Goal: Task Accomplishment & Management: Use online tool/utility

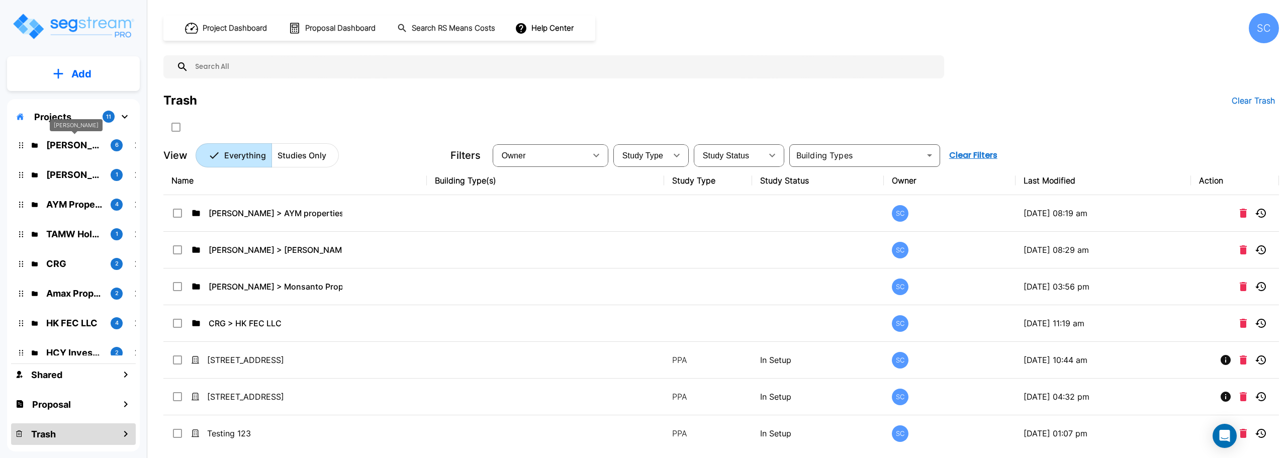
click at [60, 147] on p "[PERSON_NAME]" at bounding box center [74, 145] width 56 height 14
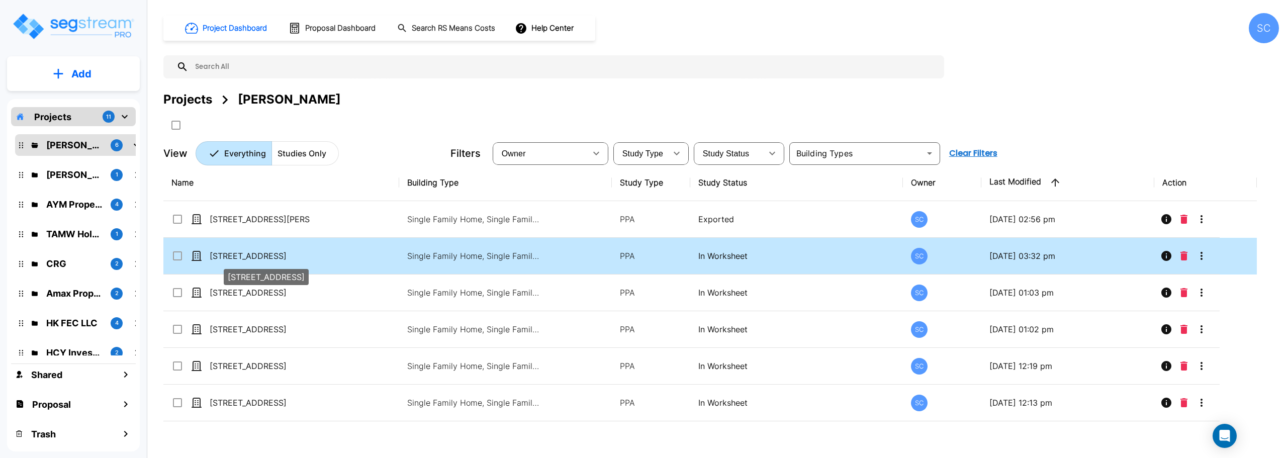
click at [228, 254] on p "[STREET_ADDRESS]" at bounding box center [260, 256] width 101 height 12
checkbox input "true"
click at [228, 254] on p "[STREET_ADDRESS]" at bounding box center [260, 256] width 101 height 12
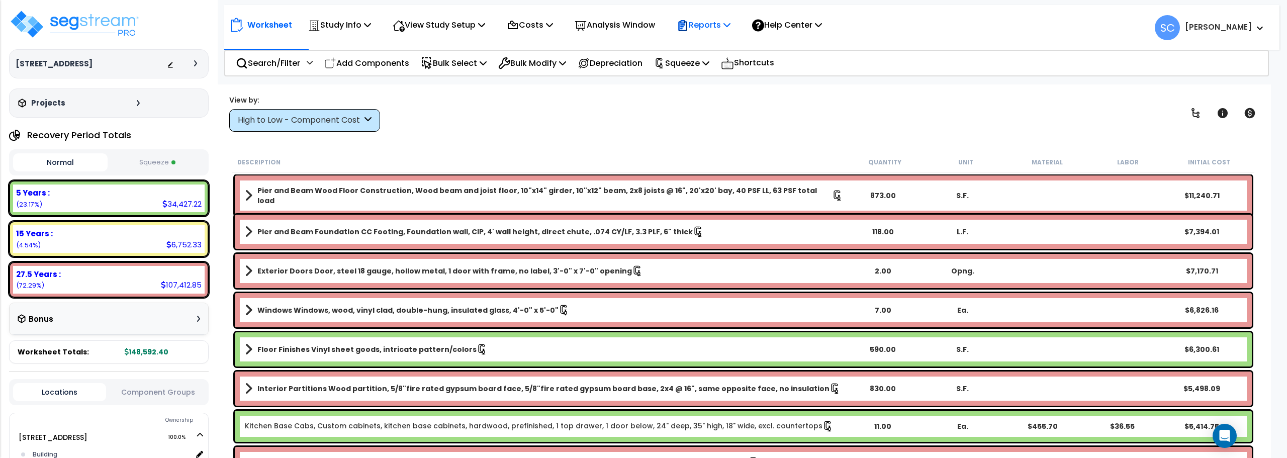
click at [725, 22] on p "Reports" at bounding box center [704, 25] width 54 height 14
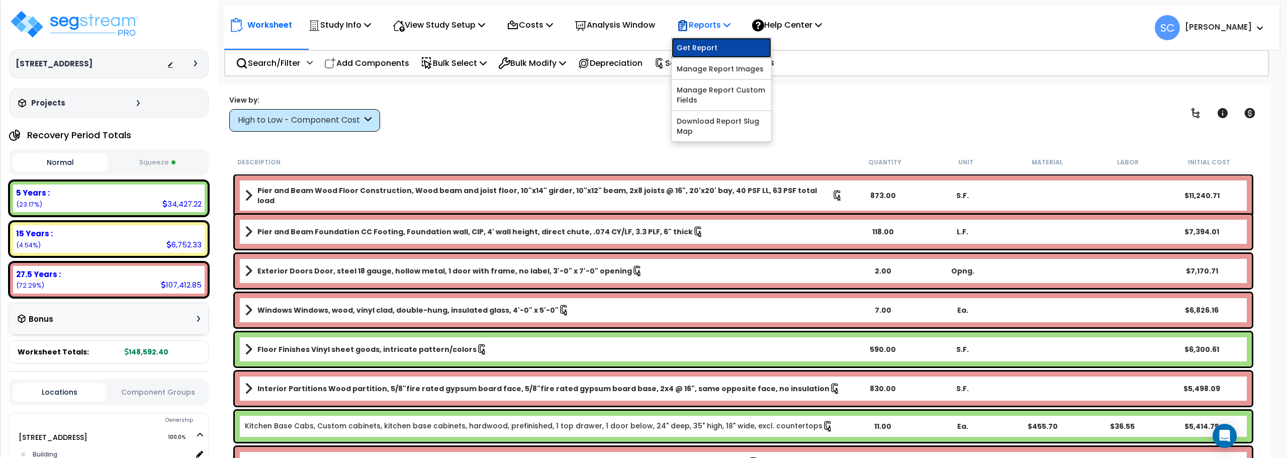
click at [720, 38] on link "Get Report" at bounding box center [722, 48] width 100 height 20
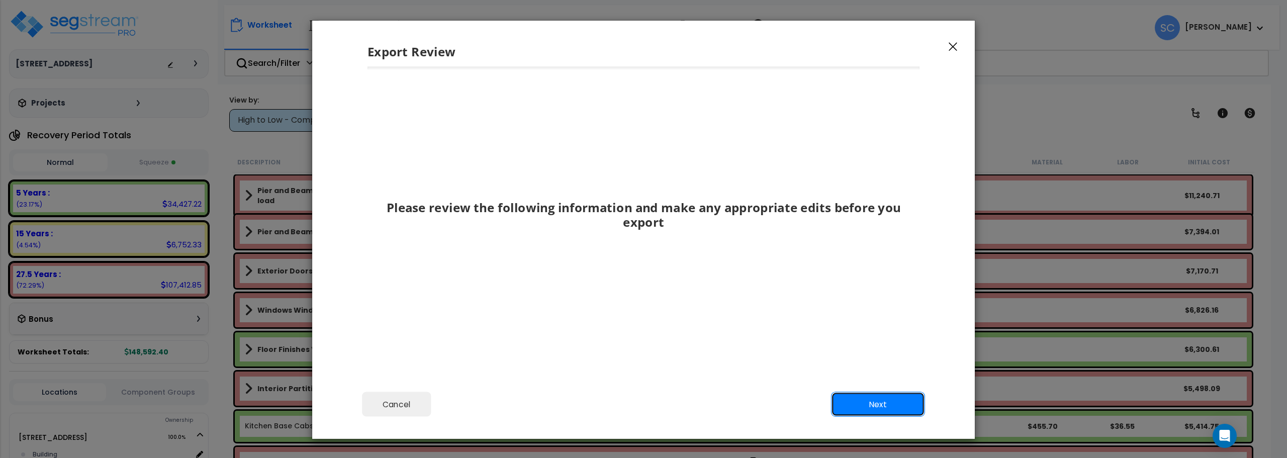
click at [879, 396] on button "Next" at bounding box center [878, 404] width 94 height 25
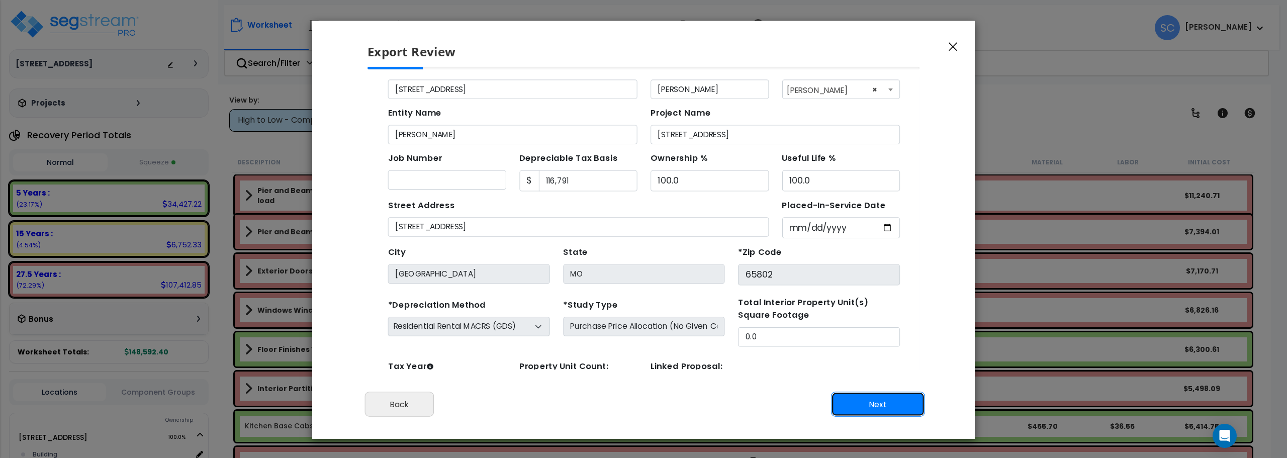
scroll to position [46, 0]
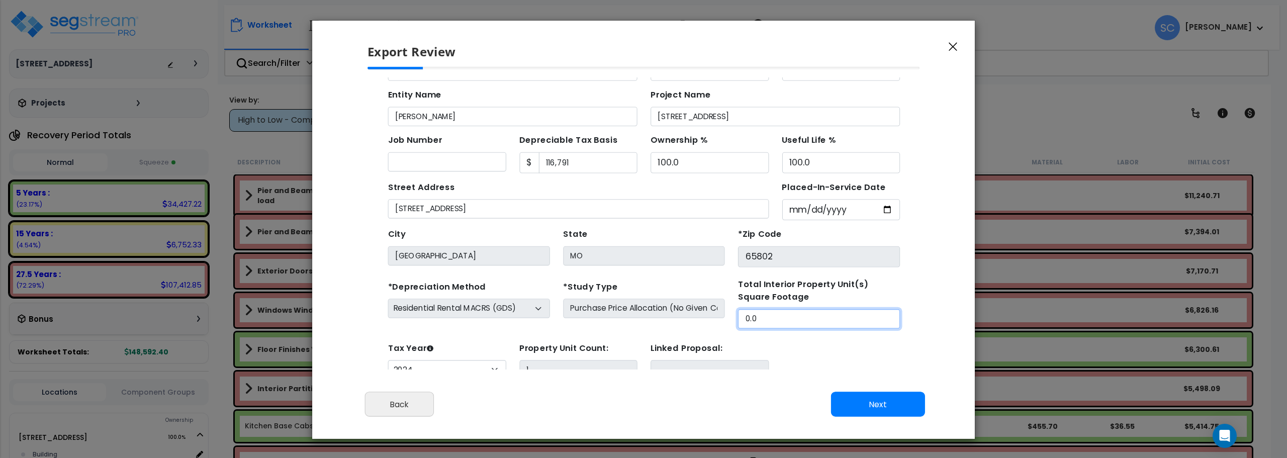
drag, startPoint x: 741, startPoint y: 295, endPoint x: 613, endPoint y: 295, distance: 127.7
click at [613, 295] on div "*Depreciation Method Commercial MACRS (GDS) Residential Rental MACRS (GDS) Comm…" at bounding box center [619, 283] width 478 height 46
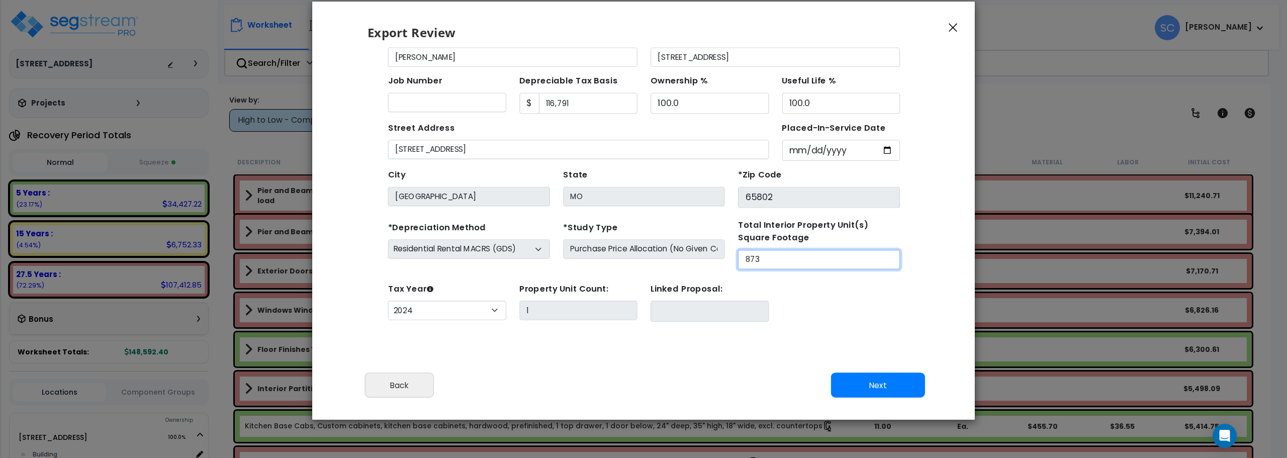
scroll to position [30, 0]
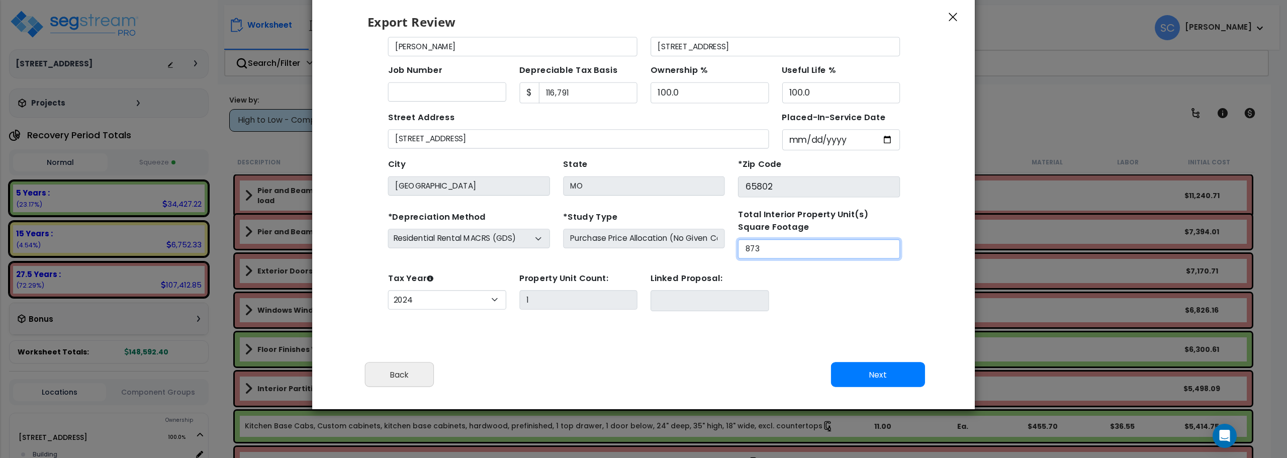
type input "873"
click at [902, 381] on button "Next" at bounding box center [878, 374] width 94 height 25
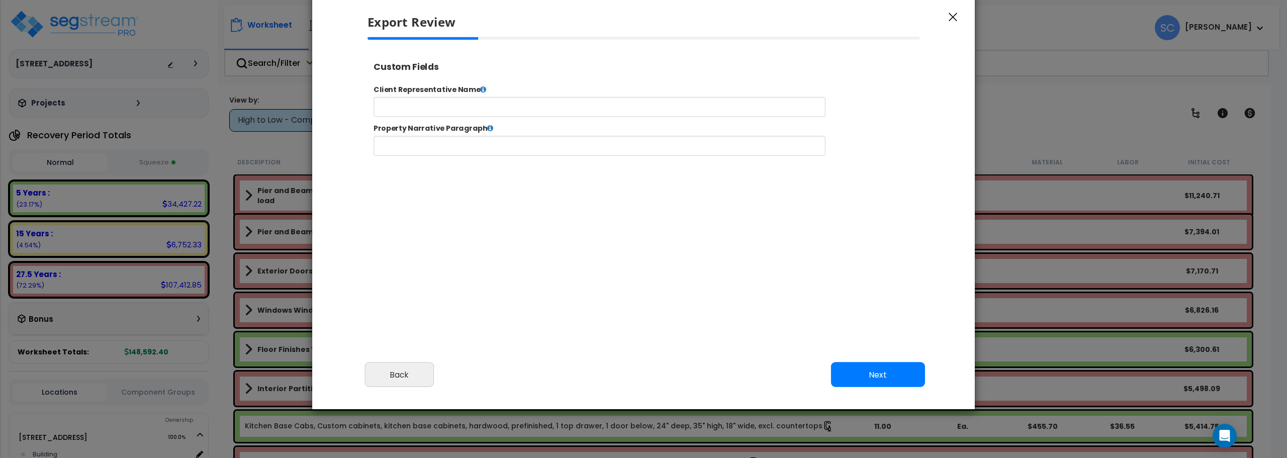
select select "2024"
click at [597, 114] on input "text" at bounding box center [630, 114] width 513 height 23
type input "[PERSON_NAME]"
click button "Submit" at bounding box center [367, 56] width 0 height 0
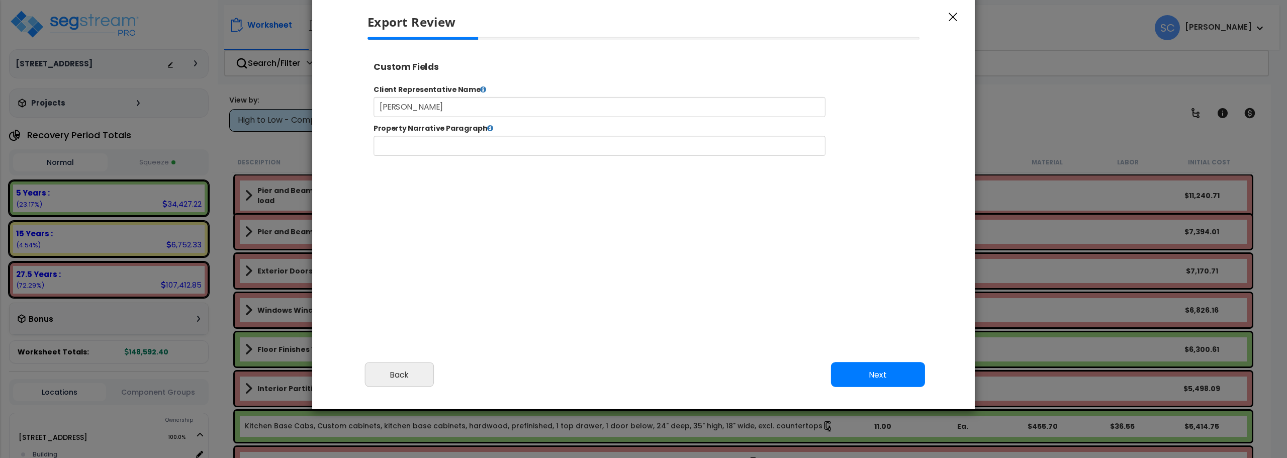
scroll to position [0, 0]
click at [883, 367] on button "Next" at bounding box center [878, 374] width 94 height 25
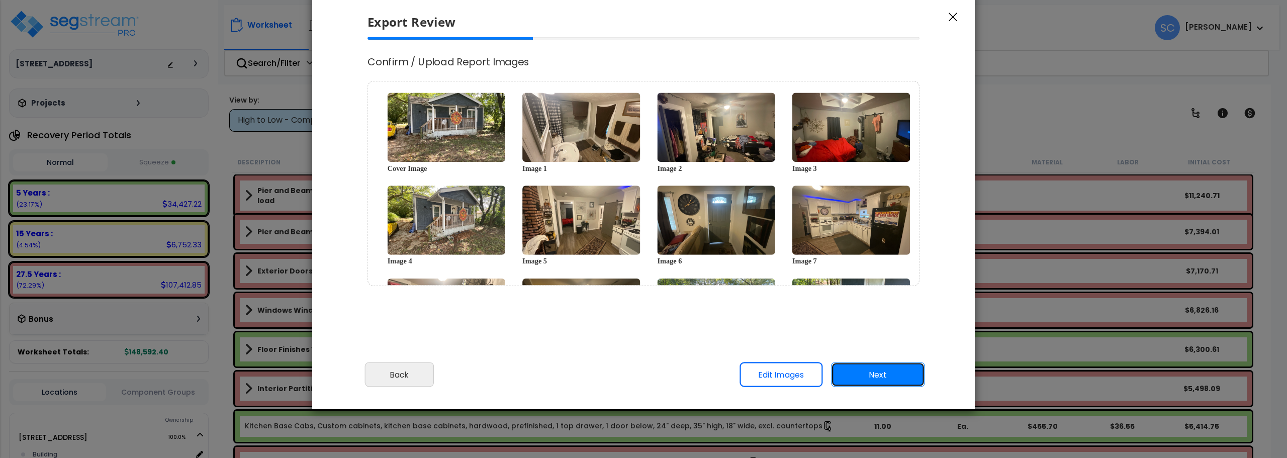
click at [868, 379] on button "Next" at bounding box center [878, 374] width 94 height 25
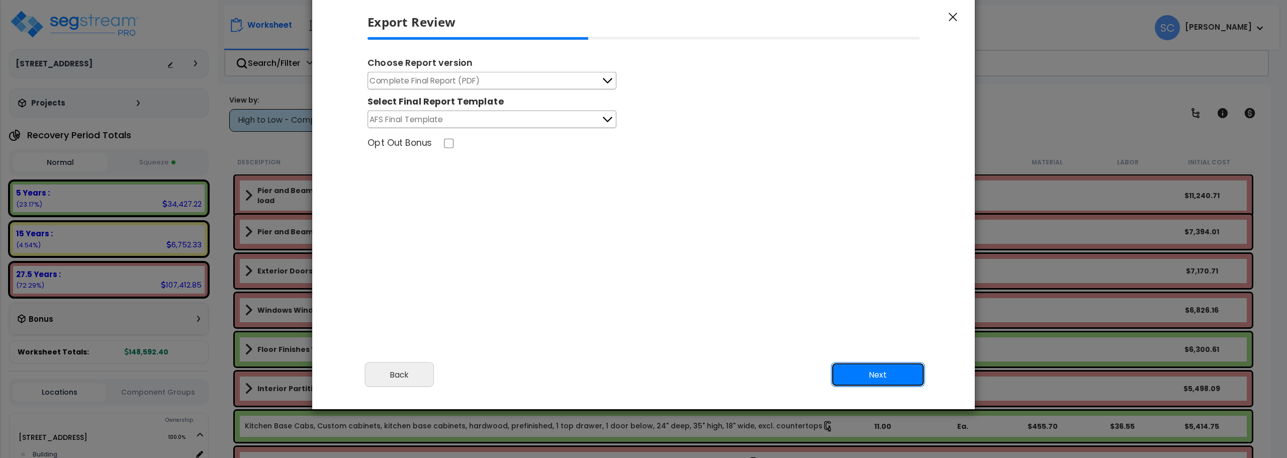
click at [888, 373] on button "Next" at bounding box center [878, 374] width 94 height 25
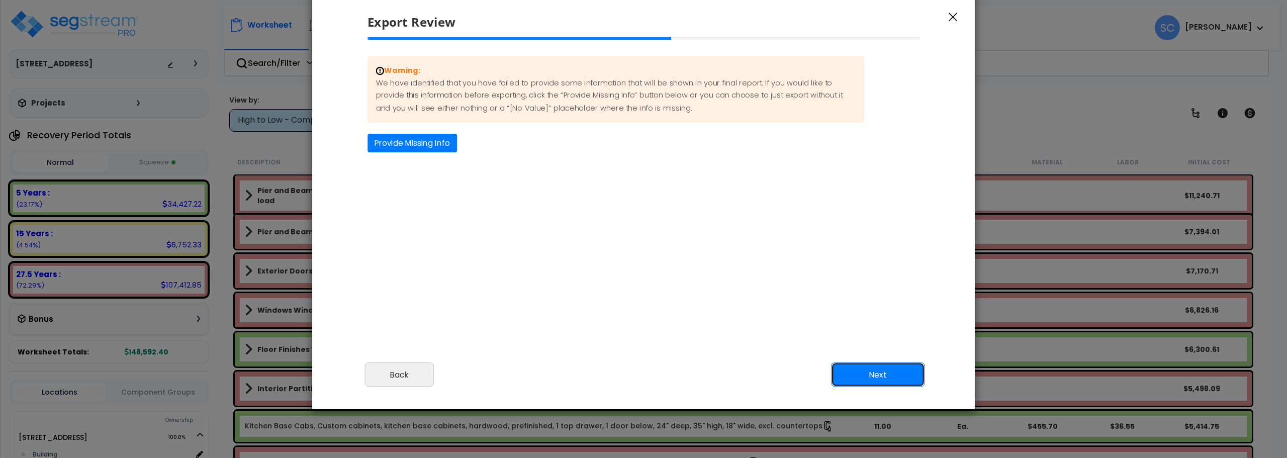
click at [888, 373] on button "Next" at bounding box center [878, 374] width 94 height 25
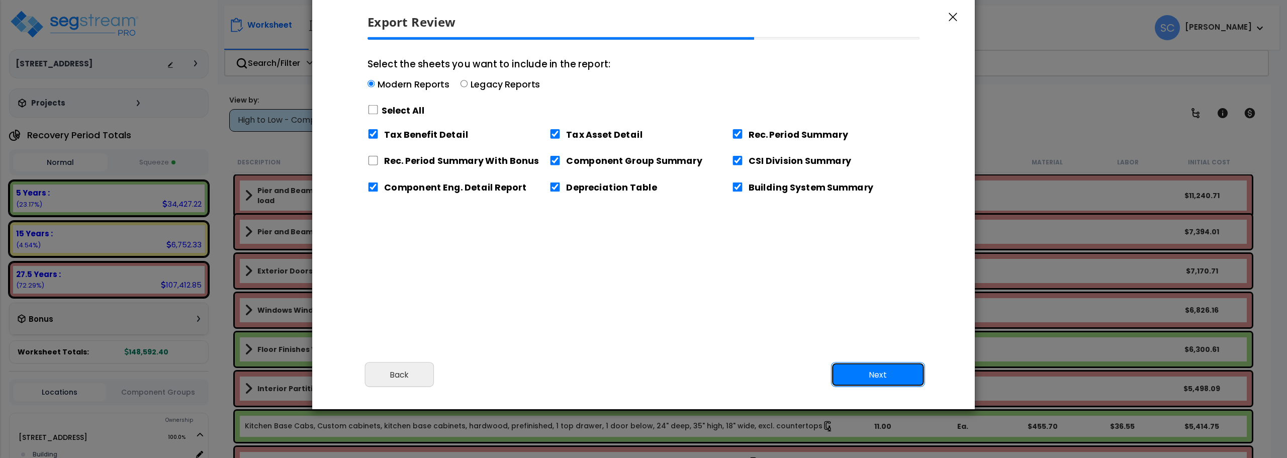
click at [875, 370] on button "Next" at bounding box center [878, 374] width 94 height 25
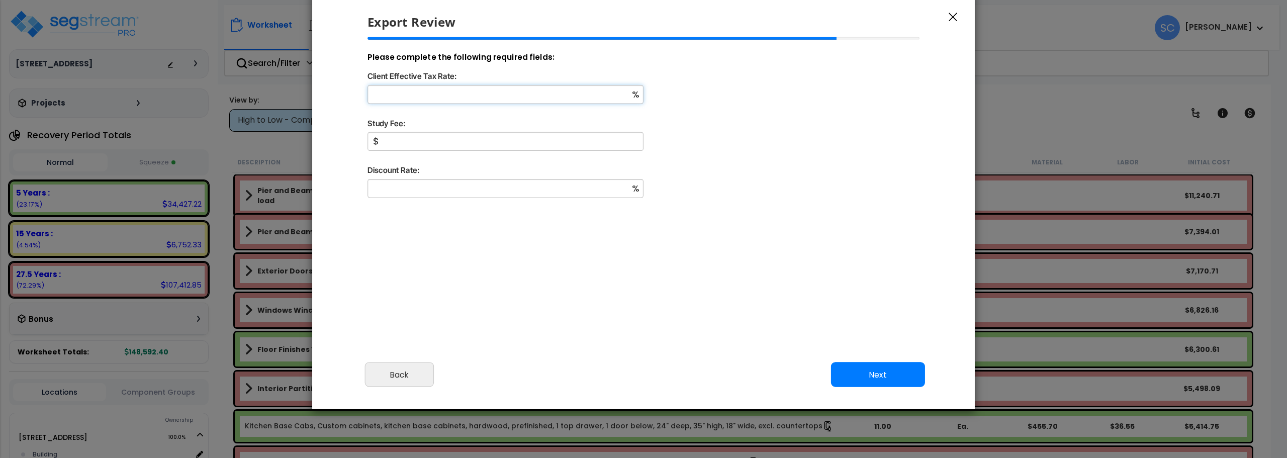
click at [510, 95] on input "Client Effective Tax Rate:" at bounding box center [505, 94] width 276 height 19
click at [524, 99] on input "Client Effective Tax Rate:" at bounding box center [505, 94] width 276 height 19
type input "11"
click at [503, 147] on input "Study Fee:" at bounding box center [505, 141] width 276 height 19
type input "2,000"
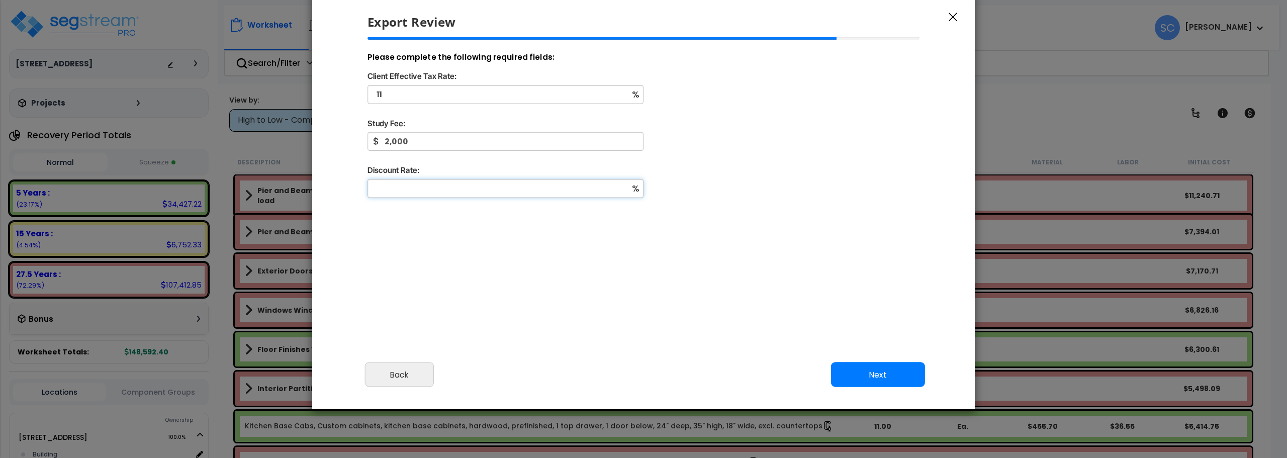
click at [480, 184] on input "Discount Rate:" at bounding box center [505, 188] width 276 height 19
type input "0"
click at [884, 378] on button "Next" at bounding box center [878, 374] width 94 height 25
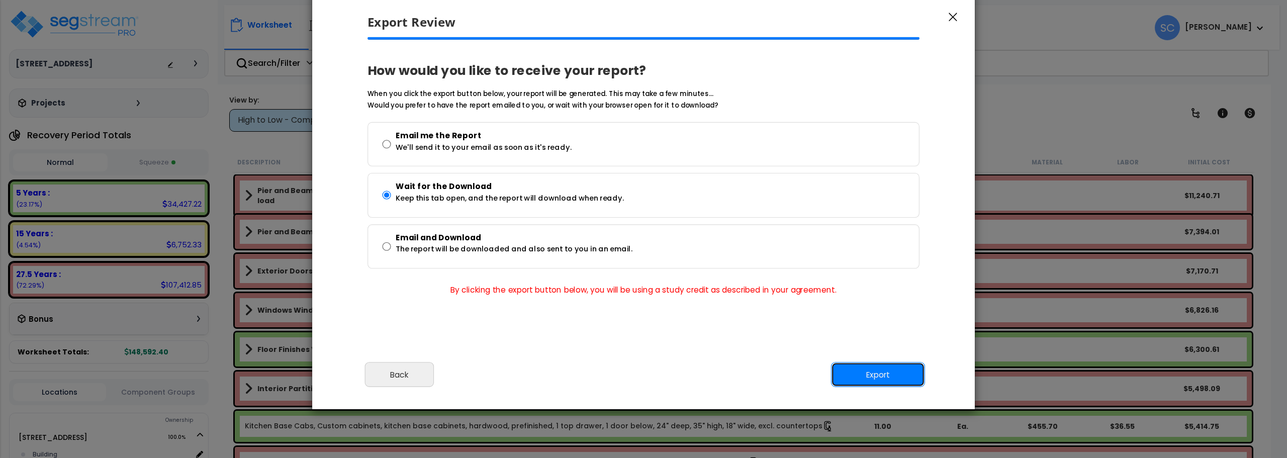
click at [884, 378] on button "Export" at bounding box center [878, 374] width 94 height 25
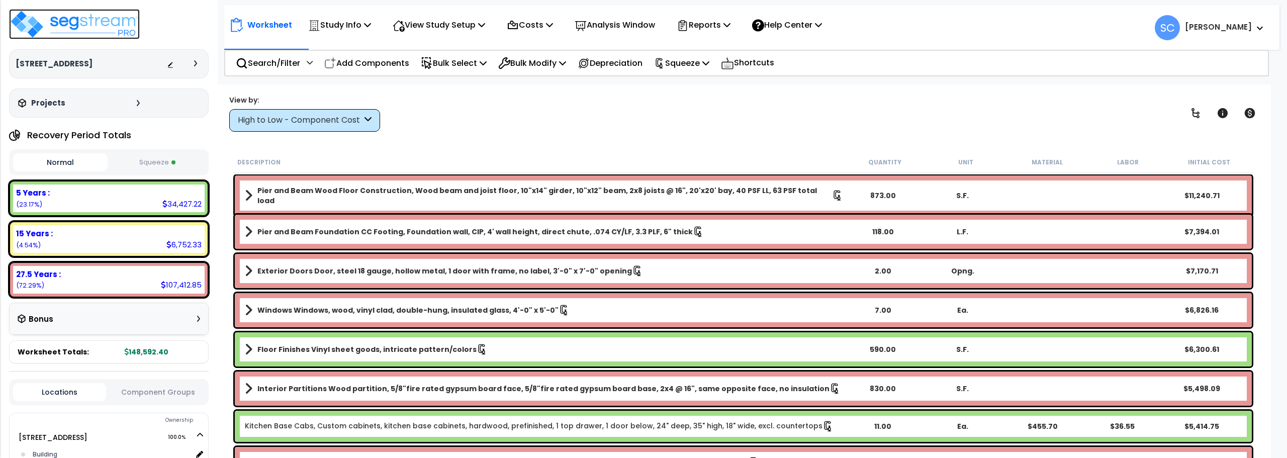
click at [72, 22] on img at bounding box center [74, 24] width 131 height 30
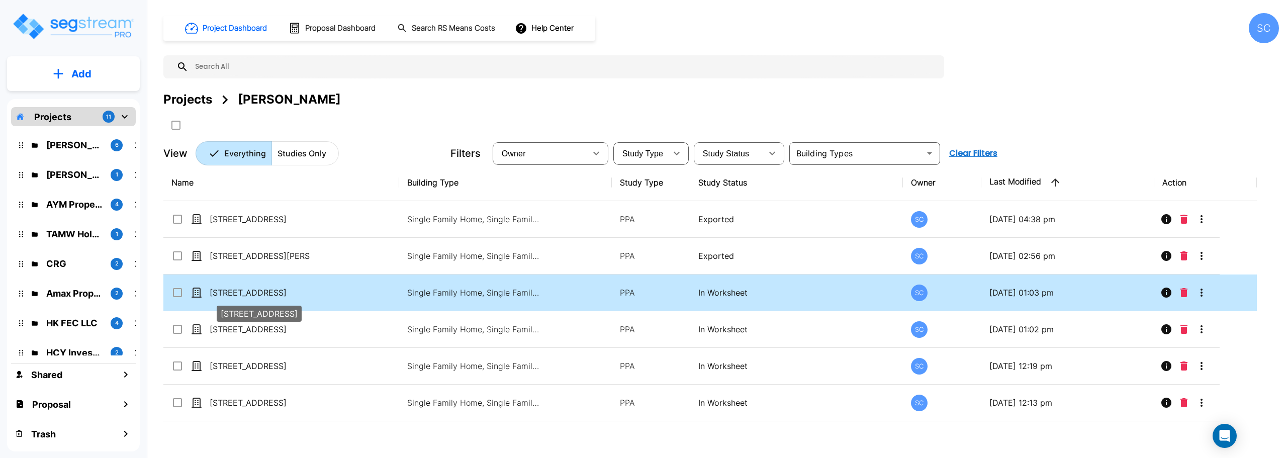
click at [231, 297] on p "[STREET_ADDRESS]" at bounding box center [260, 293] width 101 height 12
checkbox input "true"
click at [231, 297] on p "[STREET_ADDRESS]" at bounding box center [260, 293] width 101 height 12
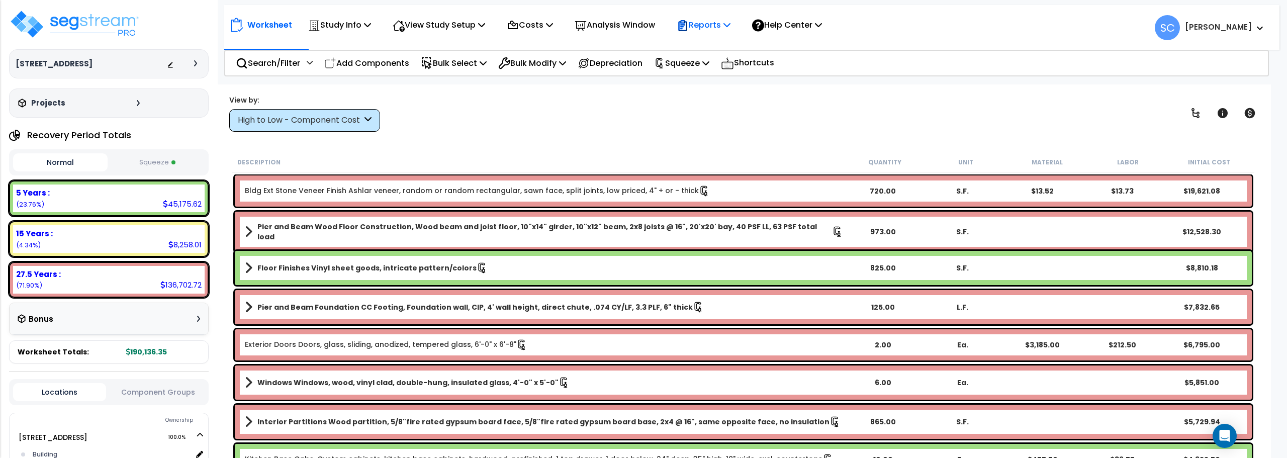
click at [725, 22] on p "Reports" at bounding box center [704, 25] width 54 height 14
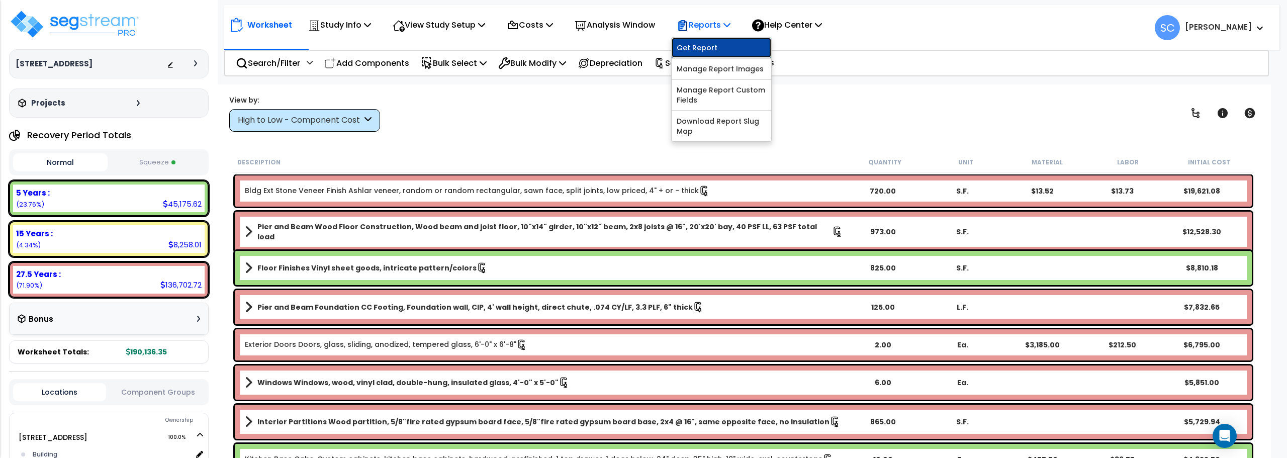
click at [723, 53] on link "Get Report" at bounding box center [722, 48] width 100 height 20
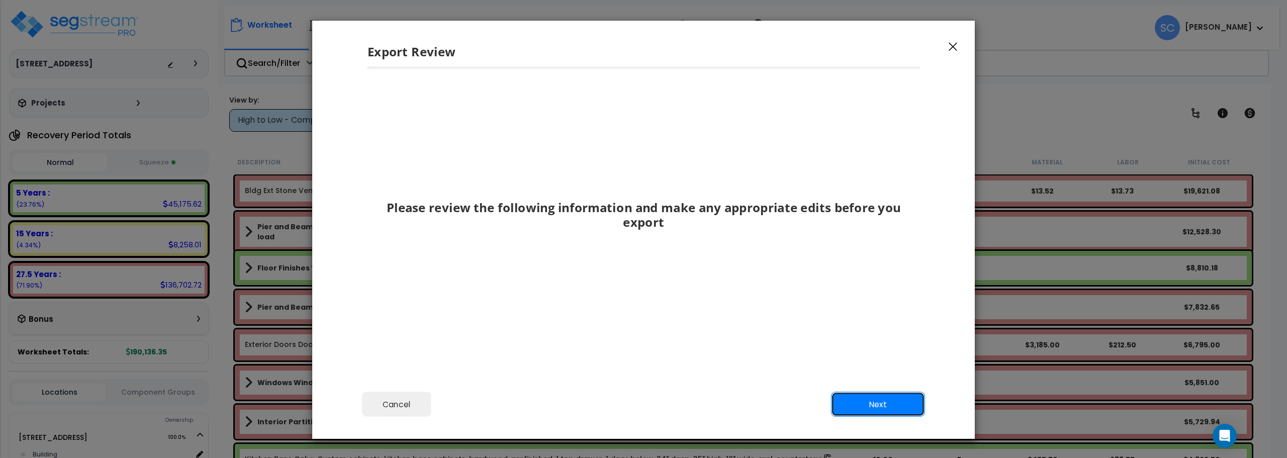
click at [881, 414] on button "Next" at bounding box center [878, 404] width 94 height 25
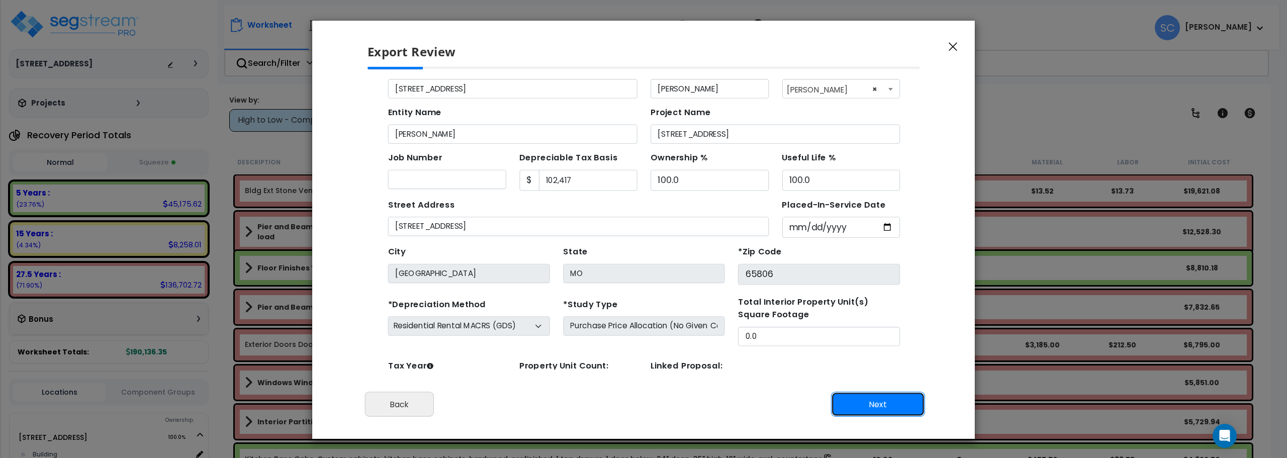
scroll to position [46, 0]
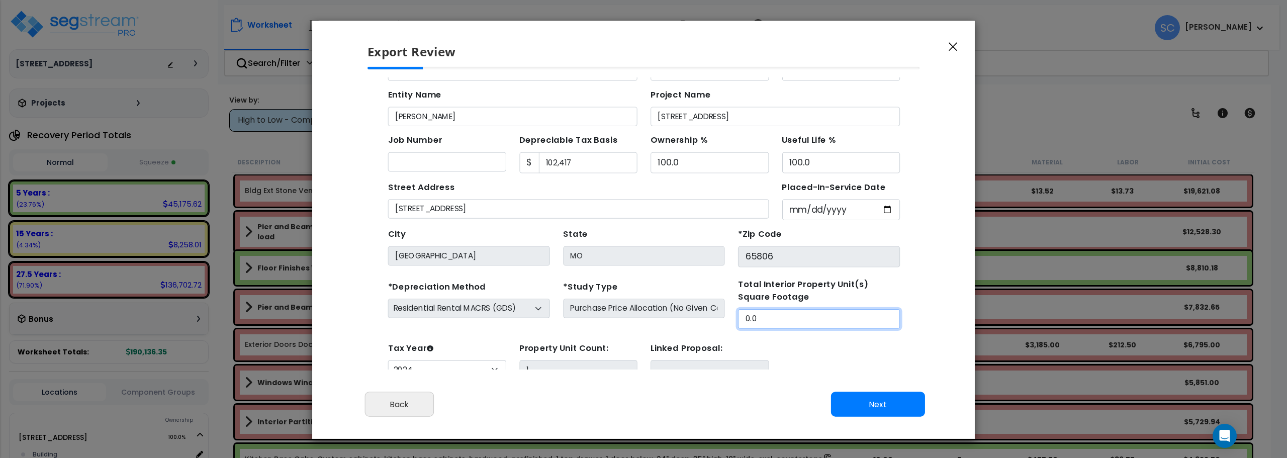
drag, startPoint x: 724, startPoint y: 303, endPoint x: 667, endPoint y: 305, distance: 57.8
click at [667, 305] on div "*Depreciation Method Commercial MACRS (GDS) Residential Rental MACRS (GDS) Comm…" at bounding box center [619, 283] width 478 height 46
type input "973"
click at [889, 407] on button "Next" at bounding box center [878, 404] width 94 height 25
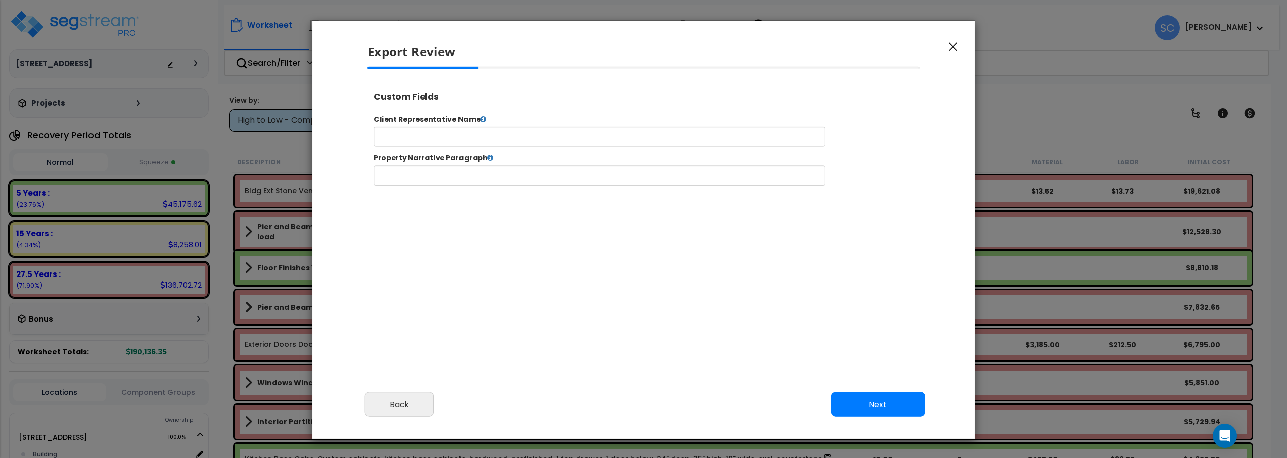
select select "2024"
click at [687, 141] on input "text" at bounding box center [630, 143] width 513 height 23
type input "[PERSON_NAME]"
click button "Submit" at bounding box center [367, 86] width 0 height 0
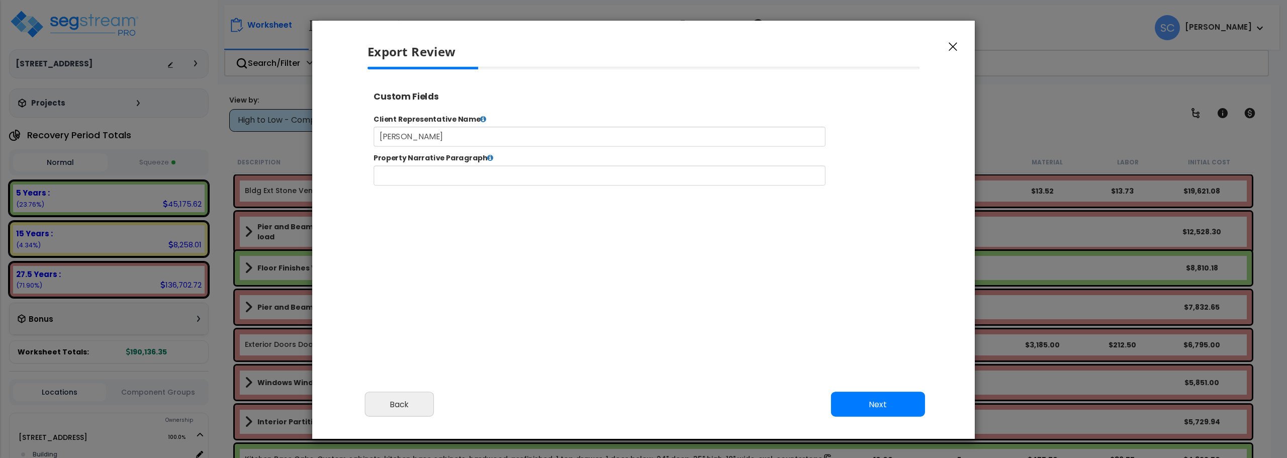
scroll to position [0, 0]
click at [878, 398] on button "Next" at bounding box center [878, 404] width 94 height 25
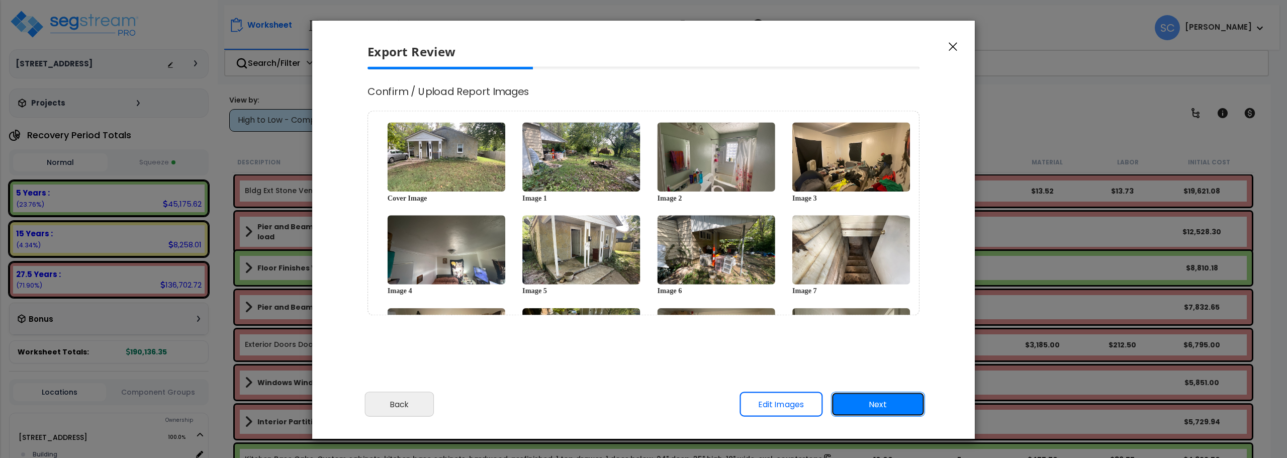
click at [887, 403] on button "Next" at bounding box center [878, 404] width 94 height 25
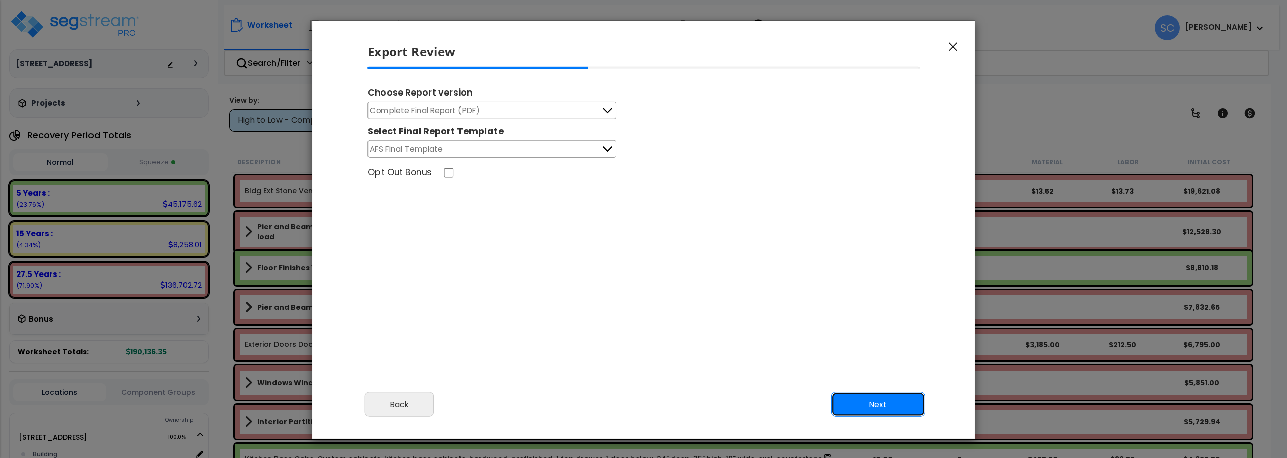
click at [901, 398] on button "Next" at bounding box center [878, 404] width 94 height 25
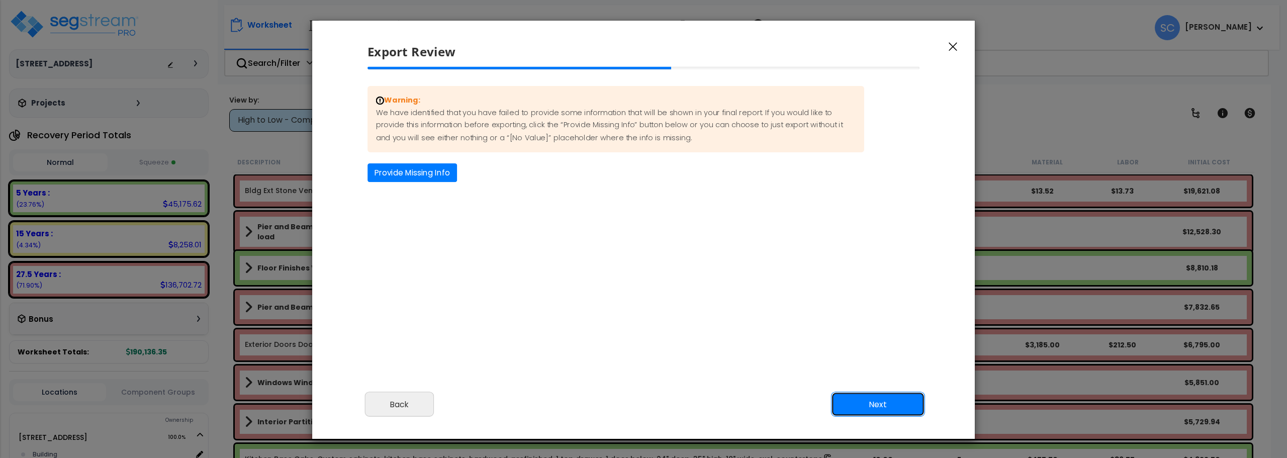
drag, startPoint x: 867, startPoint y: 404, endPoint x: 811, endPoint y: 333, distance: 89.9
click at [869, 404] on button "Next" at bounding box center [878, 404] width 94 height 25
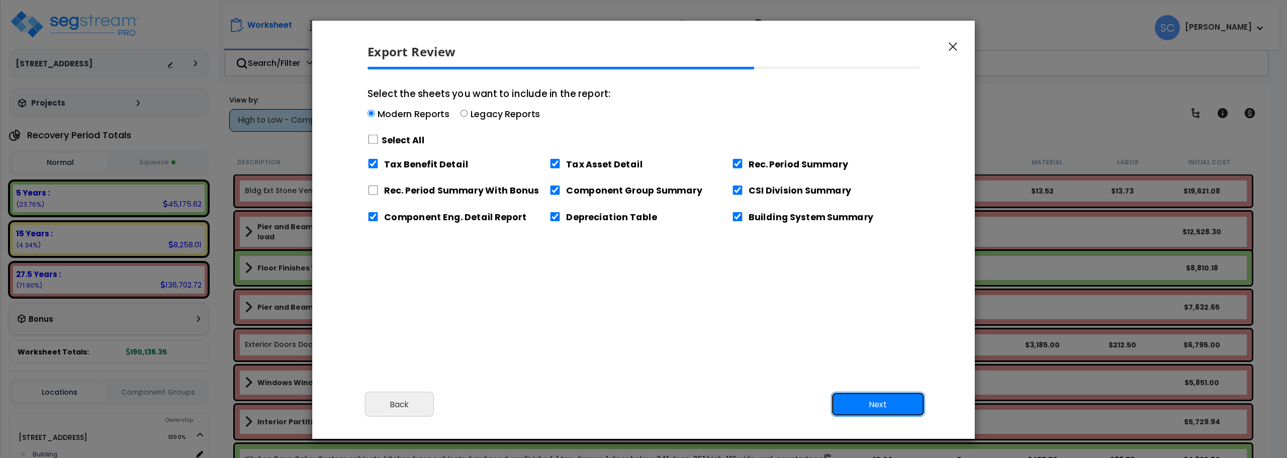
click at [887, 403] on button "Next" at bounding box center [878, 404] width 94 height 25
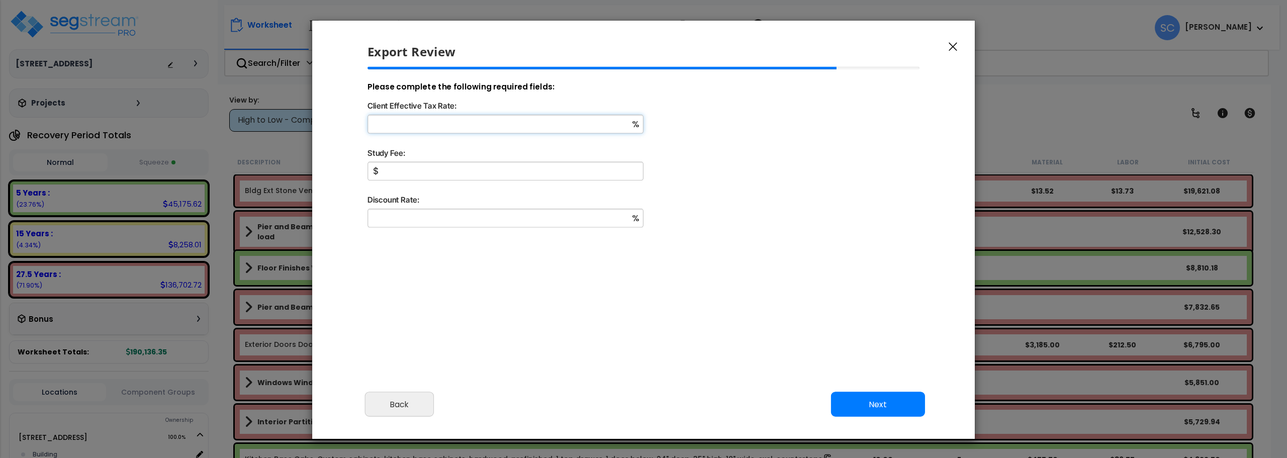
click at [532, 127] on input "Client Effective Tax Rate:" at bounding box center [505, 124] width 276 height 19
type input "11"
click at [476, 169] on input "Study Fee:" at bounding box center [505, 171] width 276 height 19
type input "2,000"
click at [458, 221] on input "Discount Rate:" at bounding box center [505, 218] width 276 height 19
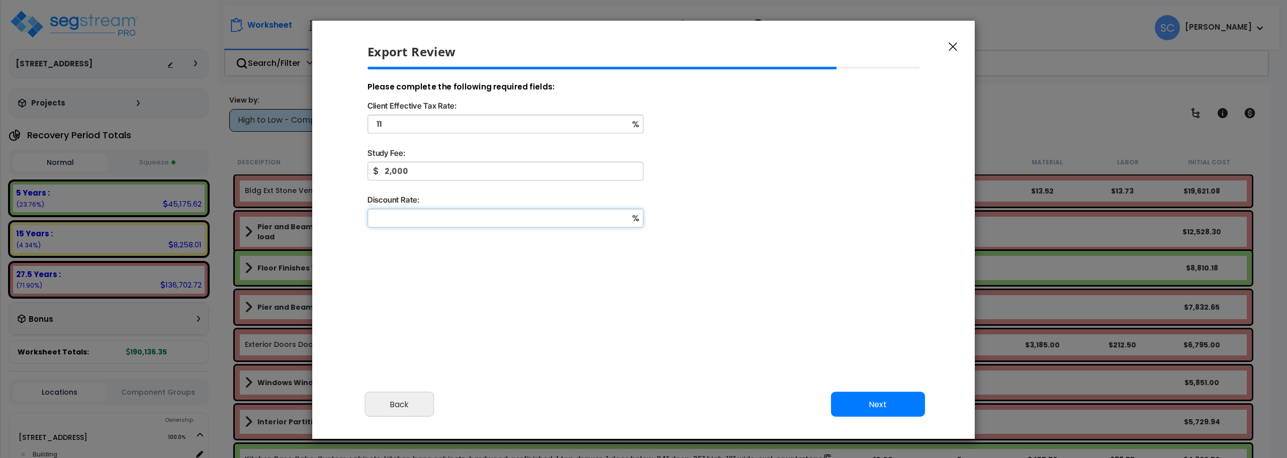
type input "0"
click at [877, 405] on button "Next" at bounding box center [878, 404] width 94 height 25
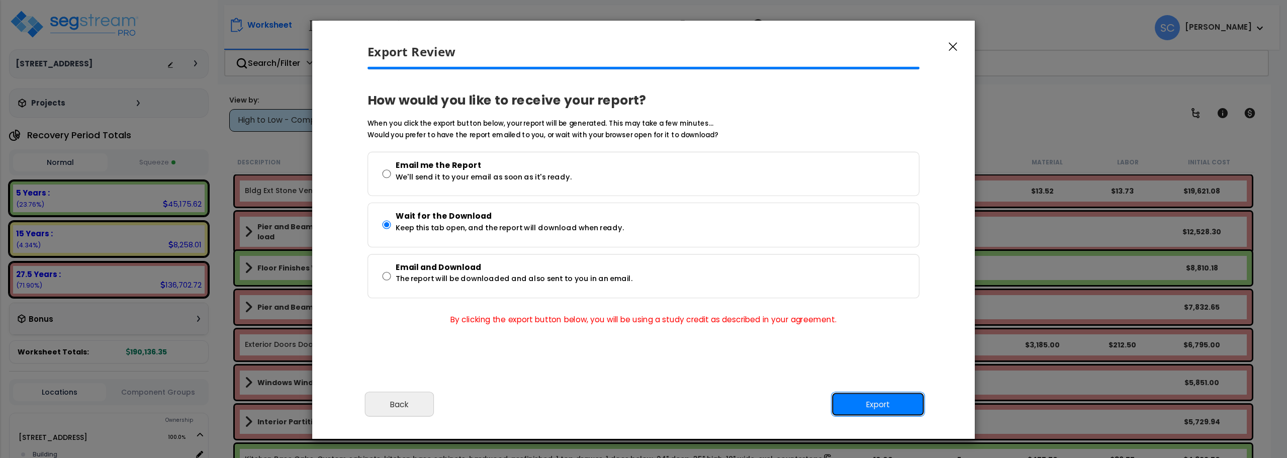
click at [889, 404] on button "Export" at bounding box center [878, 404] width 94 height 25
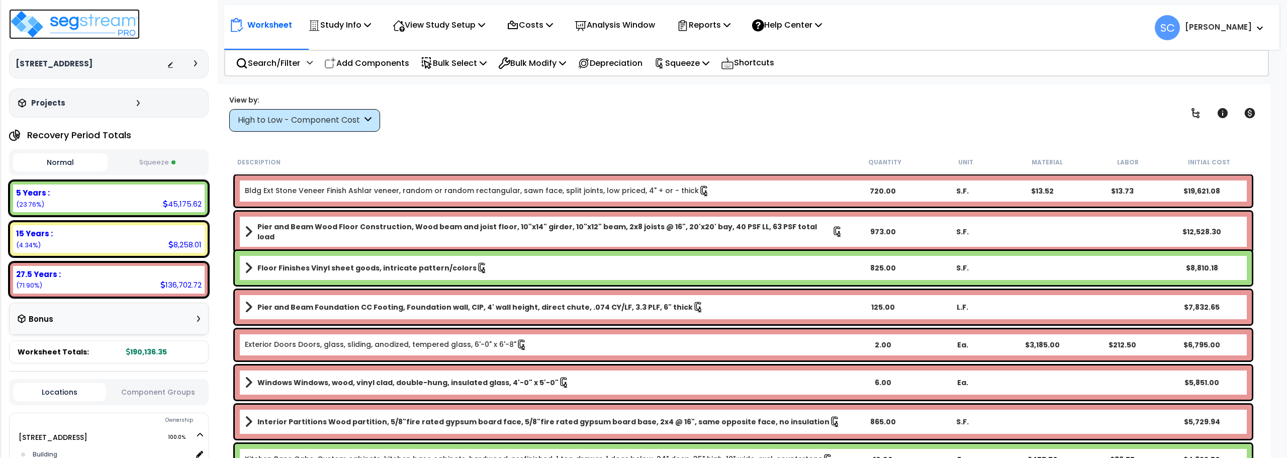
click at [104, 28] on img at bounding box center [74, 24] width 131 height 30
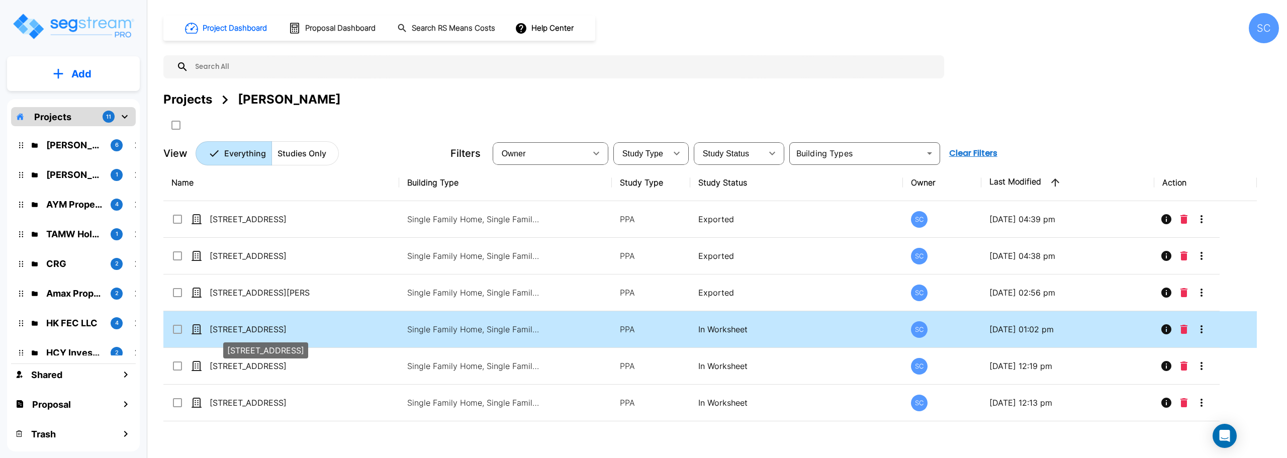
click at [249, 332] on p "[STREET_ADDRESS]" at bounding box center [260, 329] width 101 height 12
checkbox input "true"
click at [249, 332] on p "[STREET_ADDRESS]" at bounding box center [260, 329] width 101 height 12
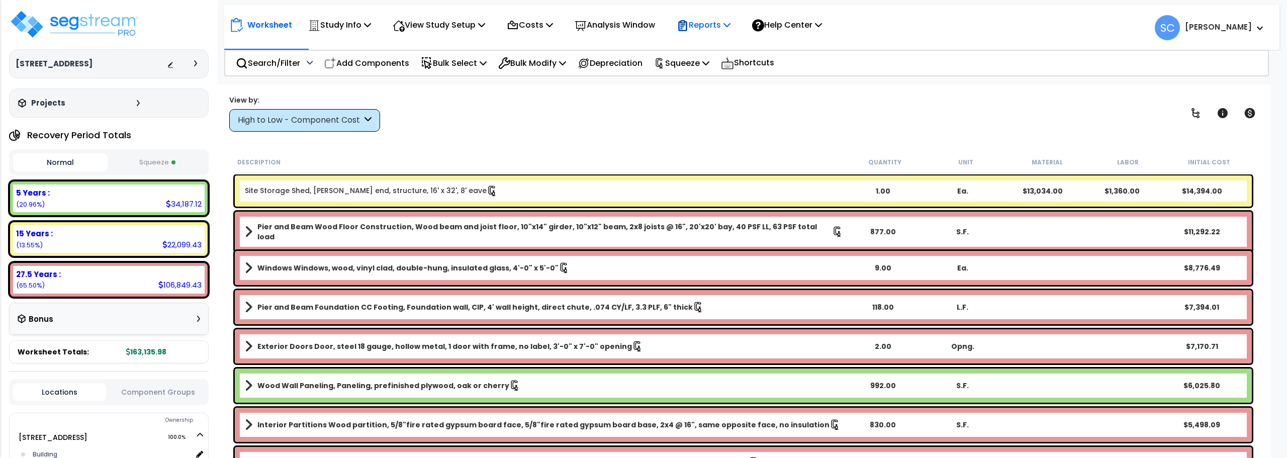
click at [709, 27] on p "Reports" at bounding box center [704, 25] width 54 height 14
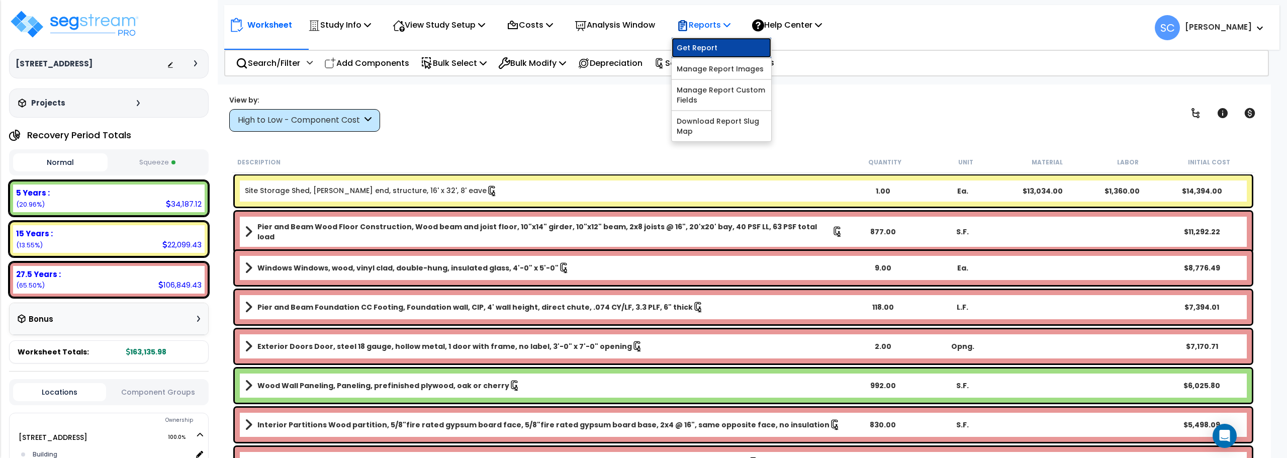
click at [712, 44] on link "Get Report" at bounding box center [722, 48] width 100 height 20
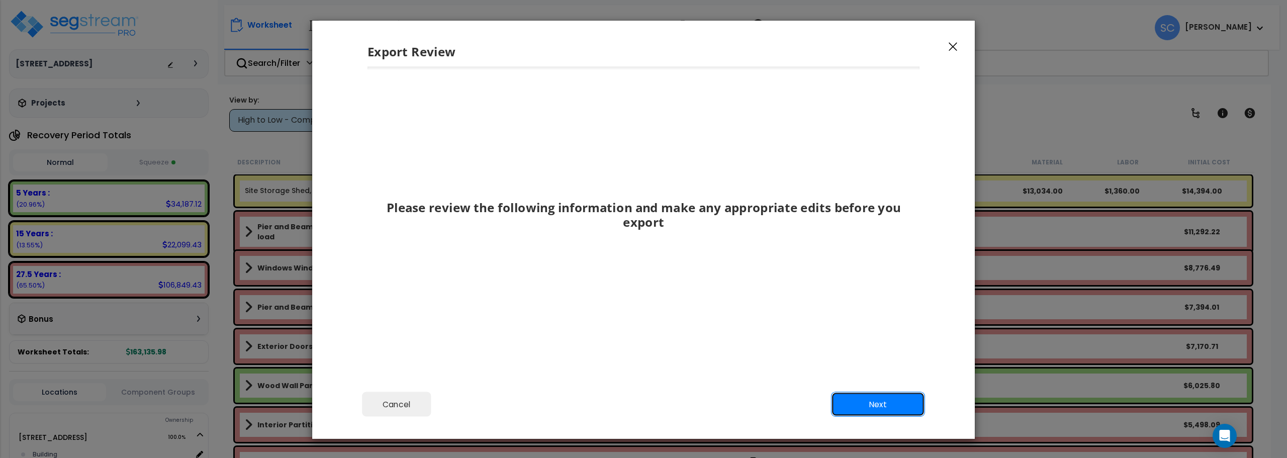
click at [881, 406] on button "Next" at bounding box center [878, 404] width 94 height 25
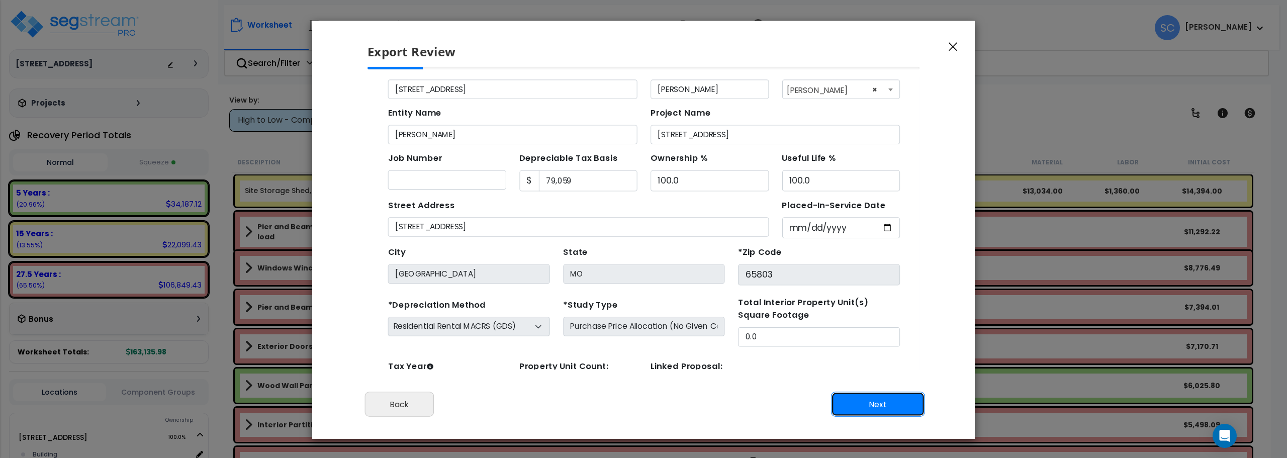
scroll to position [46, 0]
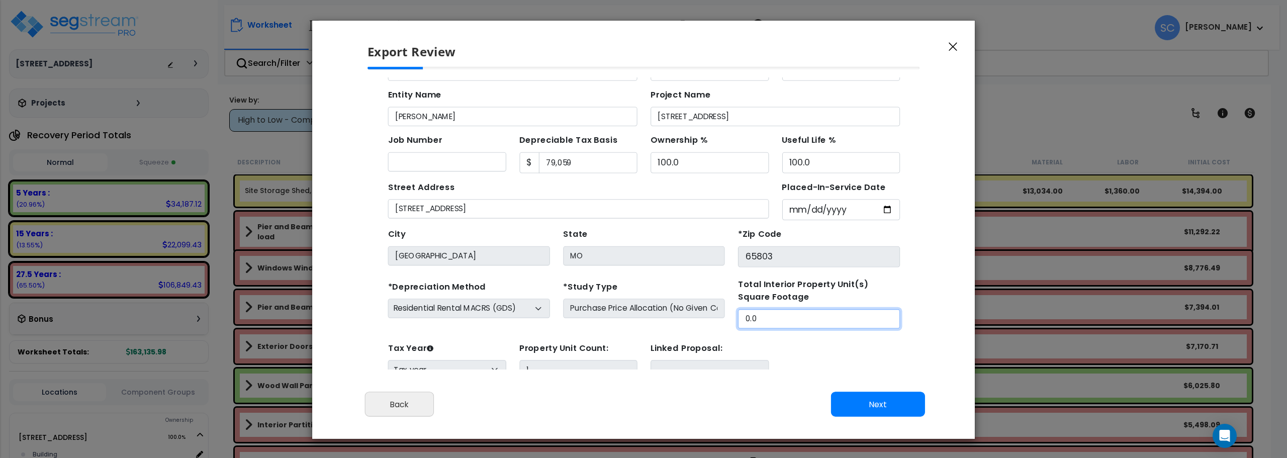
drag, startPoint x: 759, startPoint y: 288, endPoint x: 606, endPoint y: 287, distance: 152.8
click at [606, 287] on div "*Depreciation Method Commercial MACRS (GDS) Residential Rental MACRS (GDS) Comm…" at bounding box center [619, 283] width 478 height 46
type input "714"
click at [812, 197] on input "Placed-In-Service Date" at bounding box center [798, 197] width 108 height 19
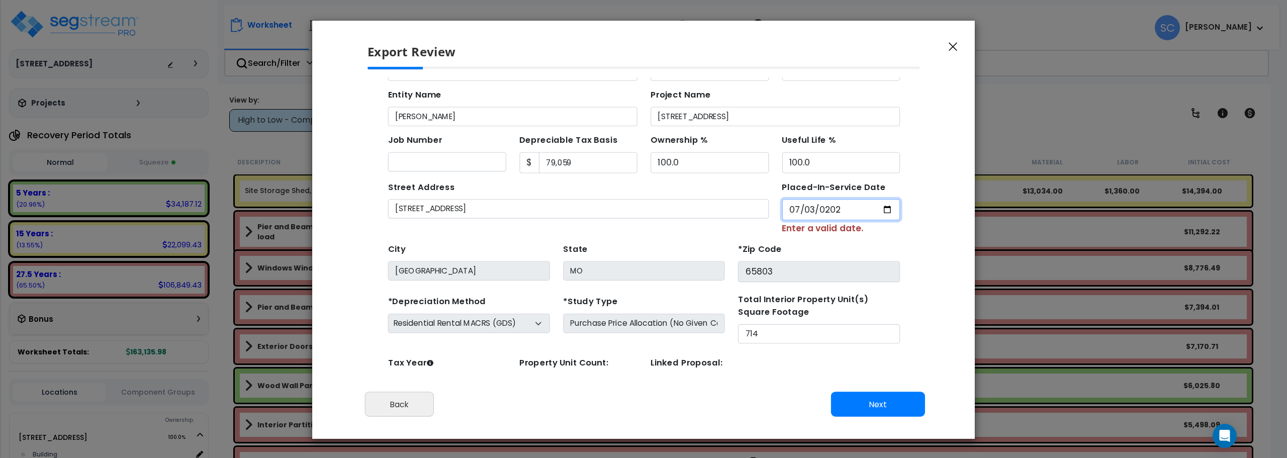
type input "[DATE]"
select select "2024"
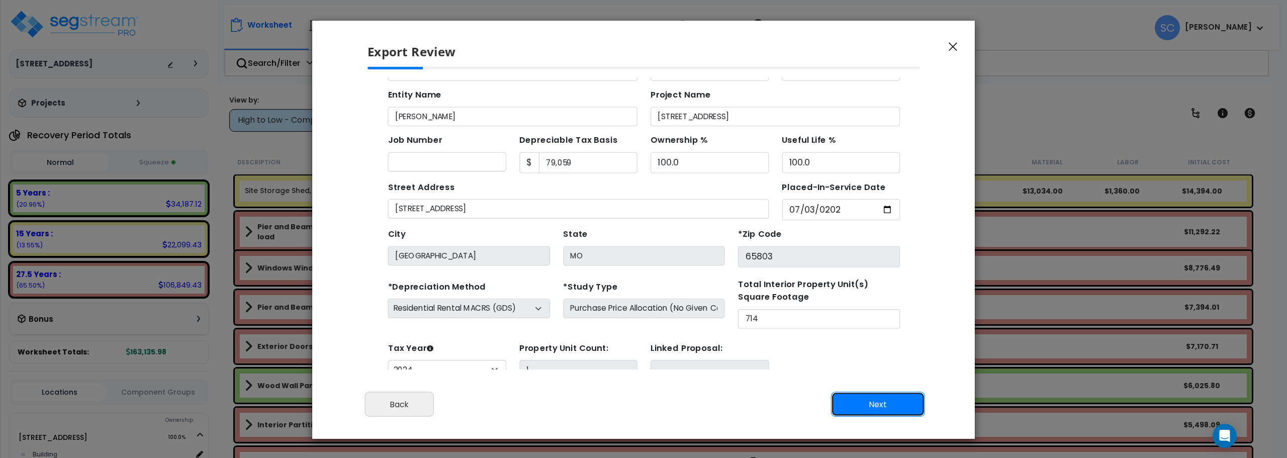
click at [878, 405] on button "Next" at bounding box center [878, 404] width 94 height 25
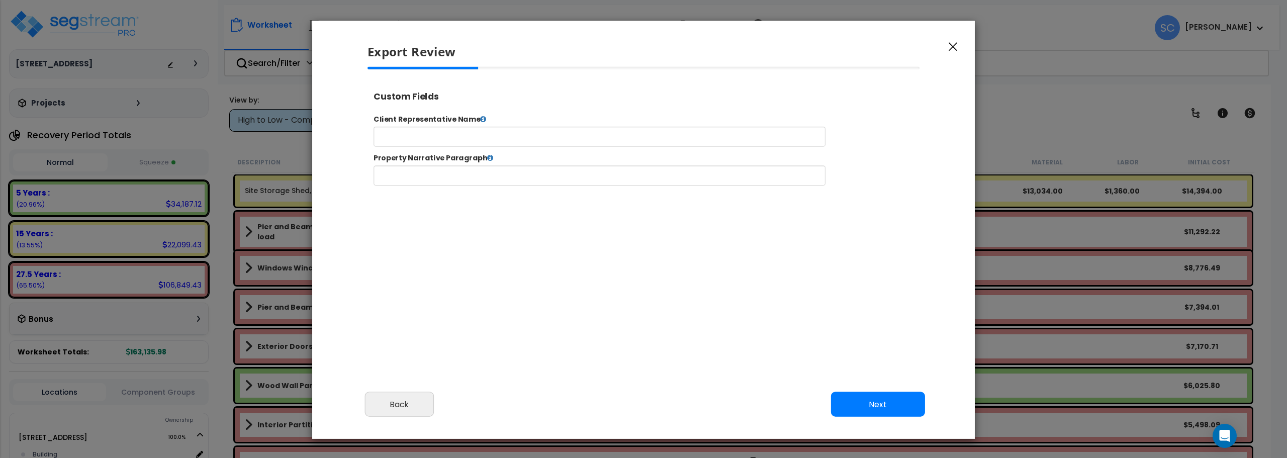
select select "2024"
click at [605, 138] on input "text" at bounding box center [630, 143] width 513 height 23
type input "[PERSON_NAME]"
click at [874, 412] on button "Next" at bounding box center [878, 404] width 94 height 25
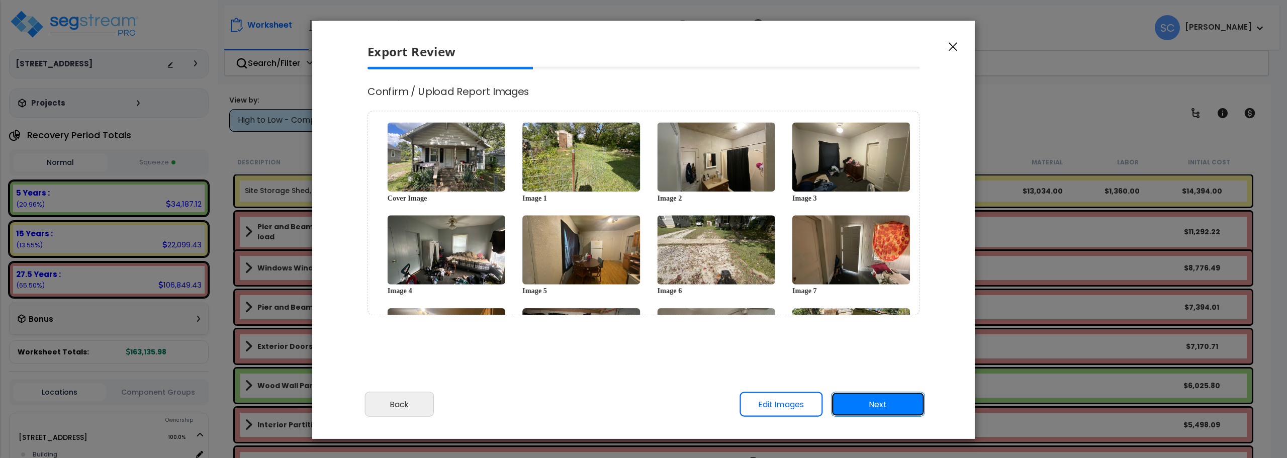
scroll to position [0, 0]
click at [883, 408] on button "Next" at bounding box center [878, 404] width 94 height 25
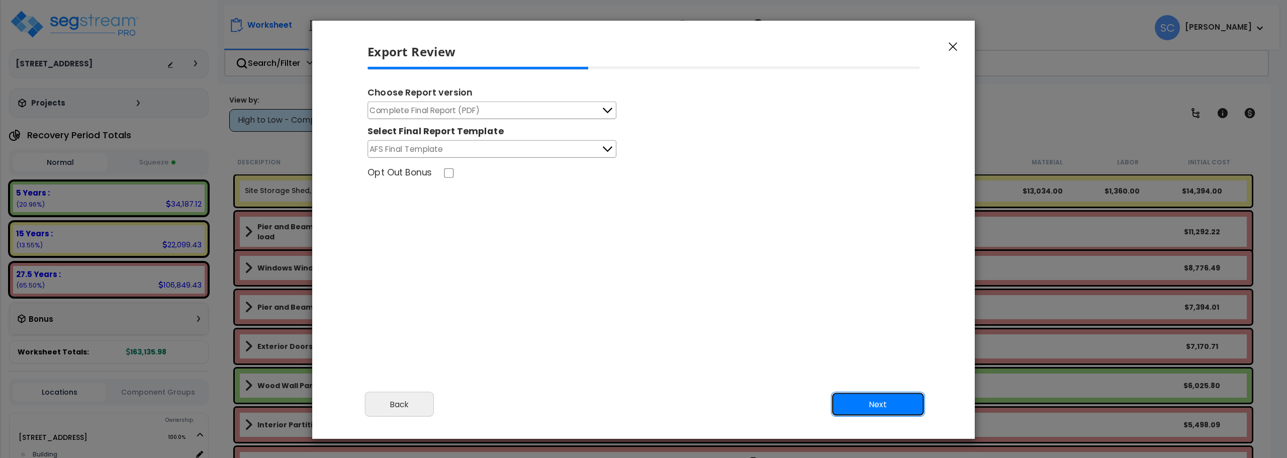
click at [889, 413] on button "Next" at bounding box center [878, 404] width 94 height 25
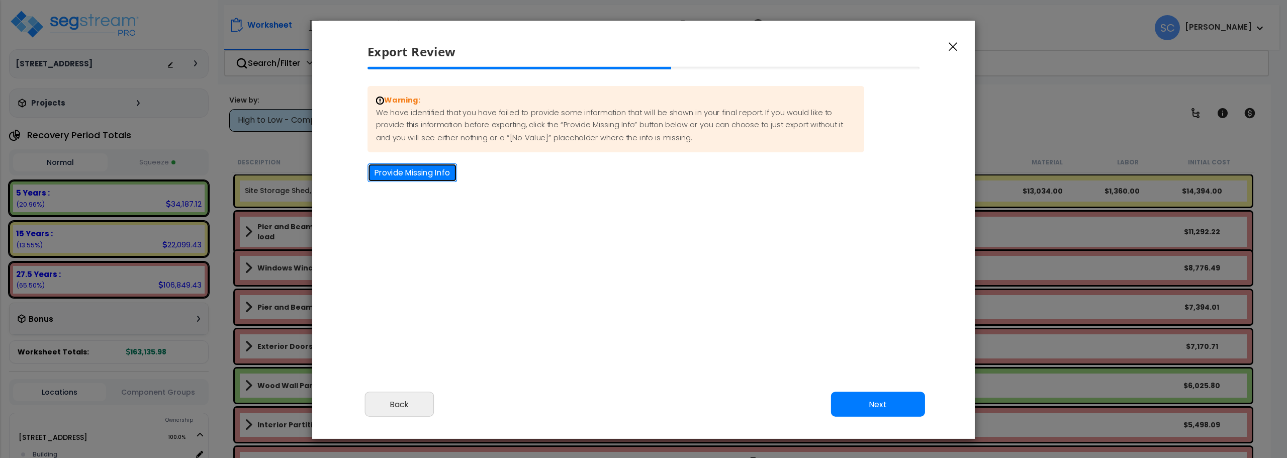
click at [402, 174] on button "Provide Missing Info" at bounding box center [411, 172] width 89 height 19
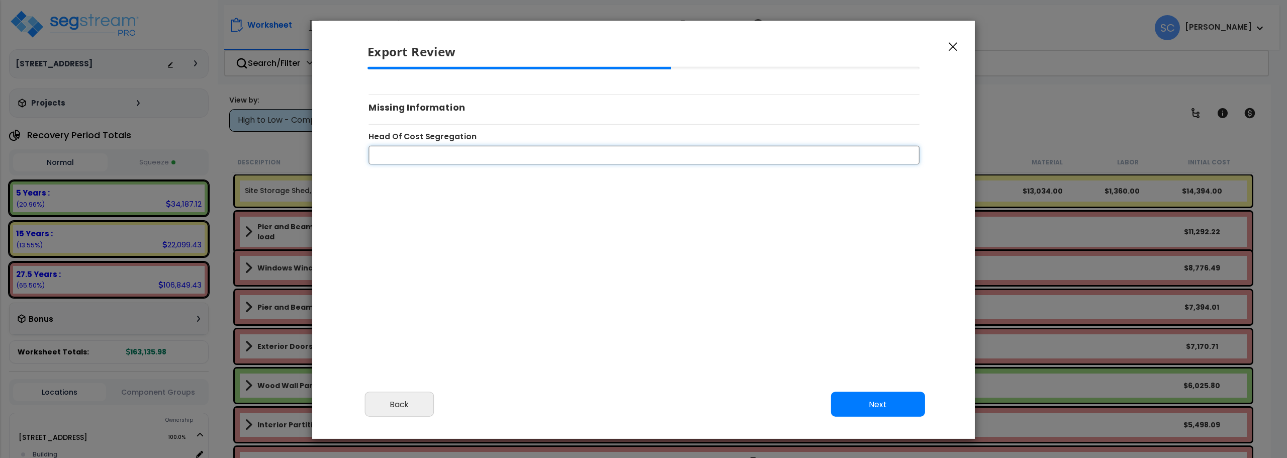
click at [434, 156] on input "Head Of Cost Segregation" at bounding box center [643, 154] width 551 height 19
type input "[PERSON_NAME]"
click at [457, 157] on input "Adam Pipenhagen" at bounding box center [643, 154] width 551 height 19
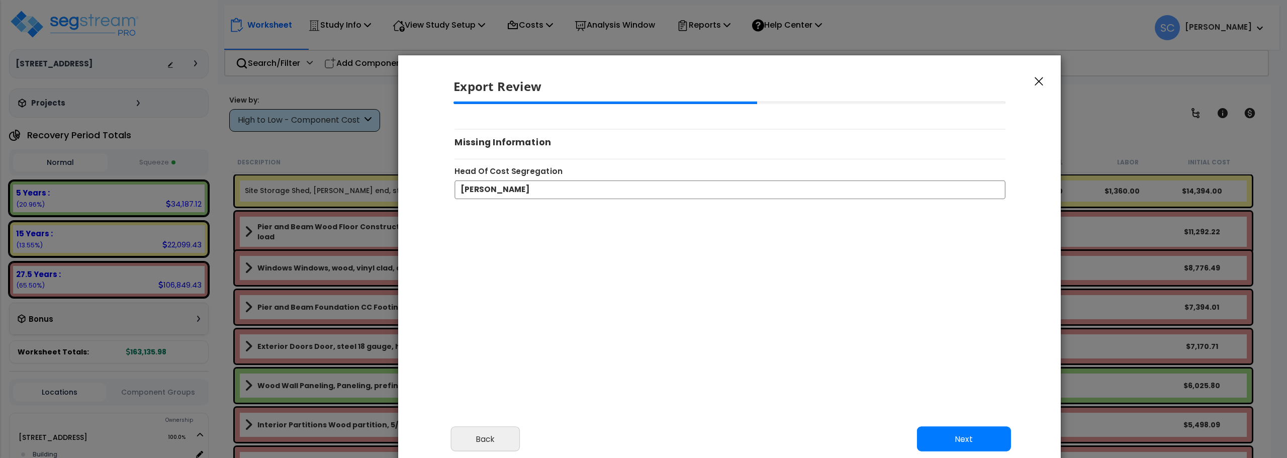
drag, startPoint x: 738, startPoint y: 177, endPoint x: 842, endPoint y: 214, distance: 109.9
click at [842, 214] on div "Warning: We have identified that you have failed to provide some information th…" at bounding box center [729, 240] width 569 height 276
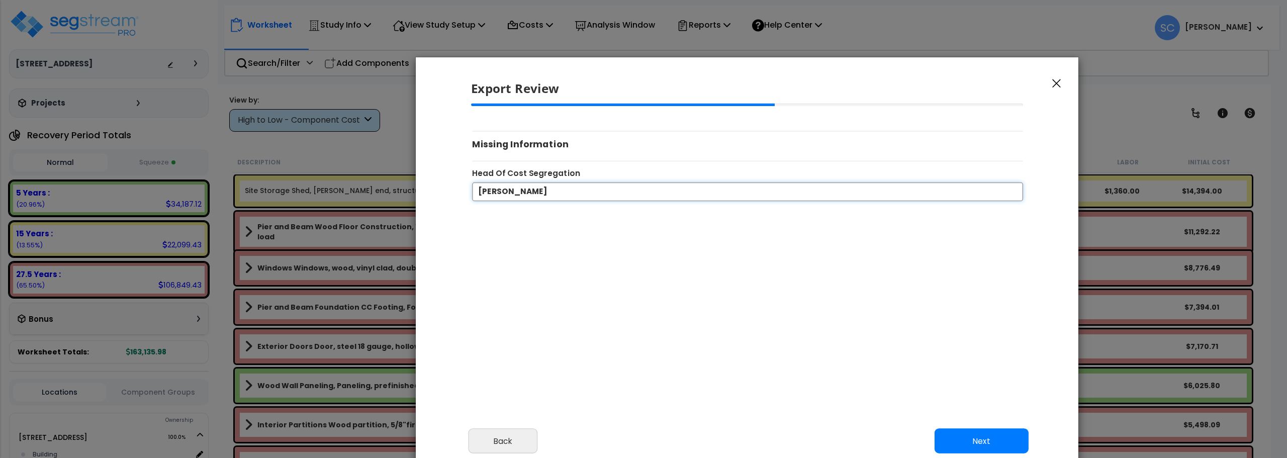
drag, startPoint x: 562, startPoint y: 194, endPoint x: 292, endPoint y: 175, distance: 271.0
click at [292, 175] on div "Export Review Please review the following information and make any appropriate …" at bounding box center [643, 229] width 1287 height 458
click at [578, 194] on input "Head Of Cost Segregation" at bounding box center [747, 191] width 551 height 19
type input "[PERSON_NAME]"
click at [960, 435] on button "Next" at bounding box center [981, 441] width 94 height 25
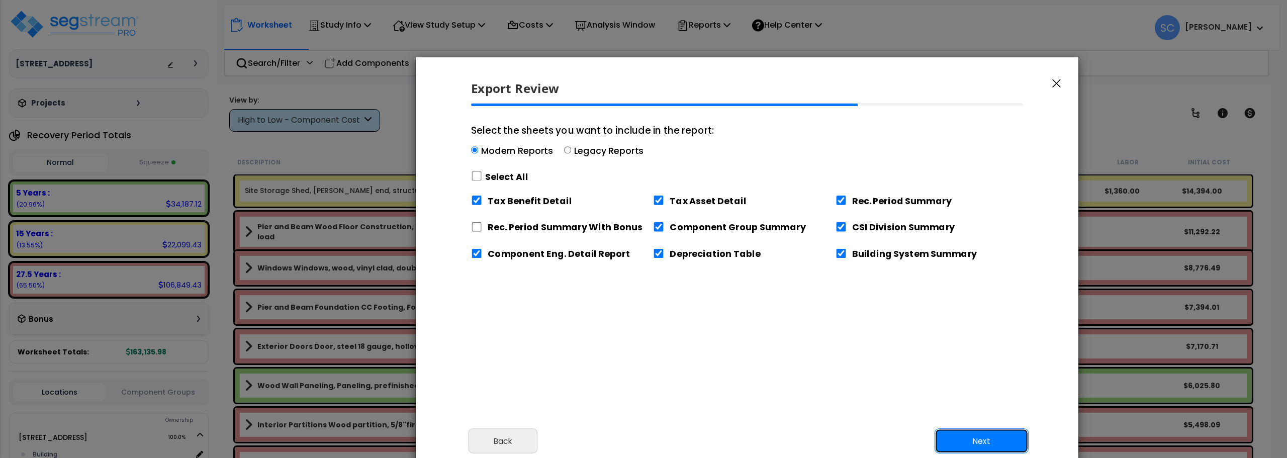
click at [992, 446] on button "Next" at bounding box center [981, 441] width 94 height 25
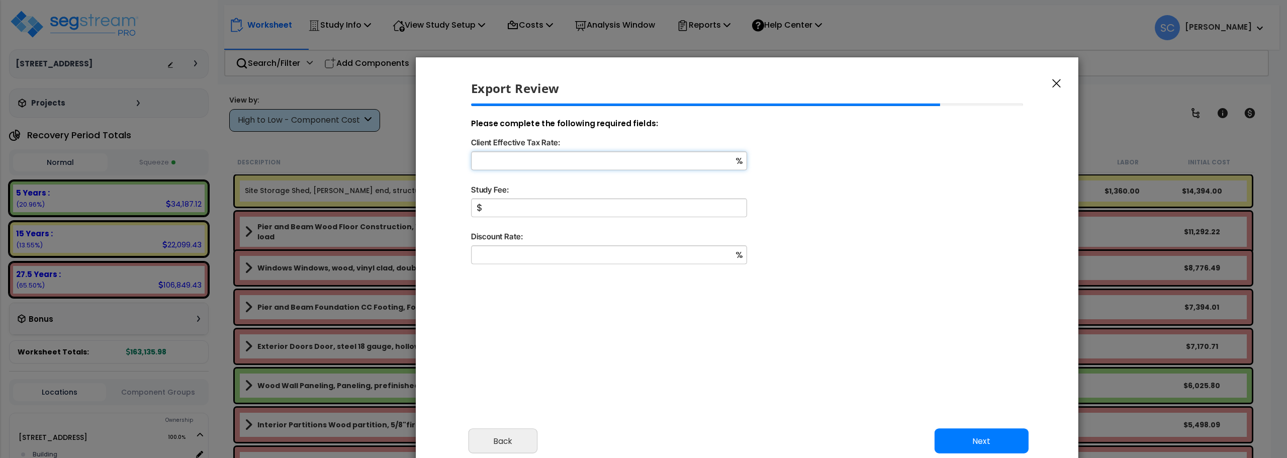
click at [623, 158] on input "Client Effective Tax Rate:" at bounding box center [609, 160] width 276 height 19
type input "11"
click at [548, 209] on input "Study Fee:" at bounding box center [609, 208] width 276 height 19
type input "2,000"
click at [540, 260] on input "Discount Rate:" at bounding box center [609, 254] width 276 height 19
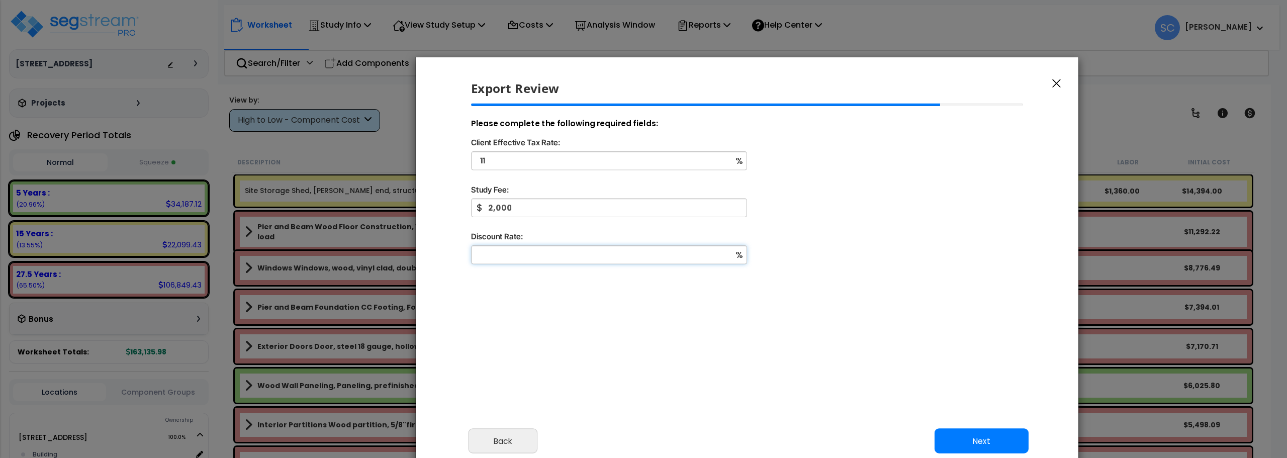
type input "0"
click at [973, 440] on button "Next" at bounding box center [981, 441] width 94 height 25
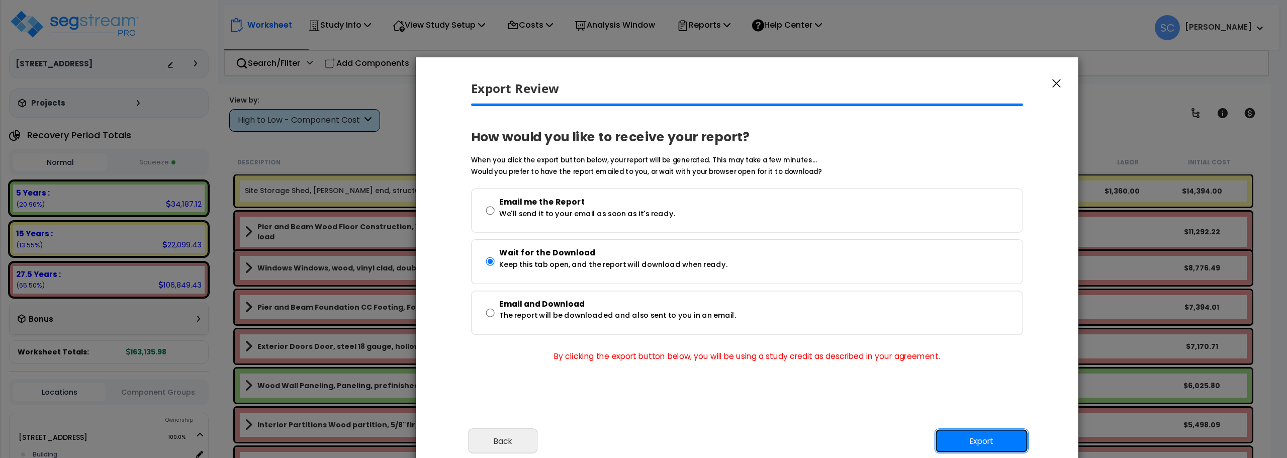
click at [986, 447] on button "Export" at bounding box center [981, 441] width 94 height 25
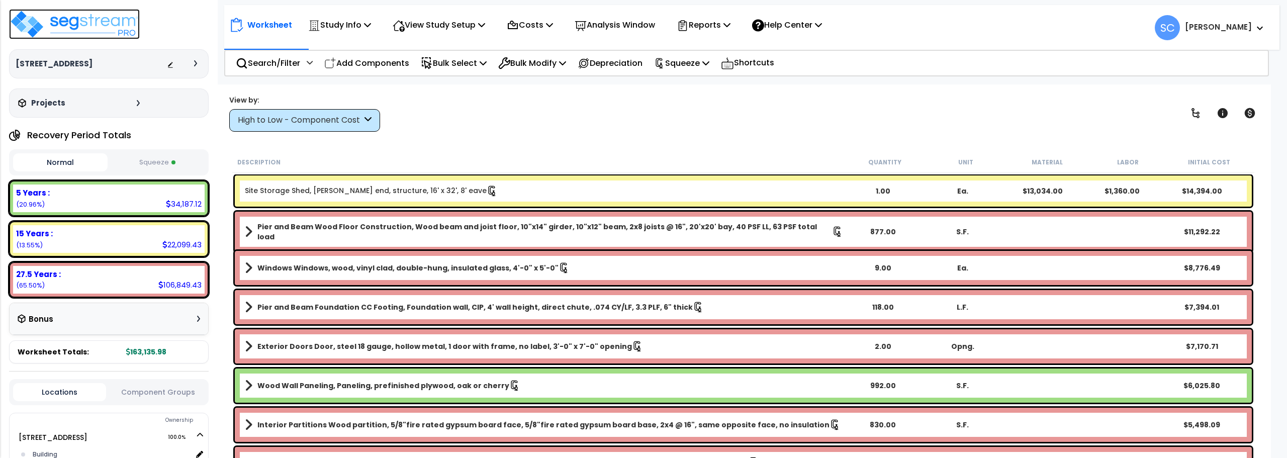
click at [93, 23] on img at bounding box center [74, 24] width 131 height 30
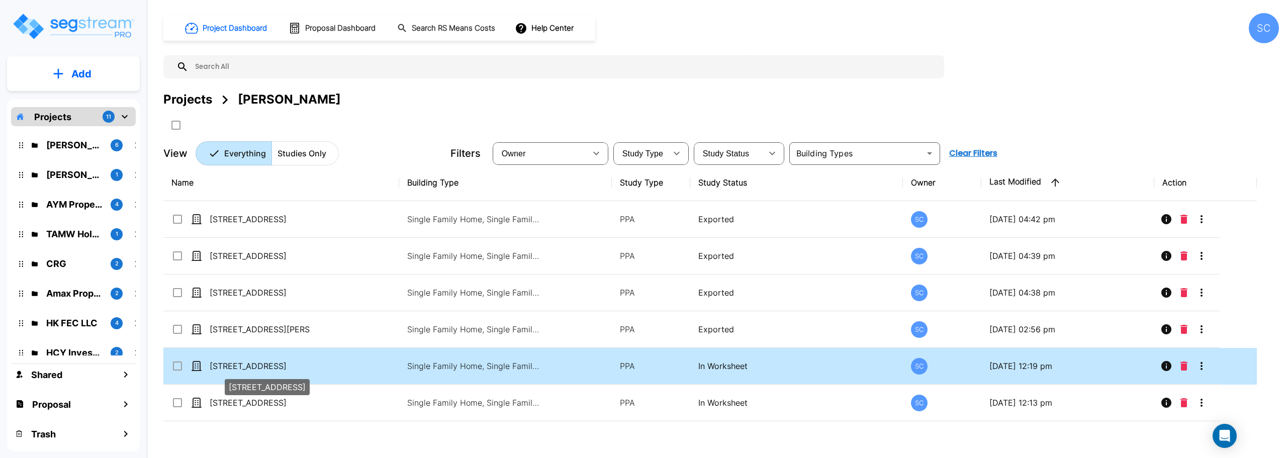
click at [262, 362] on p "[STREET_ADDRESS]" at bounding box center [260, 366] width 101 height 12
checkbox input "true"
click at [262, 362] on p "[STREET_ADDRESS]" at bounding box center [260, 366] width 101 height 12
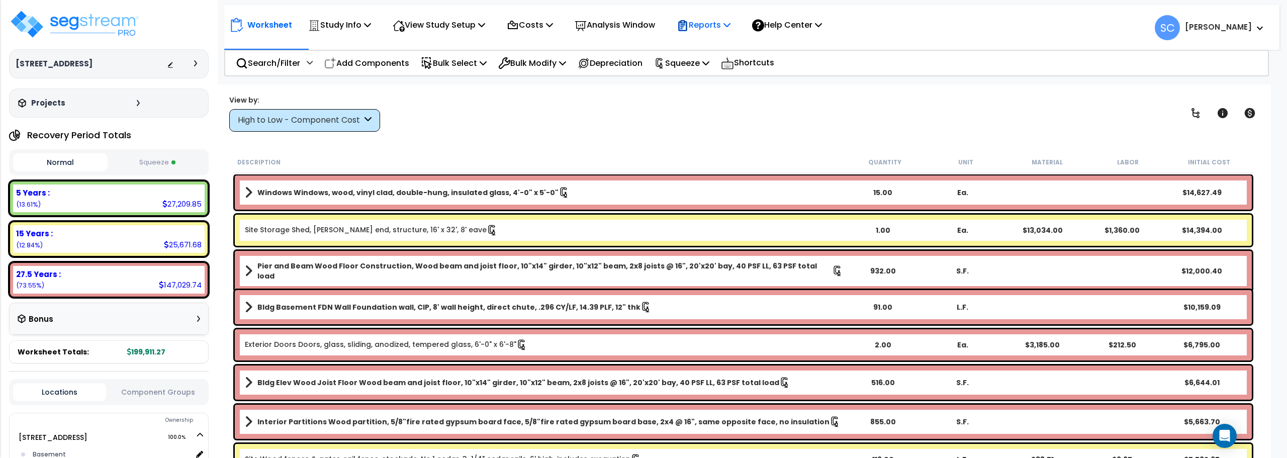
click at [718, 32] on p "Reports" at bounding box center [704, 25] width 54 height 14
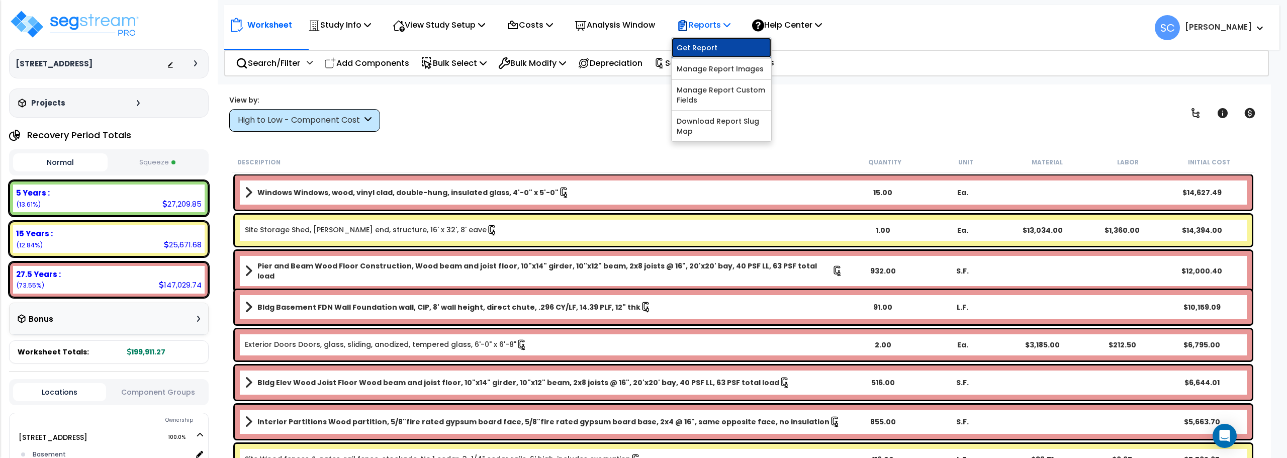
click at [732, 43] on link "Get Report" at bounding box center [722, 48] width 100 height 20
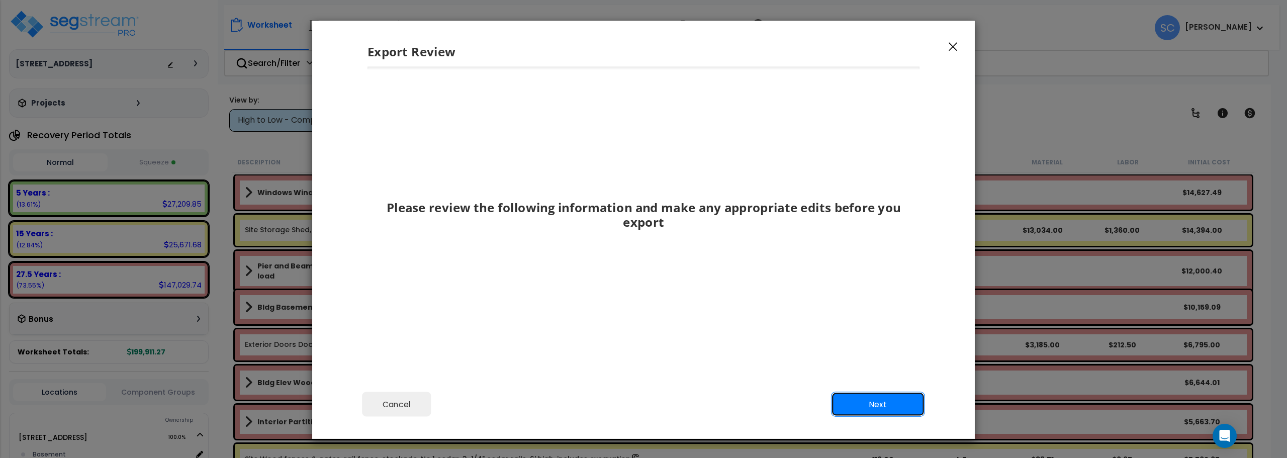
click at [889, 398] on button "Next" at bounding box center [878, 404] width 94 height 25
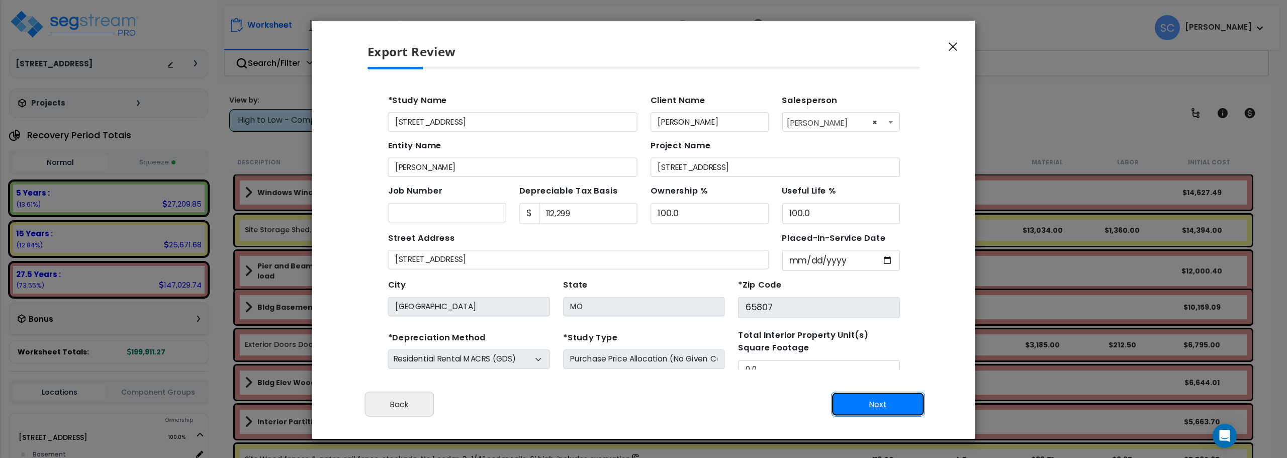
scroll to position [46, 0]
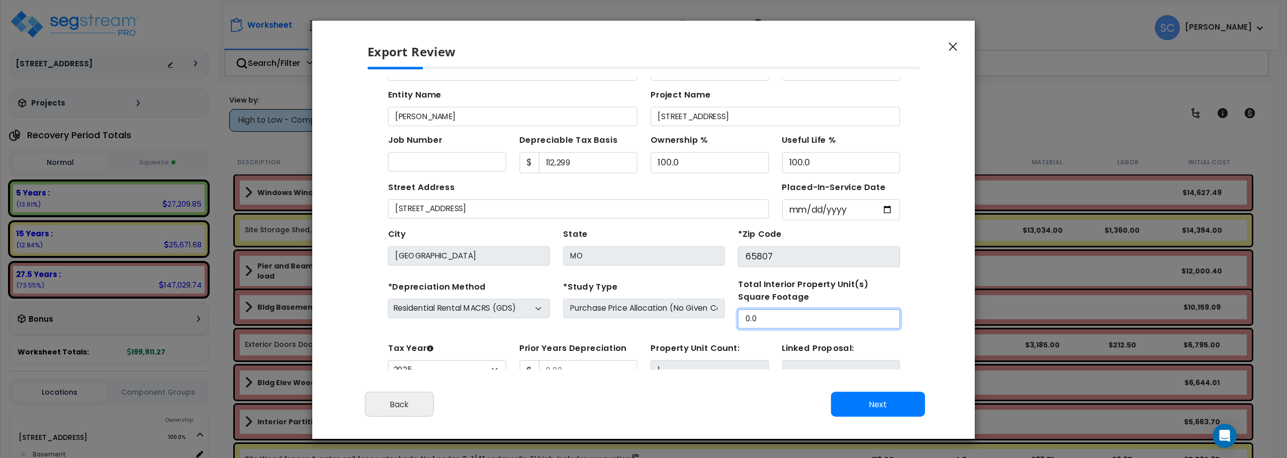
drag, startPoint x: 764, startPoint y: 296, endPoint x: 641, endPoint y: 294, distance: 123.2
click at [641, 294] on div "*Depreciation Method Commercial MACRS (GDS) Residential Rental MACRS (GDS) Comm…" at bounding box center [619, 283] width 478 height 46
type input "789"
click at [887, 400] on button "Next" at bounding box center [878, 404] width 94 height 25
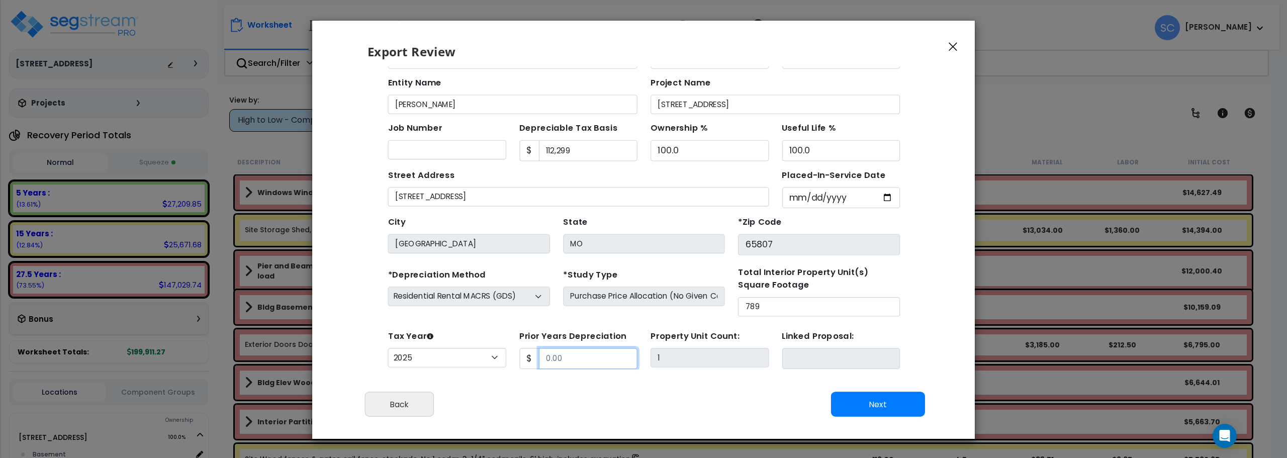
scroll to position [80, 0]
click at [863, 402] on button "Next" at bounding box center [878, 404] width 94 height 25
click at [463, 329] on select "2026 2025 2024" at bounding box center [440, 331] width 108 height 18
select select "2024"
click at [386, 322] on select "2026 2025 2024" at bounding box center [440, 331] width 108 height 18
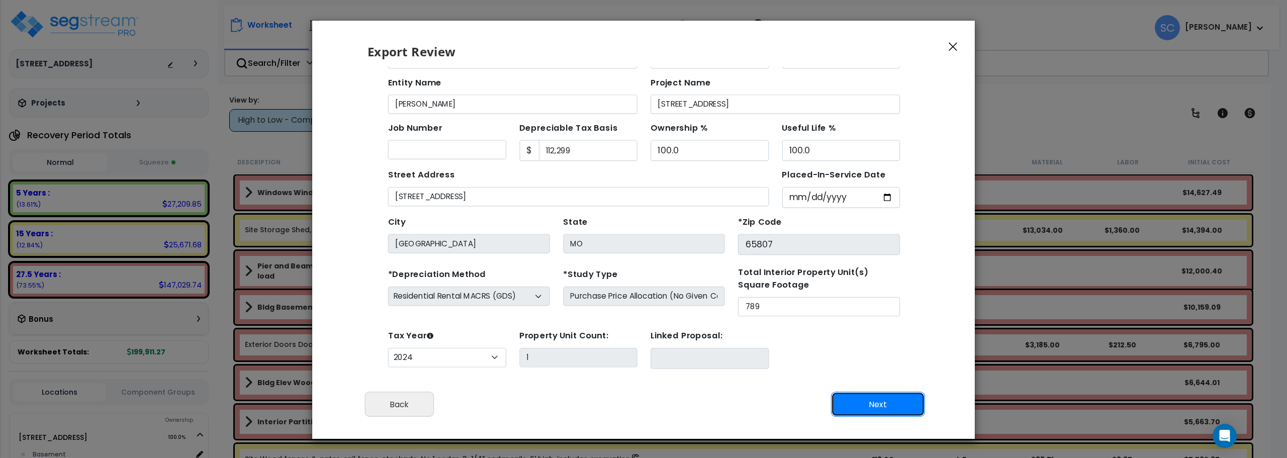
click at [864, 400] on button "Next" at bounding box center [878, 404] width 94 height 25
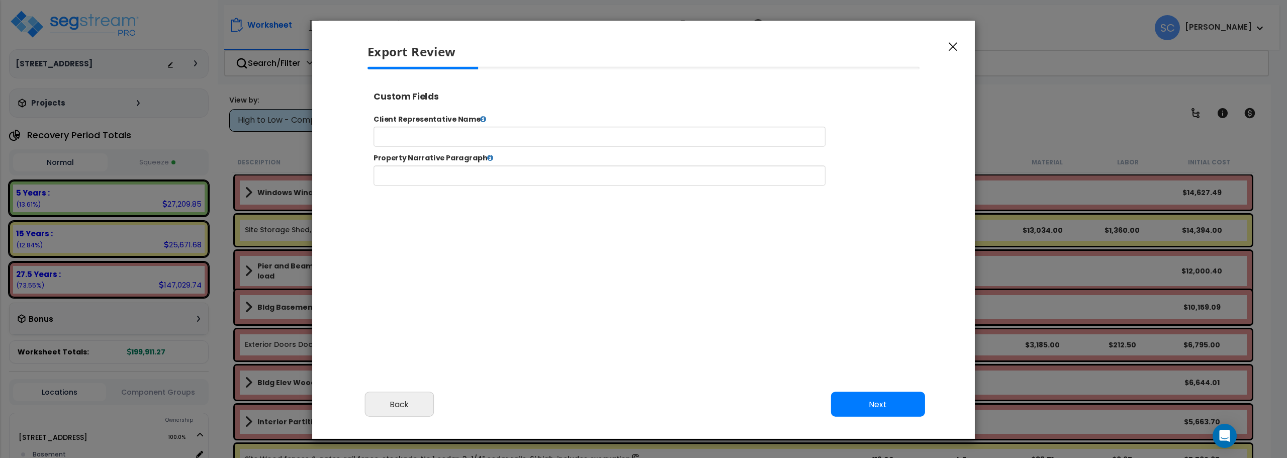
select select "2024"
click at [676, 148] on input "text" at bounding box center [630, 143] width 513 height 23
type input "[PERSON_NAME]"
click button "Submit" at bounding box center [367, 86] width 0 height 0
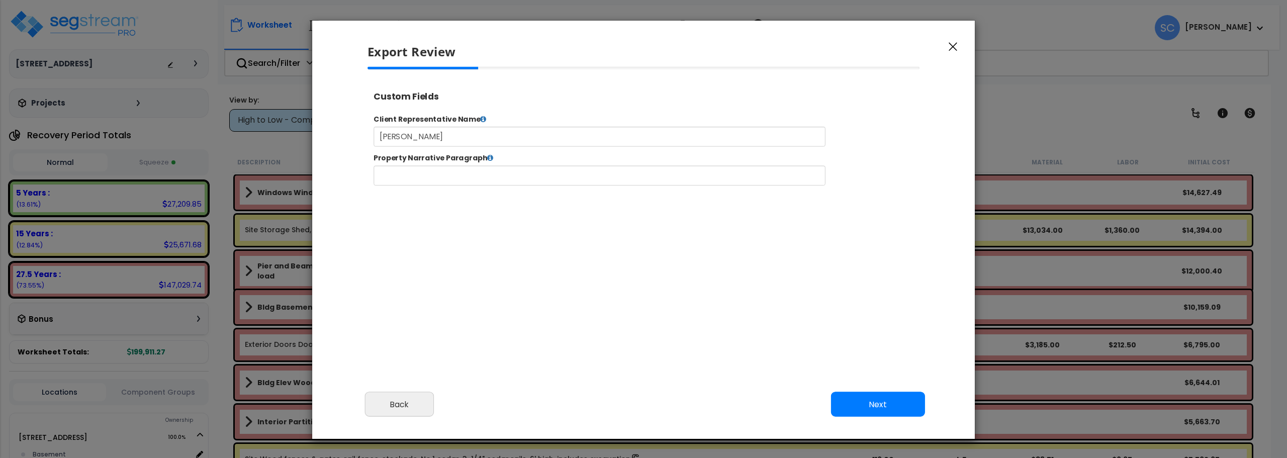
scroll to position [0, 0]
drag, startPoint x: 862, startPoint y: 408, endPoint x: 856, endPoint y: 397, distance: 12.8
click at [864, 407] on button "Next" at bounding box center [878, 404] width 94 height 25
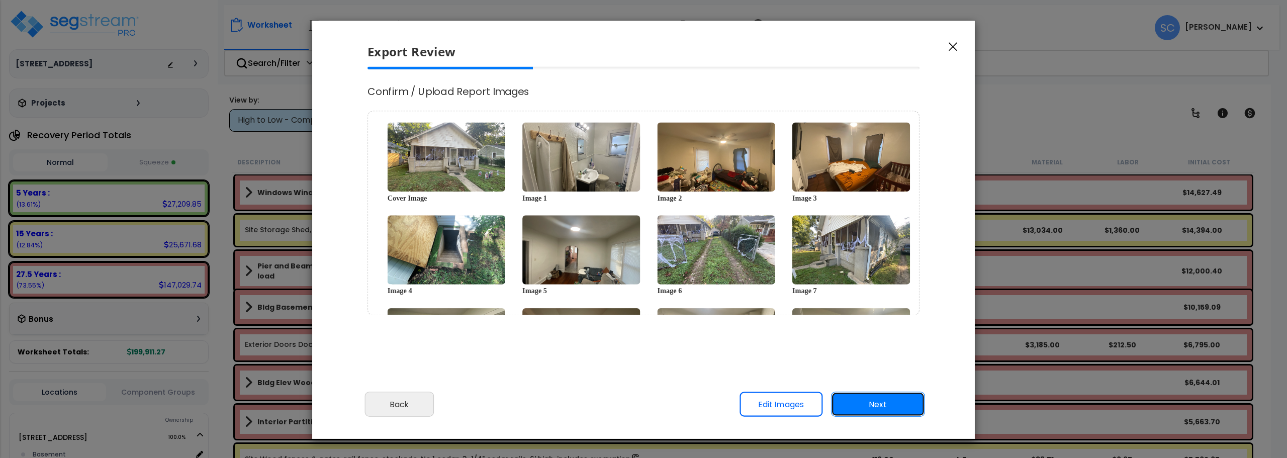
click at [843, 403] on button "Next" at bounding box center [878, 404] width 94 height 25
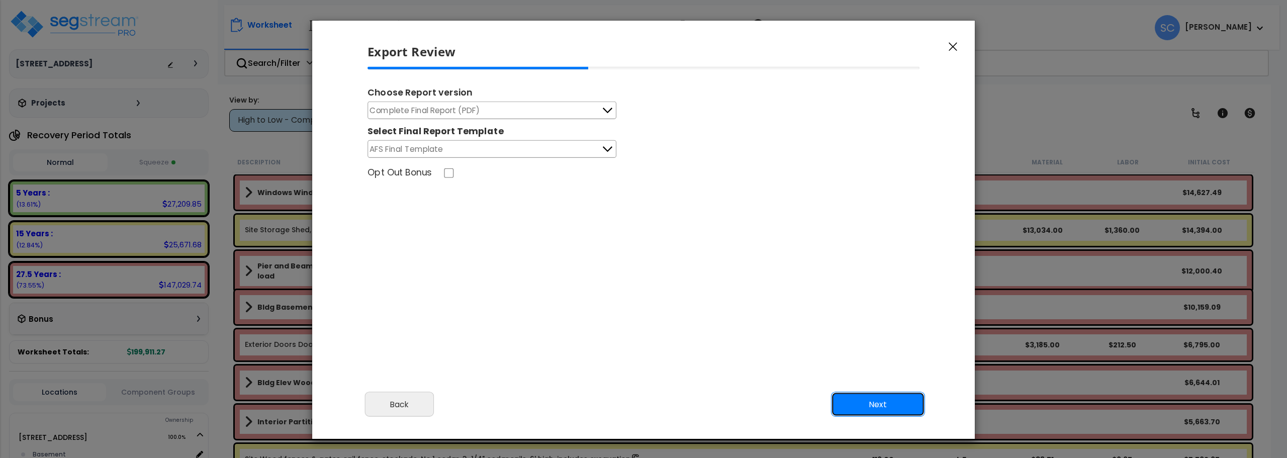
click at [858, 409] on button "Next" at bounding box center [878, 404] width 94 height 25
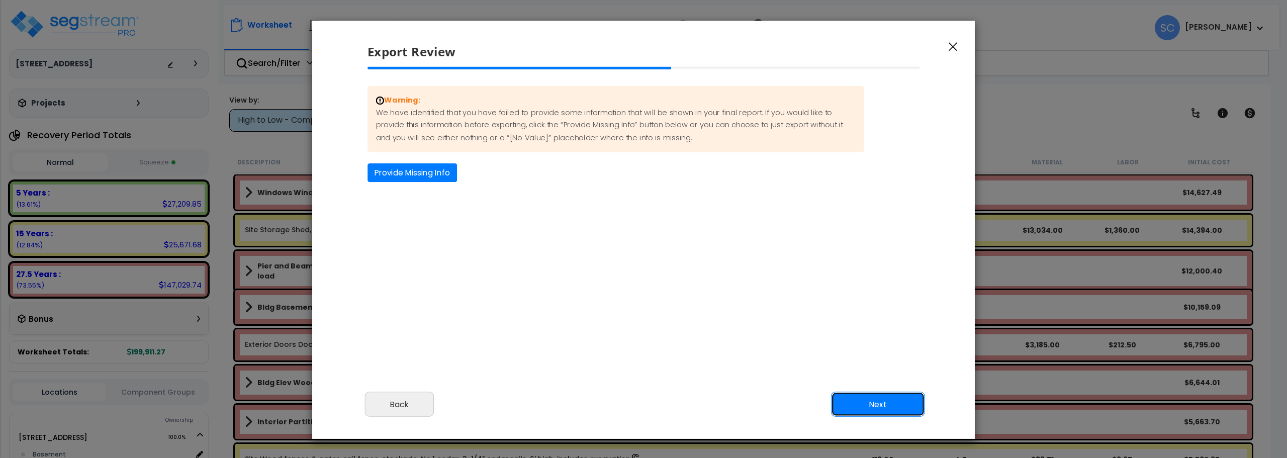
click at [889, 404] on button "Next" at bounding box center [878, 404] width 94 height 25
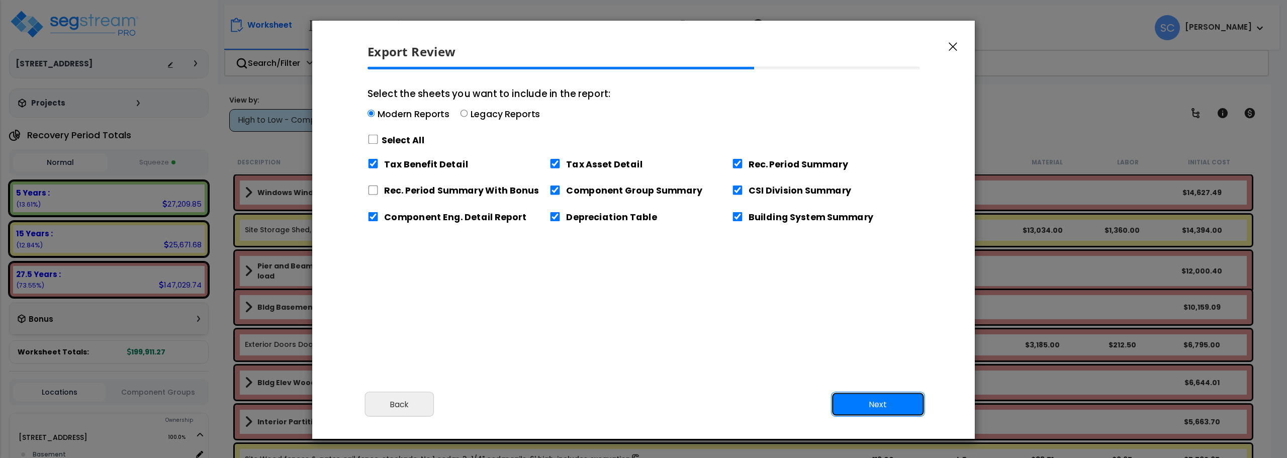
click at [888, 404] on button "Next" at bounding box center [878, 404] width 94 height 25
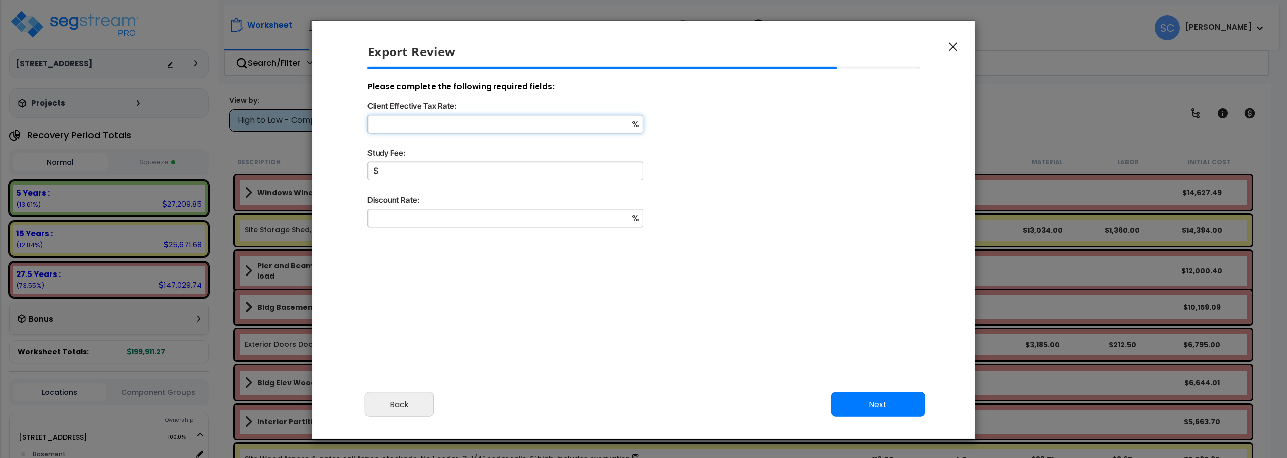
drag, startPoint x: 529, startPoint y: 120, endPoint x: 529, endPoint y: 139, distance: 18.6
click at [529, 120] on input "Client Effective Tax Rate:" at bounding box center [505, 124] width 276 height 19
type input "11"
click at [459, 180] on div "$" at bounding box center [643, 178] width 569 height 32
click at [459, 172] on input "Study Fee:" at bounding box center [505, 171] width 276 height 19
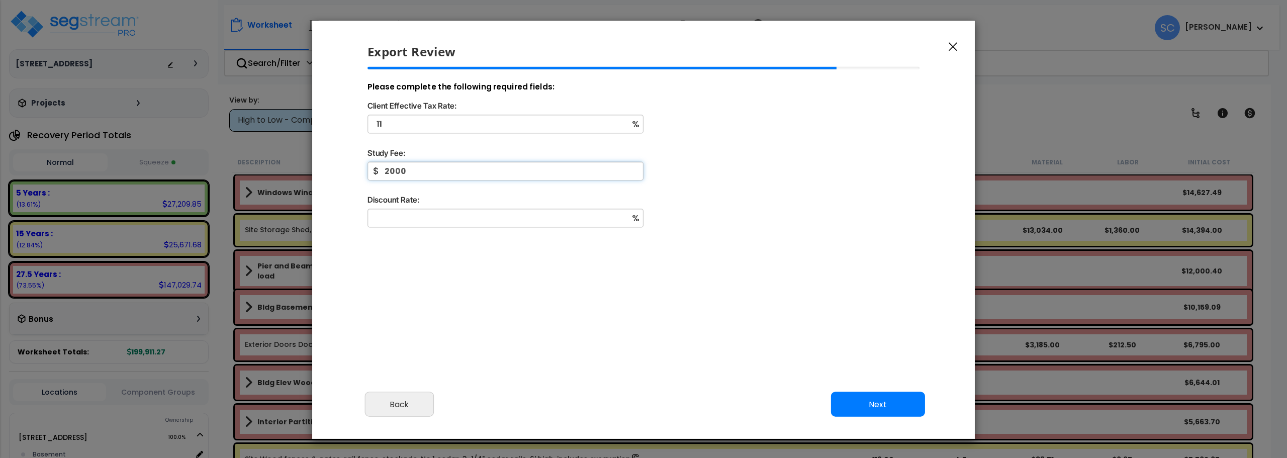
type input "2,000"
click at [450, 218] on input "Discount Rate:" at bounding box center [505, 218] width 276 height 19
type input "0"
click at [898, 396] on button "Next" at bounding box center [878, 404] width 94 height 25
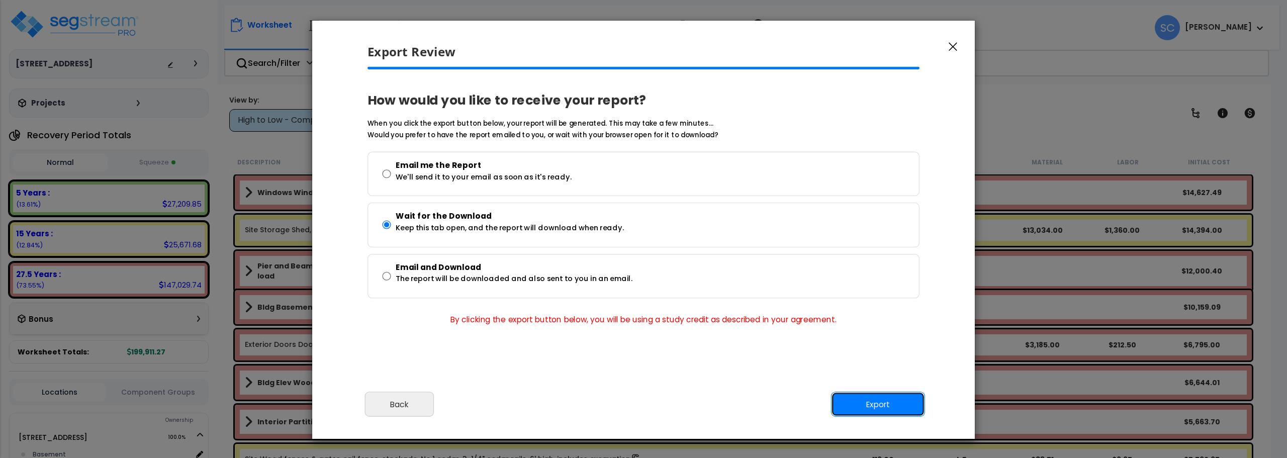
click at [899, 401] on button "Export" at bounding box center [878, 404] width 94 height 25
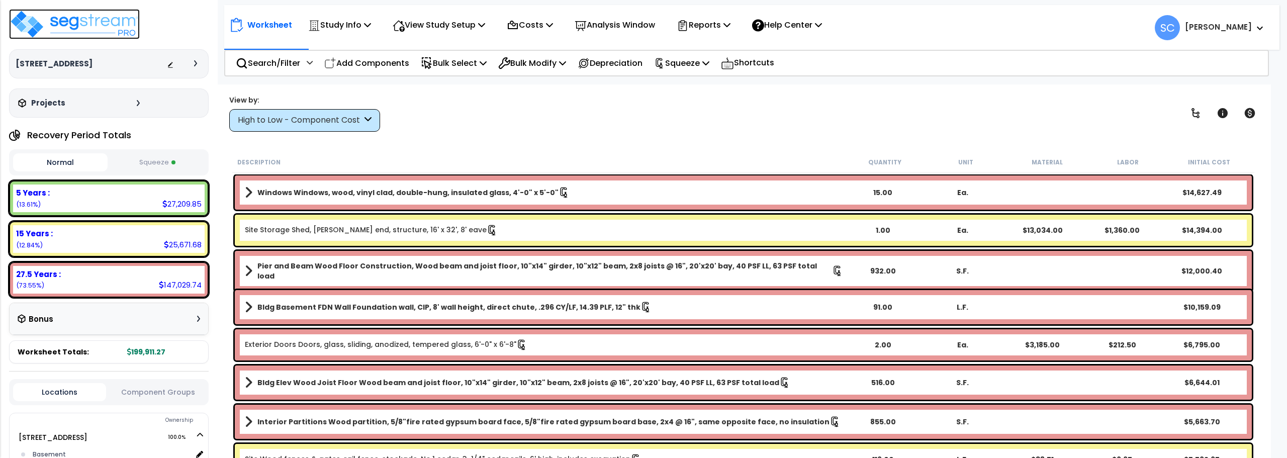
click at [66, 21] on img at bounding box center [74, 24] width 131 height 30
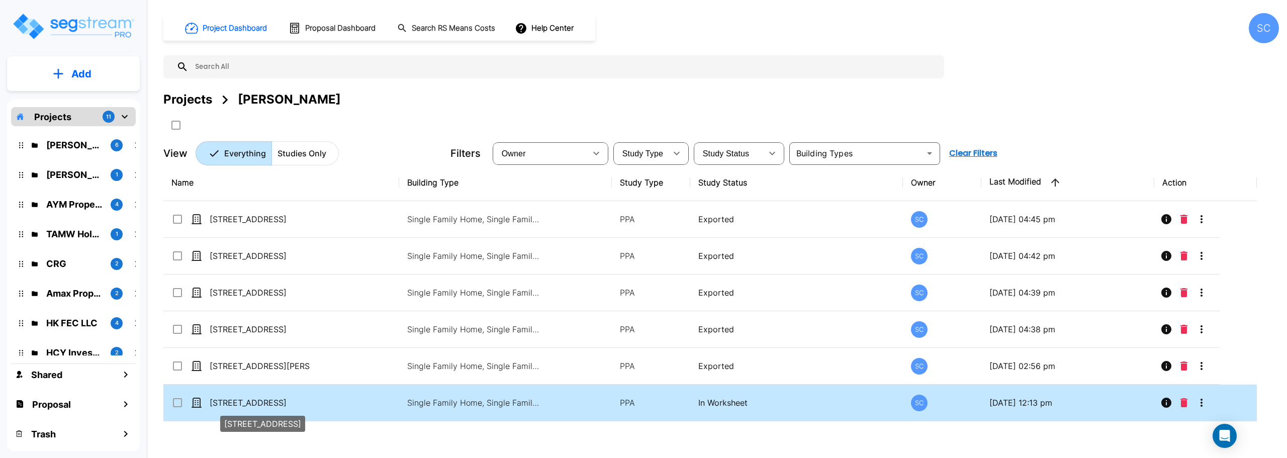
click at [253, 404] on p "[STREET_ADDRESS]" at bounding box center [260, 403] width 101 height 12
checkbox input "true"
click at [253, 404] on p "[STREET_ADDRESS]" at bounding box center [260, 403] width 101 height 12
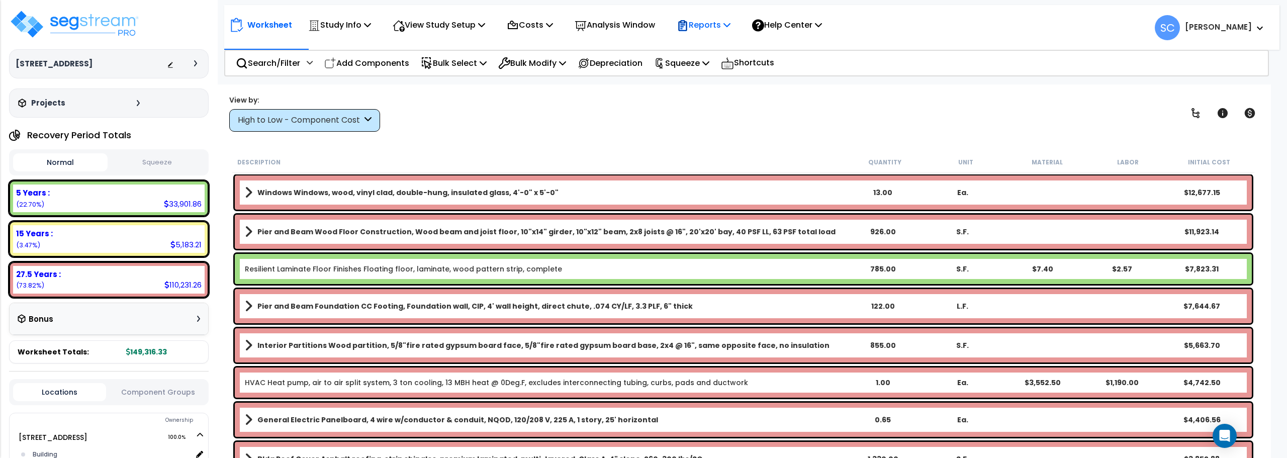
click at [730, 24] on p "Reports" at bounding box center [704, 25] width 54 height 14
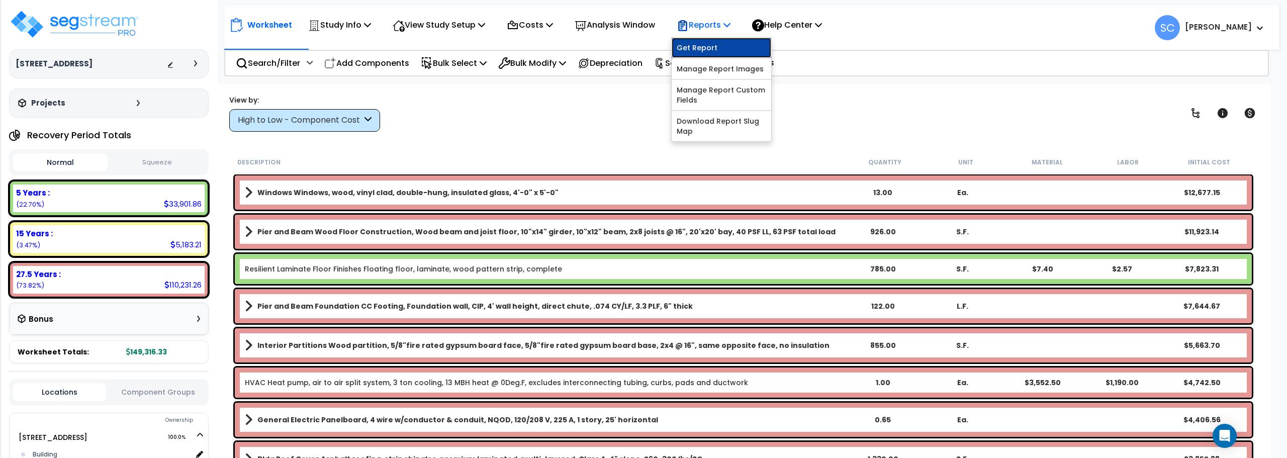
click at [730, 46] on link "Get Report" at bounding box center [722, 48] width 100 height 20
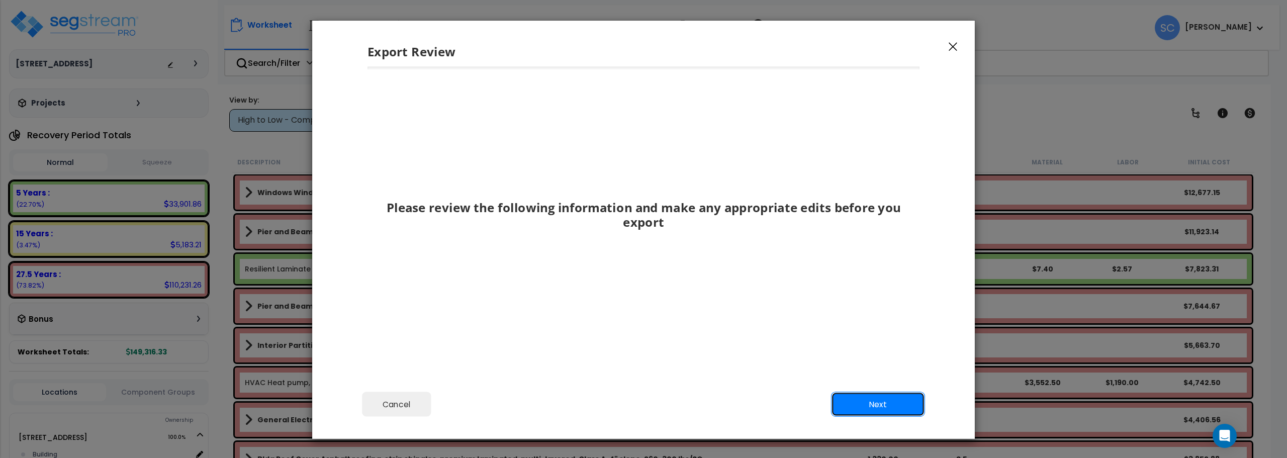
click at [887, 402] on button "Next" at bounding box center [878, 404] width 94 height 25
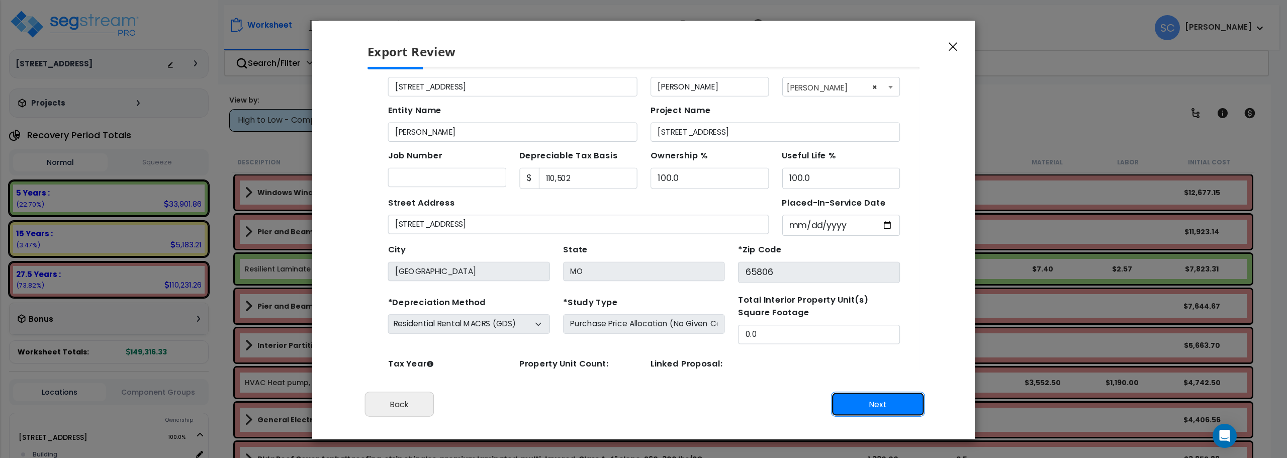
scroll to position [46, 0]
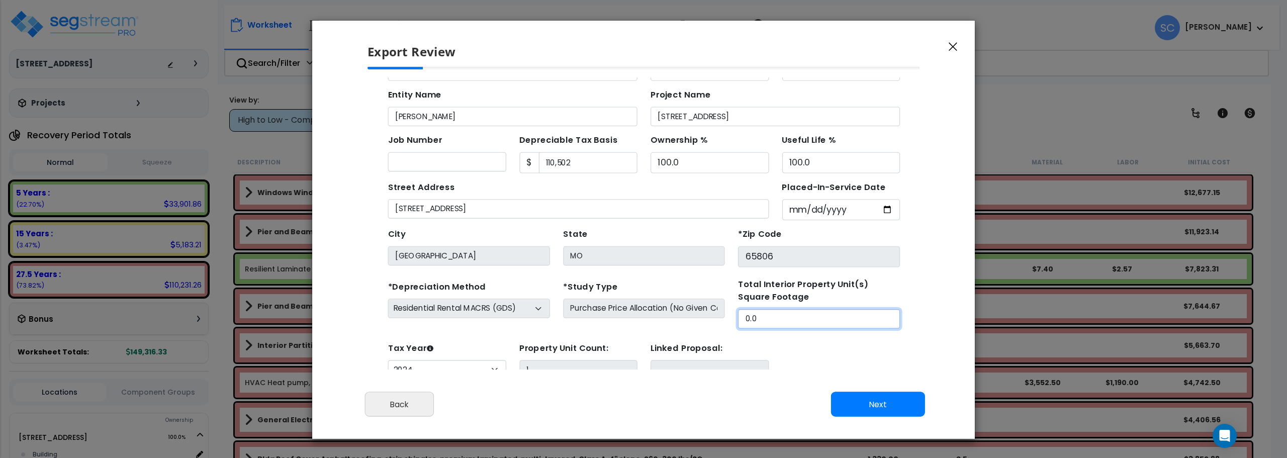
drag, startPoint x: 710, startPoint y: 303, endPoint x: 648, endPoint y: 303, distance: 62.3
click at [648, 303] on div "*Depreciation Method Commercial MACRS (GDS) Residential Rental MACRS (GDS) Comm…" at bounding box center [619, 283] width 478 height 46
type input "793"
click at [888, 404] on button "Next" at bounding box center [878, 404] width 94 height 25
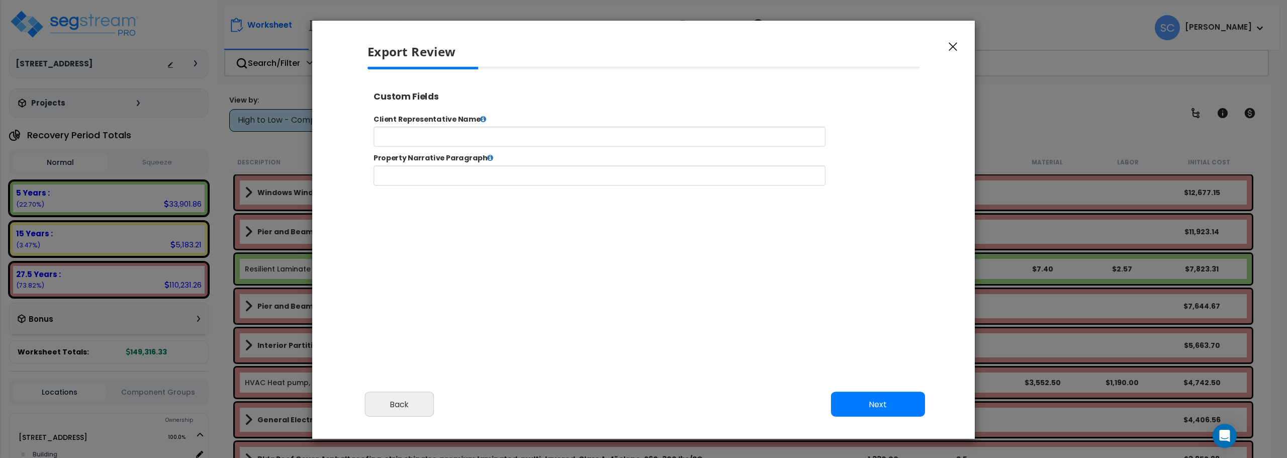
select select "2024"
click at [657, 126] on label "Client Representative Name" at bounding box center [684, 125] width 634 height 12
click at [656, 148] on input "text" at bounding box center [630, 143] width 513 height 23
type input "j"
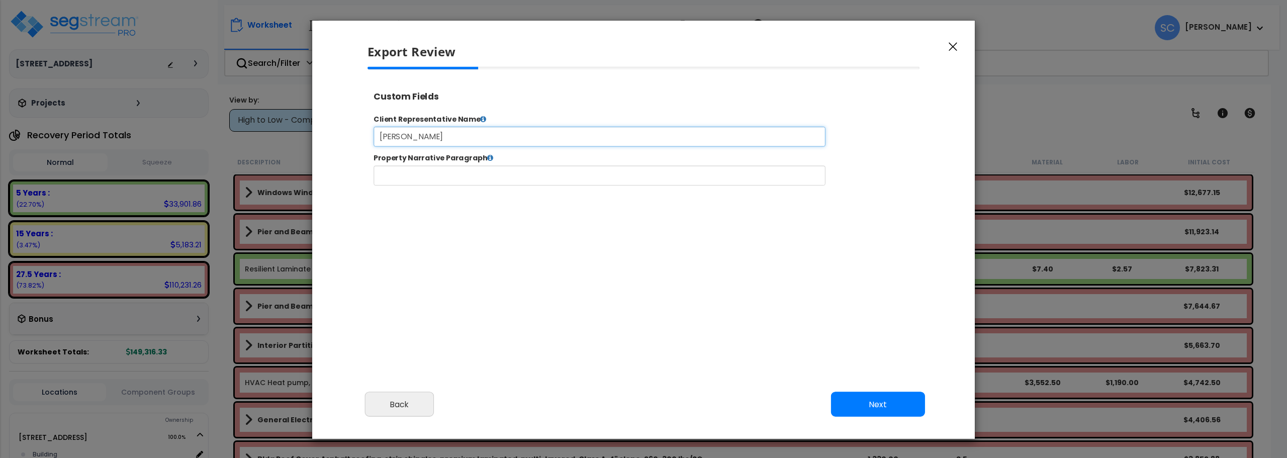
type input "[PERSON_NAME]"
click at [861, 393] on div "Cancel Back Next Export Edit Images" at bounding box center [643, 411] width 663 height 55
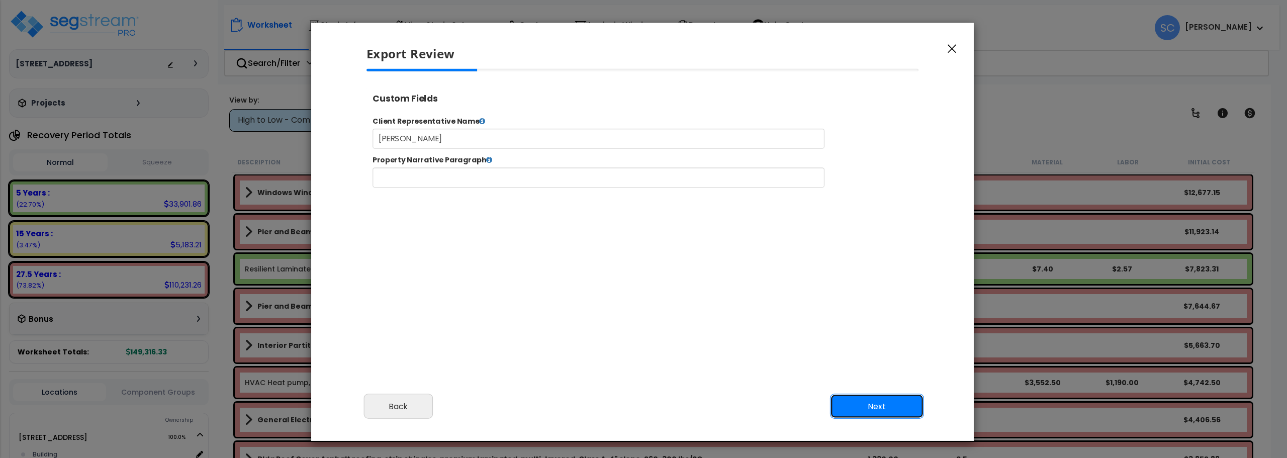
click at [859, 405] on button "Next" at bounding box center [877, 406] width 94 height 25
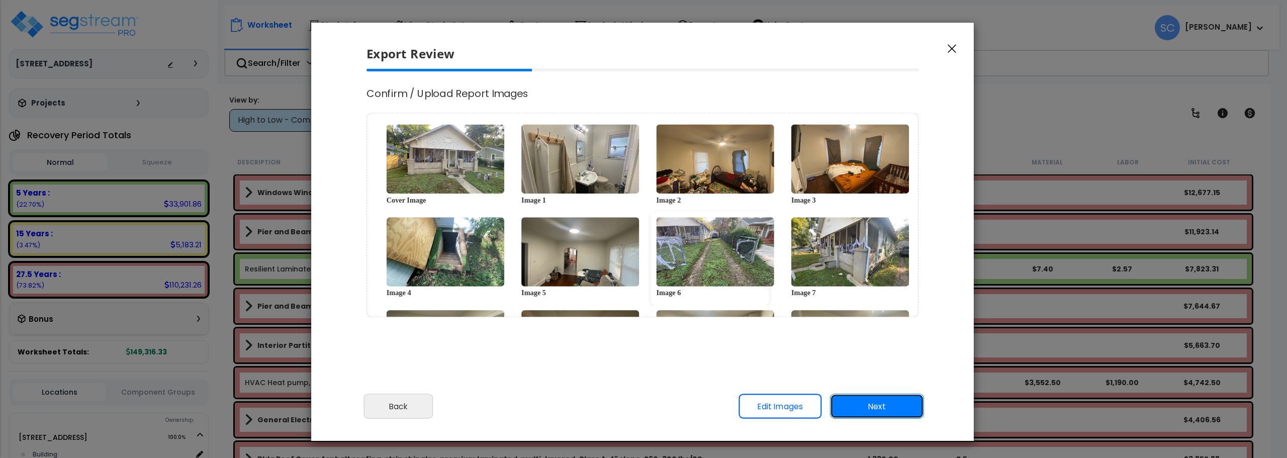
scroll to position [0, 0]
click at [402, 398] on button "Back" at bounding box center [398, 406] width 69 height 25
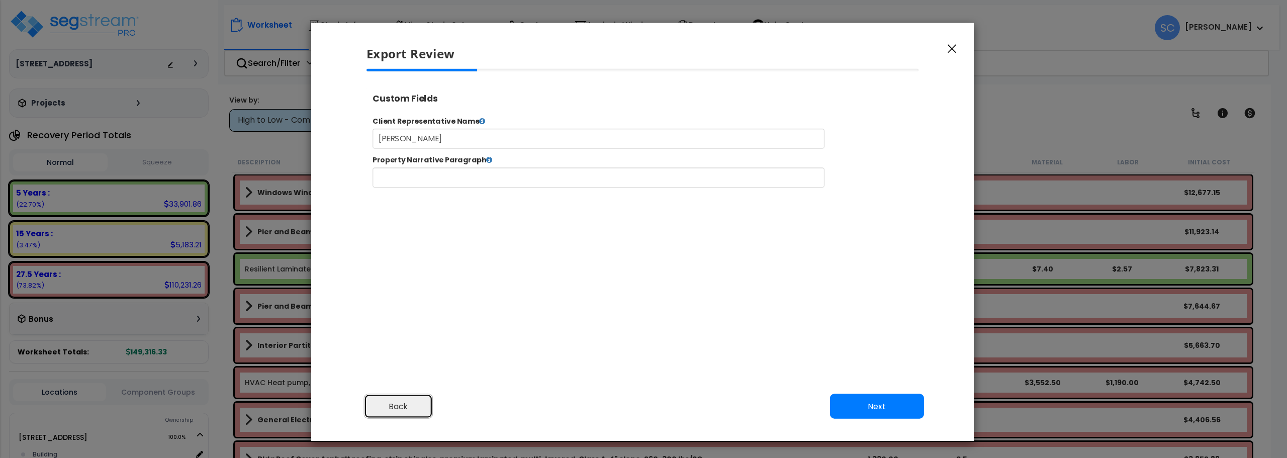
click at [400, 405] on button "Back" at bounding box center [398, 406] width 69 height 25
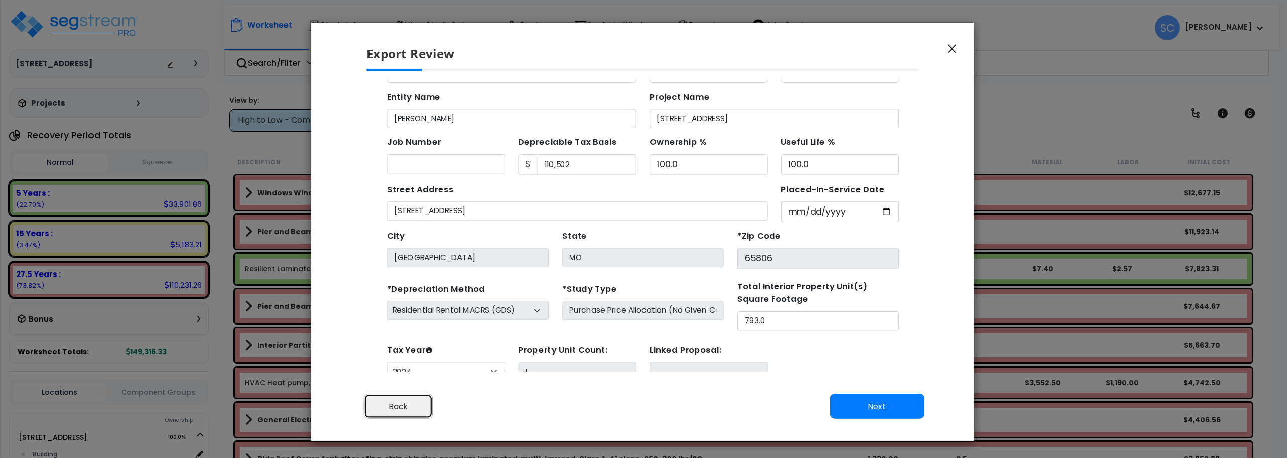
scroll to position [46, 0]
click at [400, 405] on button "Back" at bounding box center [398, 406] width 69 height 25
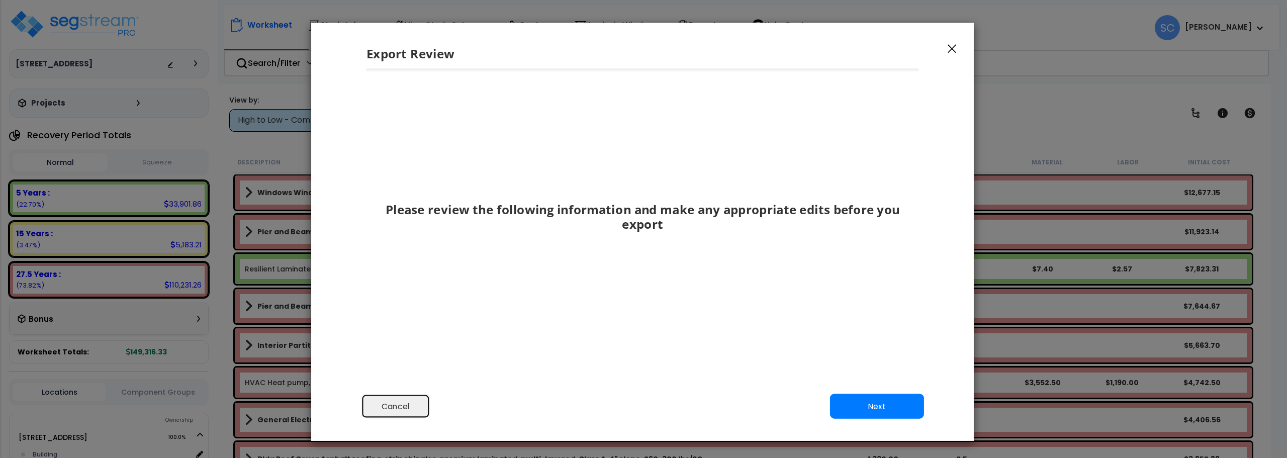
click at [400, 405] on button "Cancel" at bounding box center [395, 406] width 69 height 25
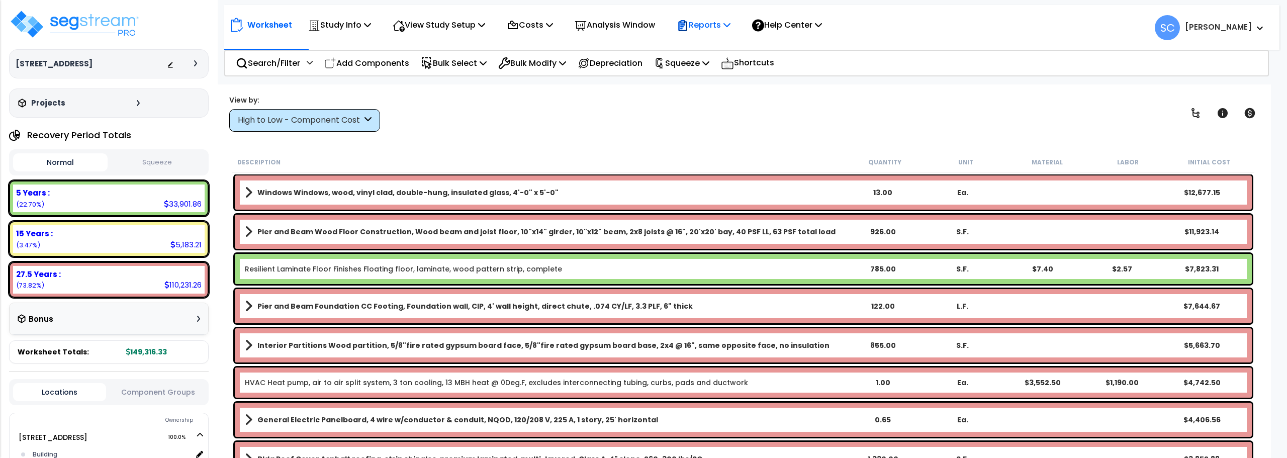
click at [715, 26] on p "Reports" at bounding box center [704, 25] width 54 height 14
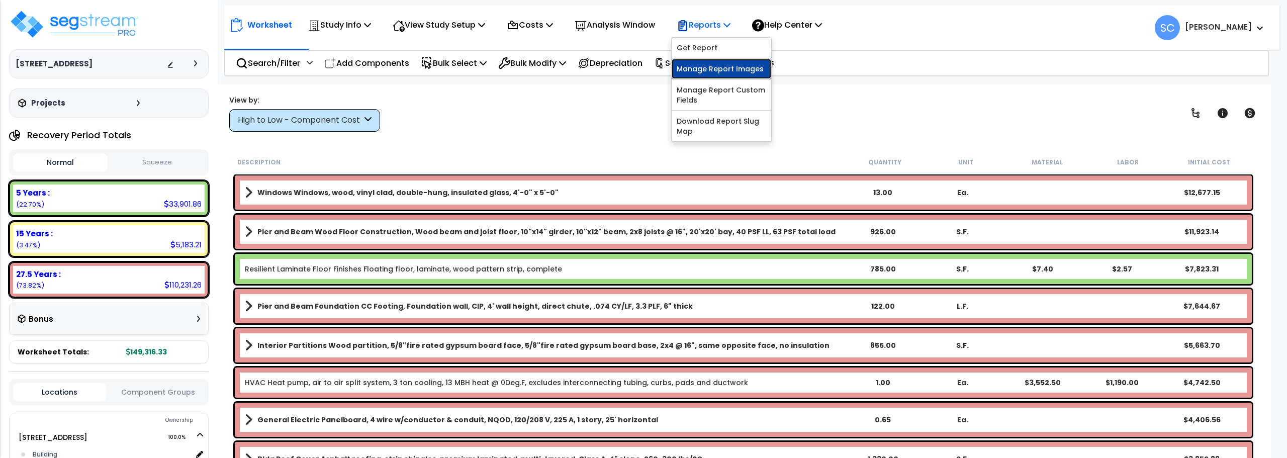
click at [722, 66] on link "Manage Report Images" at bounding box center [722, 69] width 100 height 20
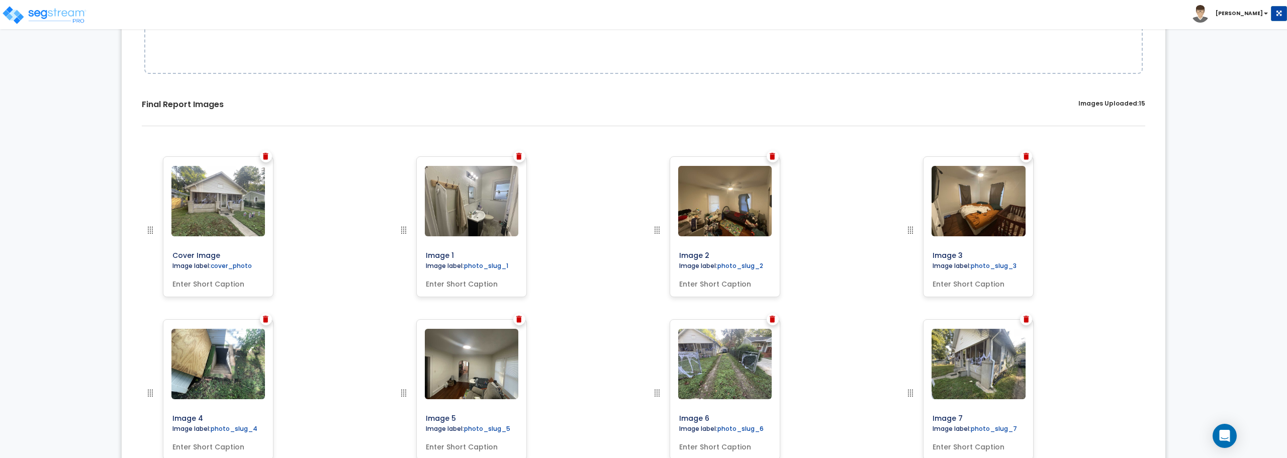
scroll to position [251, 0]
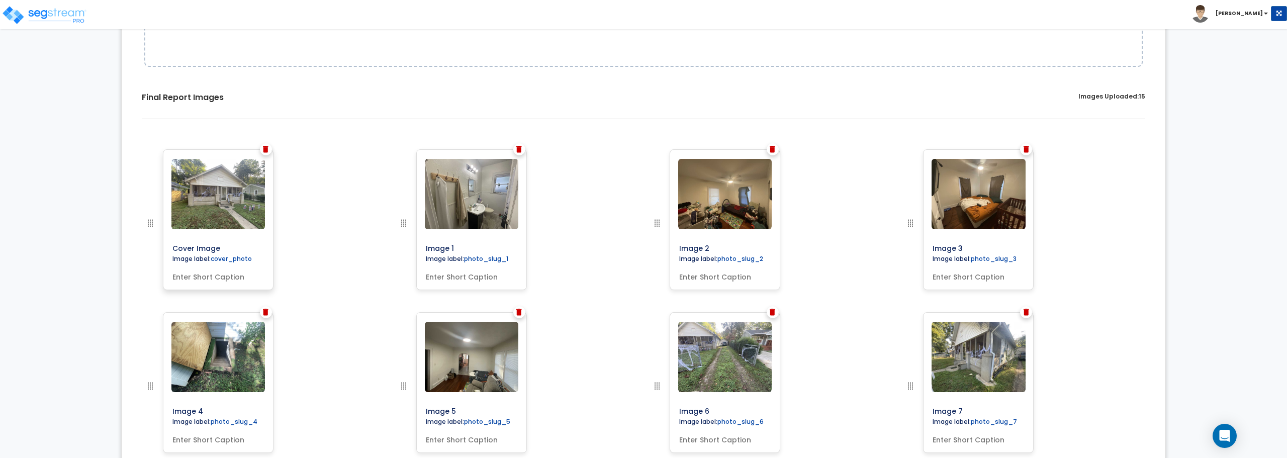
click at [222, 210] on img at bounding box center [218, 194] width 94 height 70
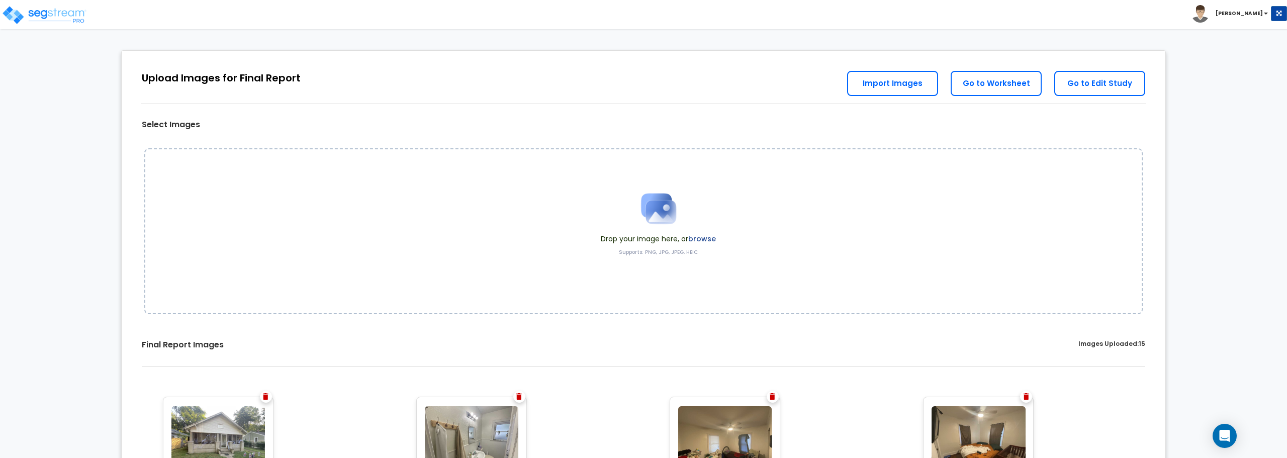
scroll to position [0, 0]
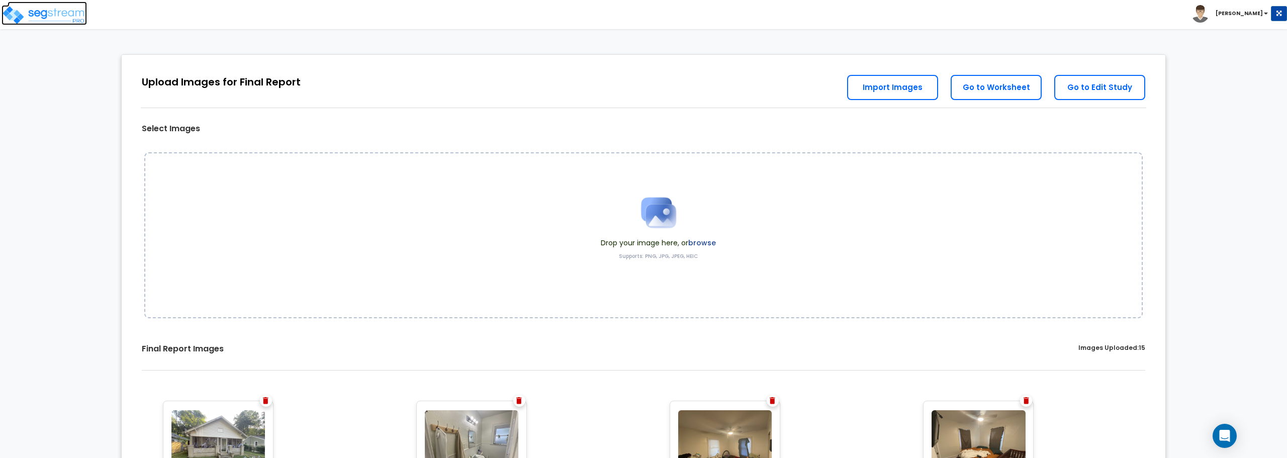
click at [37, 12] on img at bounding box center [44, 15] width 85 height 20
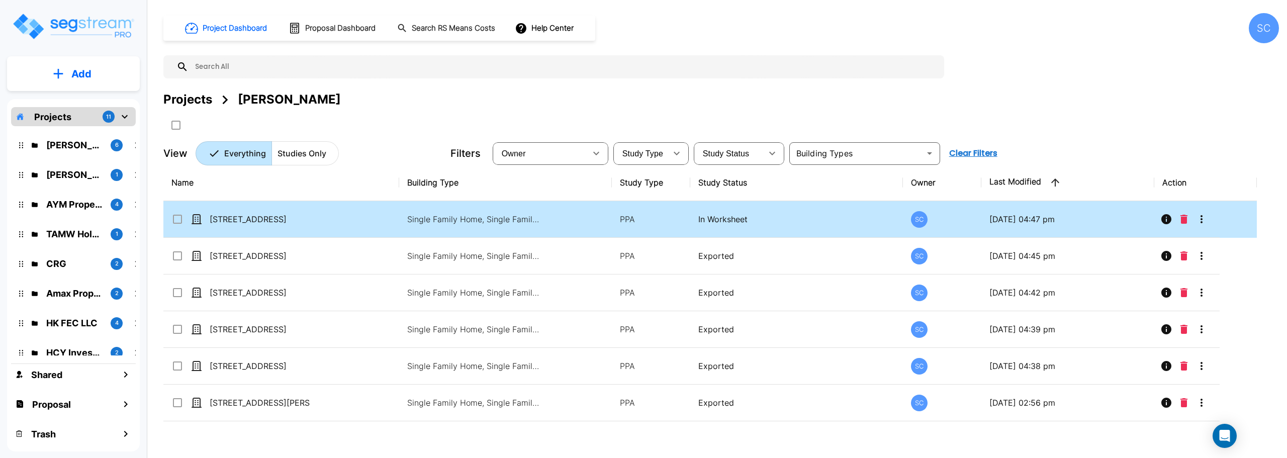
click at [279, 221] on p "[STREET_ADDRESS]" at bounding box center [260, 219] width 101 height 12
checkbox input "true"
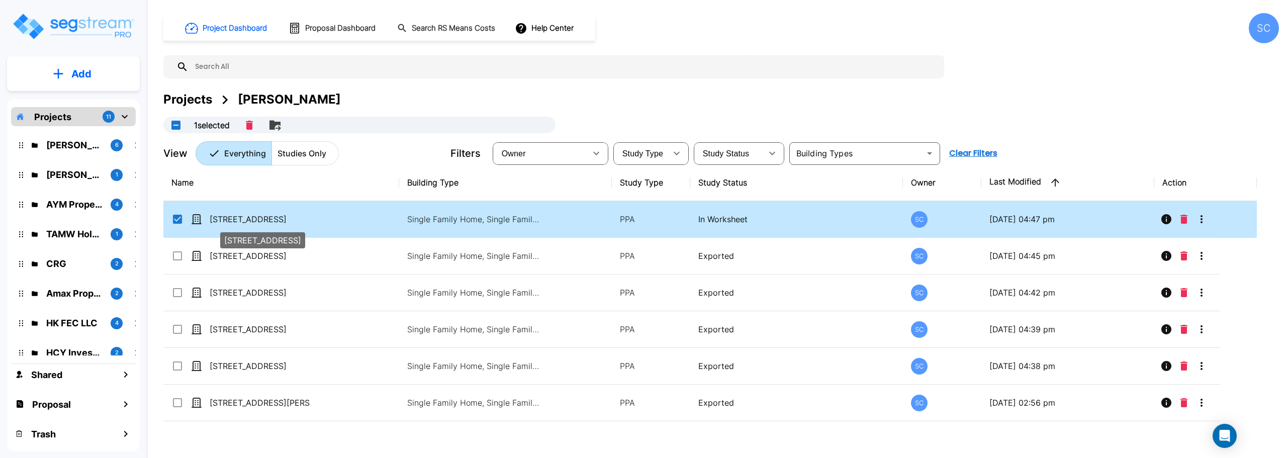
click at [279, 221] on p "[STREET_ADDRESS]" at bounding box center [260, 219] width 101 height 12
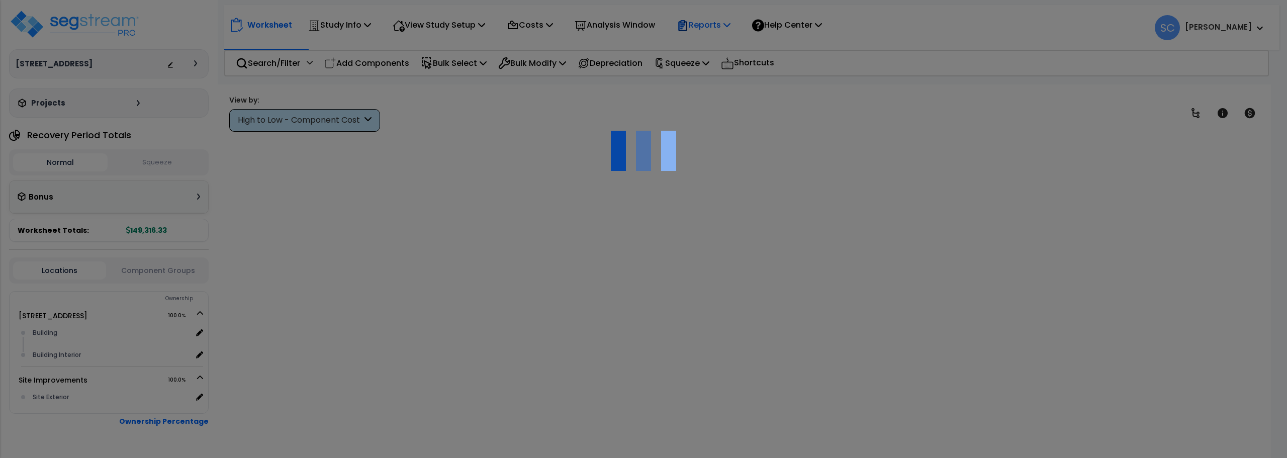
click at [723, 21] on p "Reports" at bounding box center [704, 25] width 54 height 14
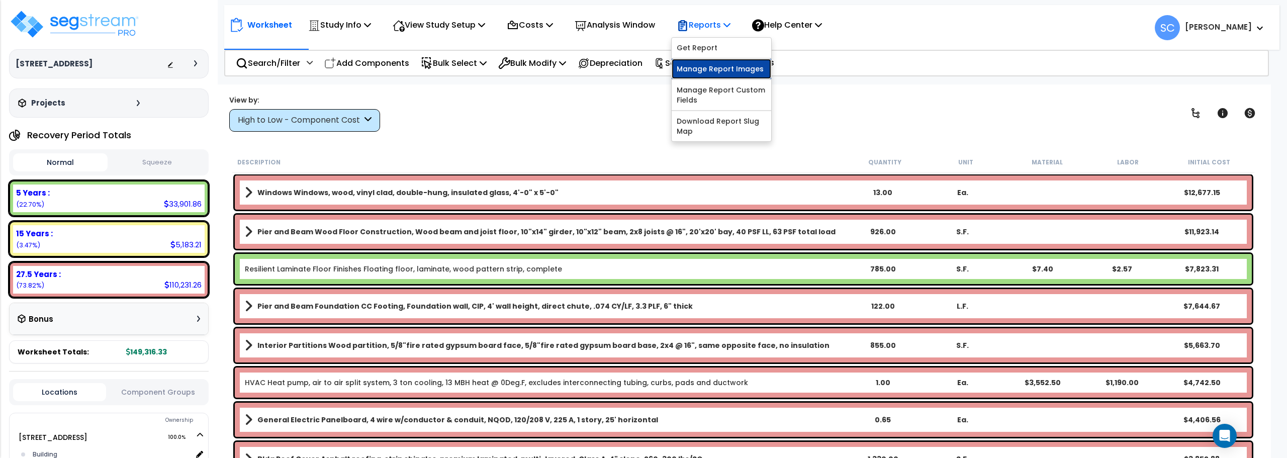
click at [723, 71] on link "Manage Report Images" at bounding box center [722, 69] width 100 height 20
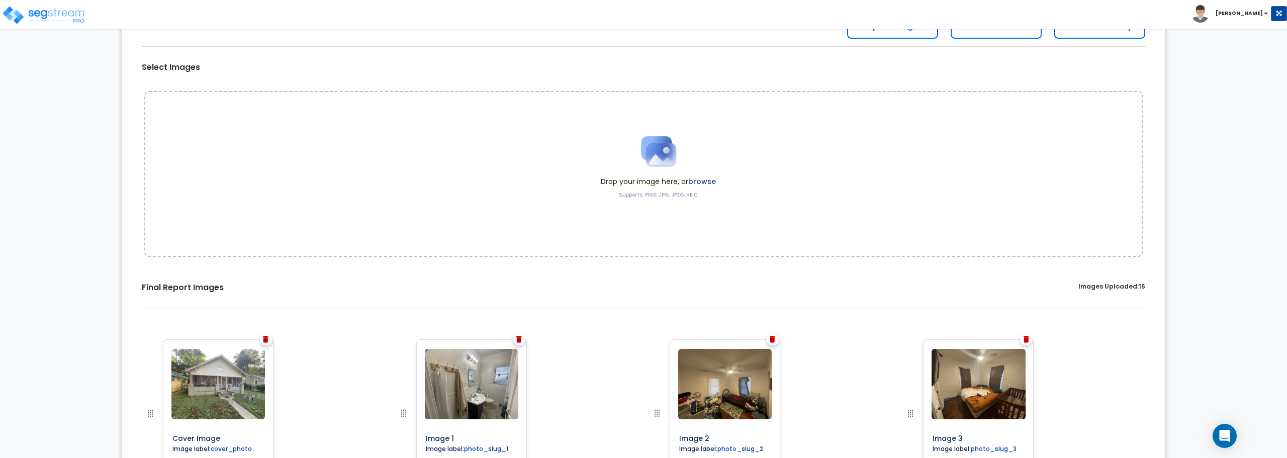
scroll to position [201, 0]
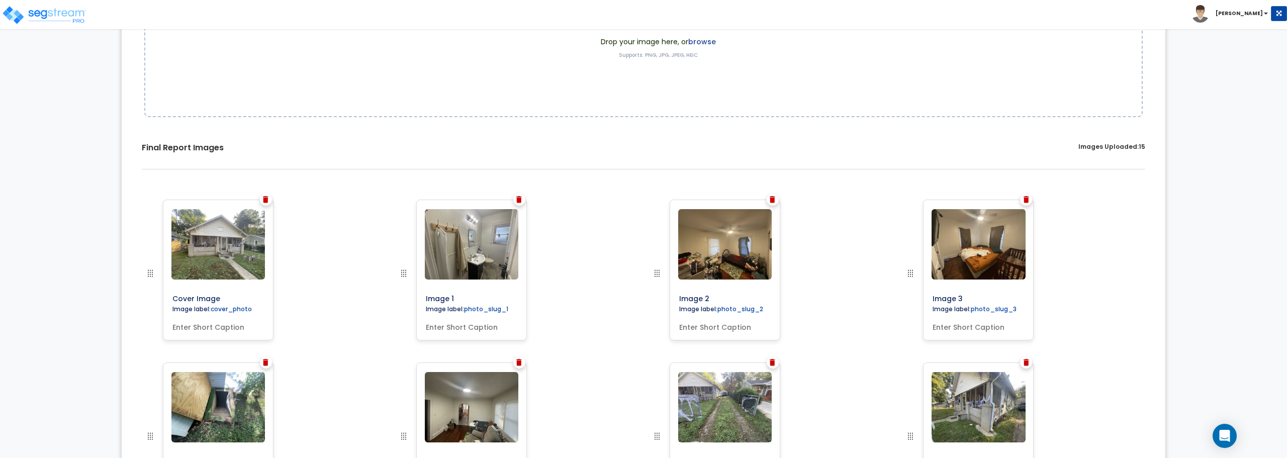
click at [266, 202] on img at bounding box center [266, 199] width 6 height 7
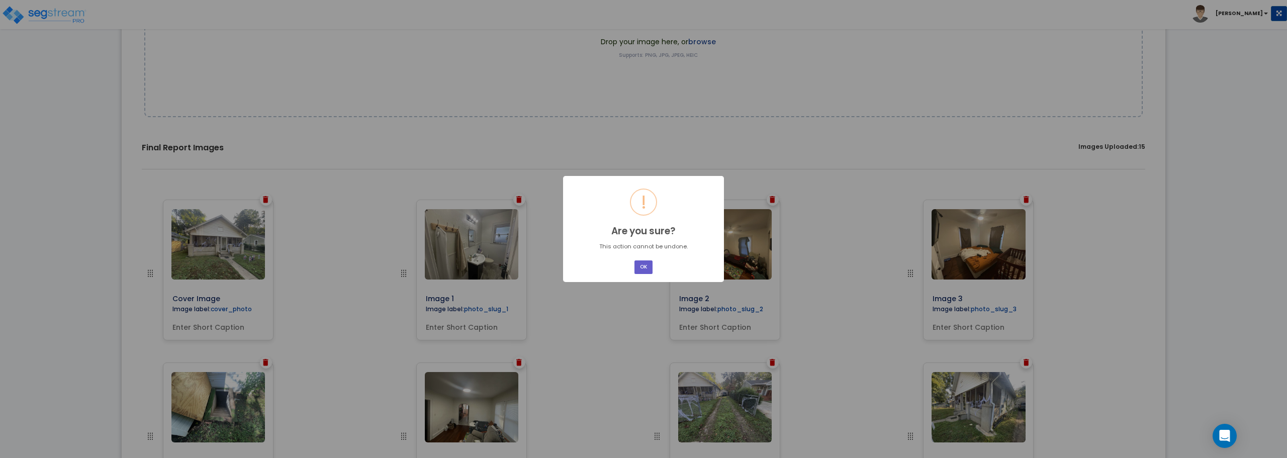
click at [646, 267] on button "OK" at bounding box center [643, 267] width 18 height 14
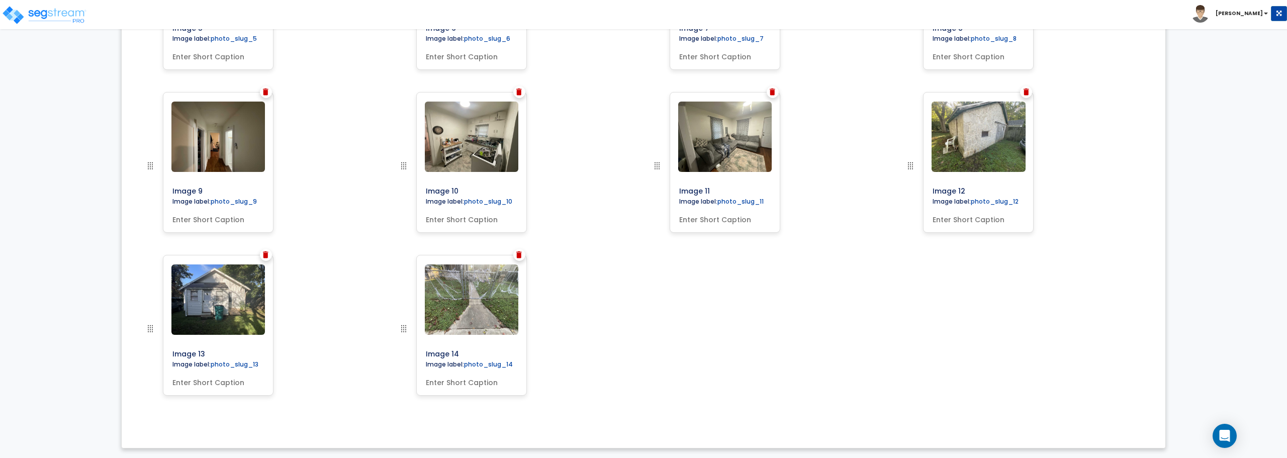
scroll to position [635, 0]
click at [521, 254] on img at bounding box center [519, 254] width 6 height 7
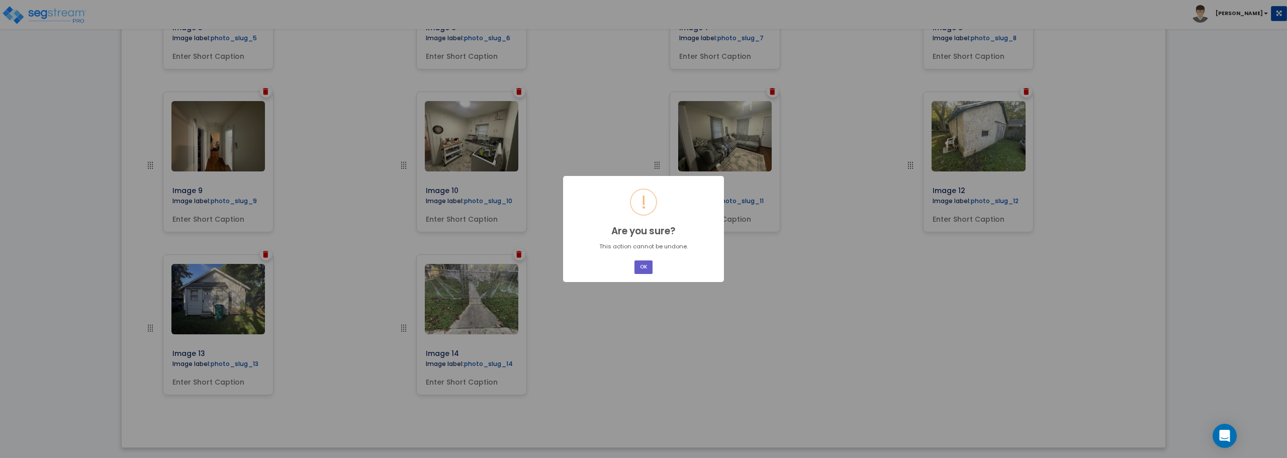
click at [634, 260] on button "OK" at bounding box center [643, 267] width 18 height 14
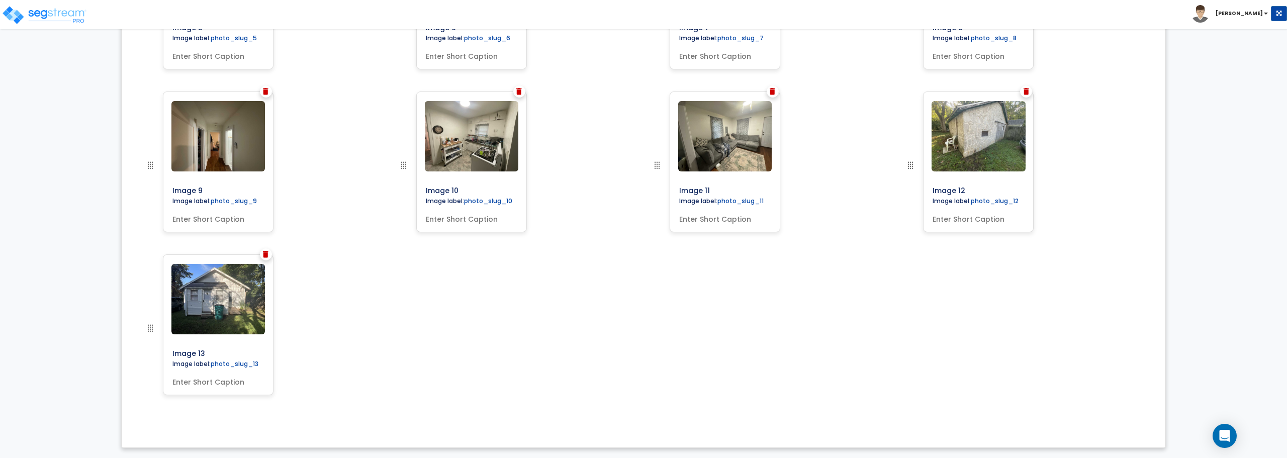
click at [273, 258] on div "Image 13" at bounding box center [263, 335] width 253 height 163
click at [265, 252] on img at bounding box center [266, 254] width 6 height 7
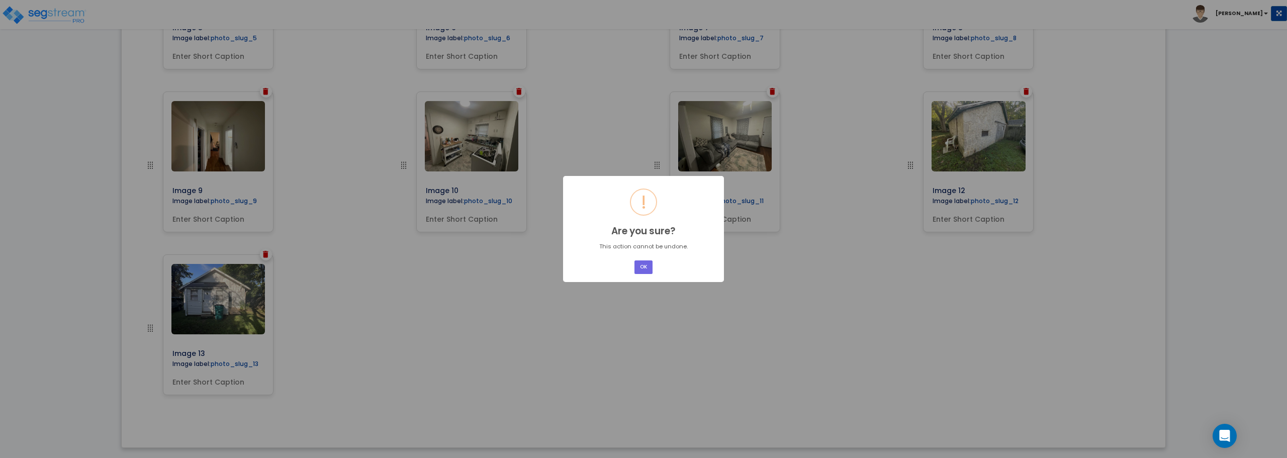
click at [634, 260] on button "OK" at bounding box center [643, 267] width 18 height 14
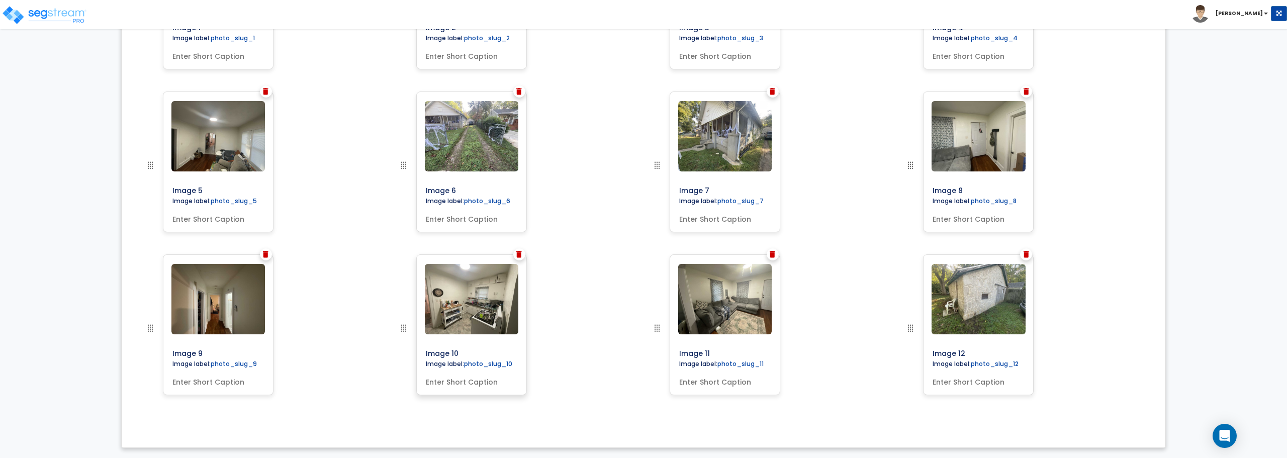
scroll to position [472, 0]
click at [1024, 252] on img at bounding box center [1026, 254] width 6 height 7
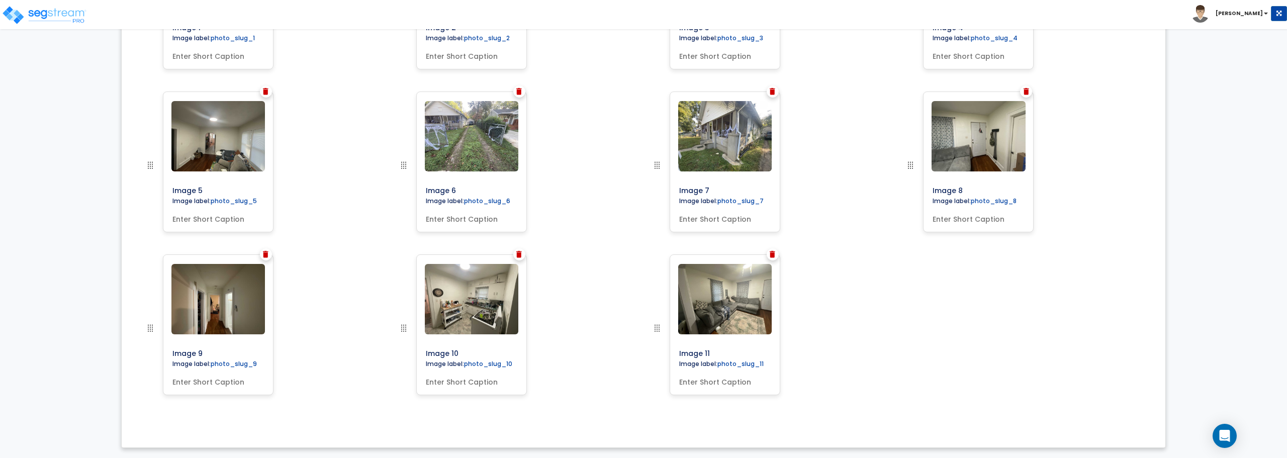
click at [768, 252] on div at bounding box center [773, 254] width 12 height 12
click at [773, 255] on img at bounding box center [773, 254] width 6 height 7
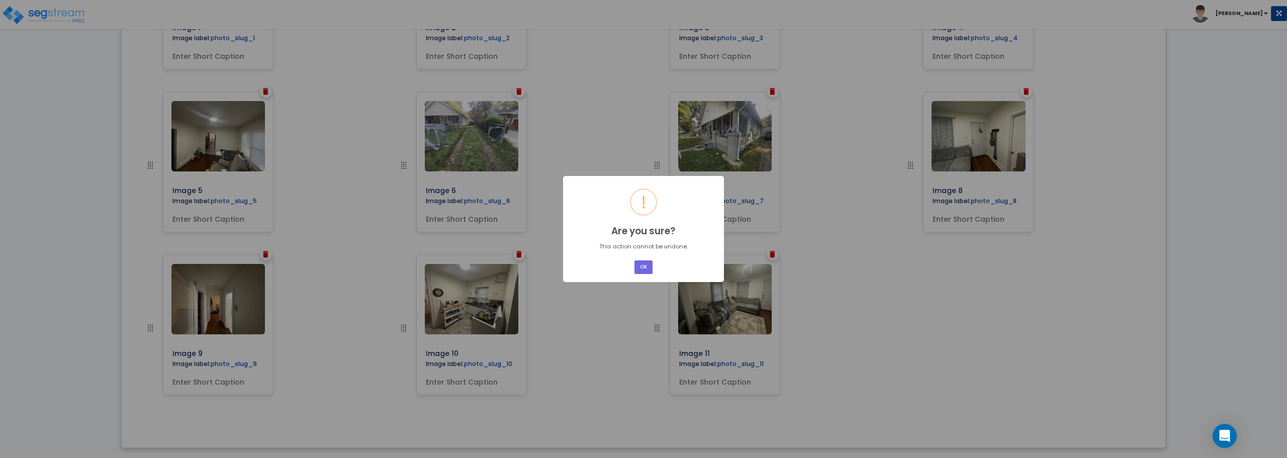
click at [634, 260] on button "OK" at bounding box center [643, 267] width 18 height 14
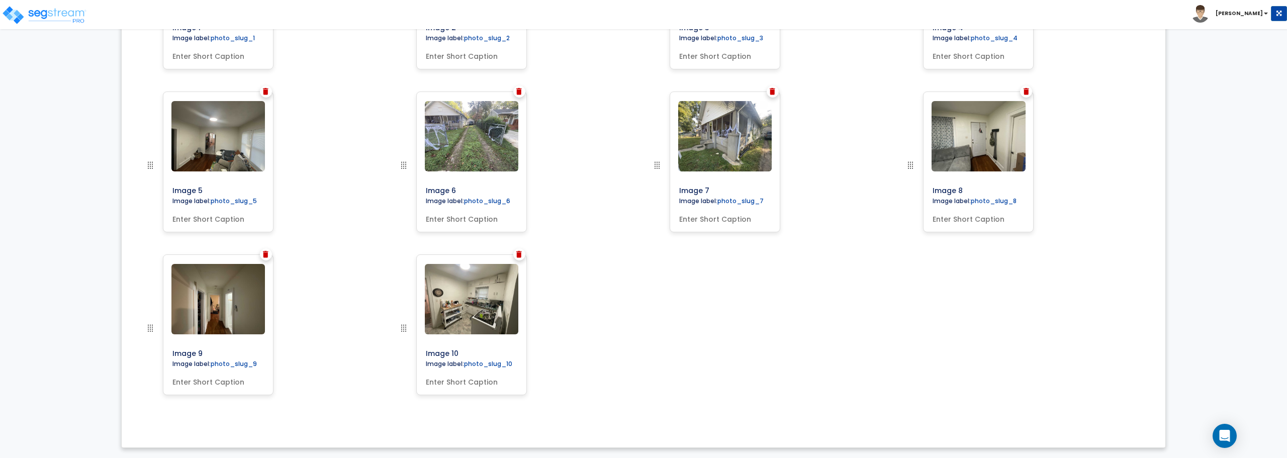
click at [517, 256] on img at bounding box center [519, 254] width 6 height 7
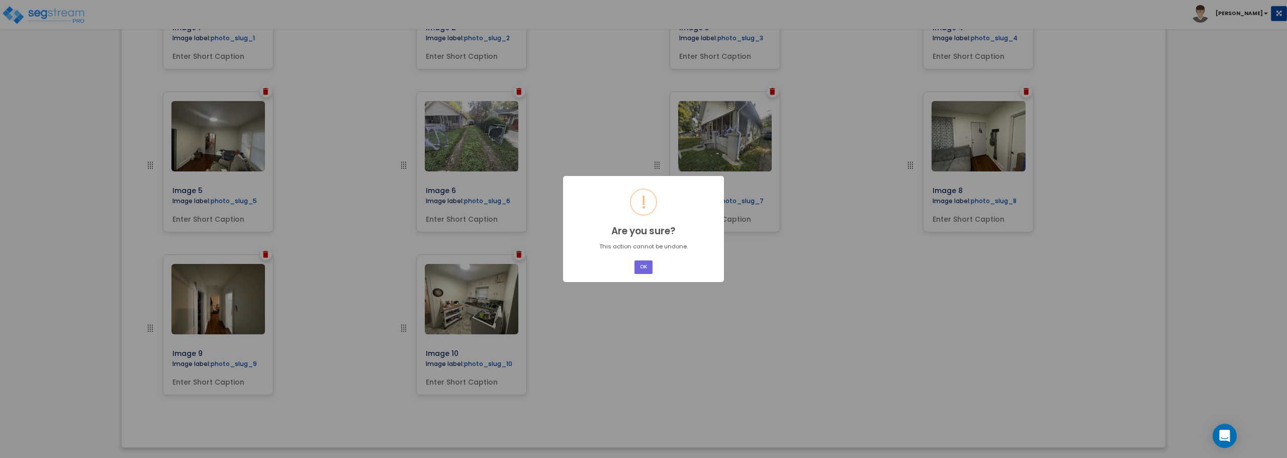
click at [634, 260] on button "OK" at bounding box center [643, 267] width 18 height 14
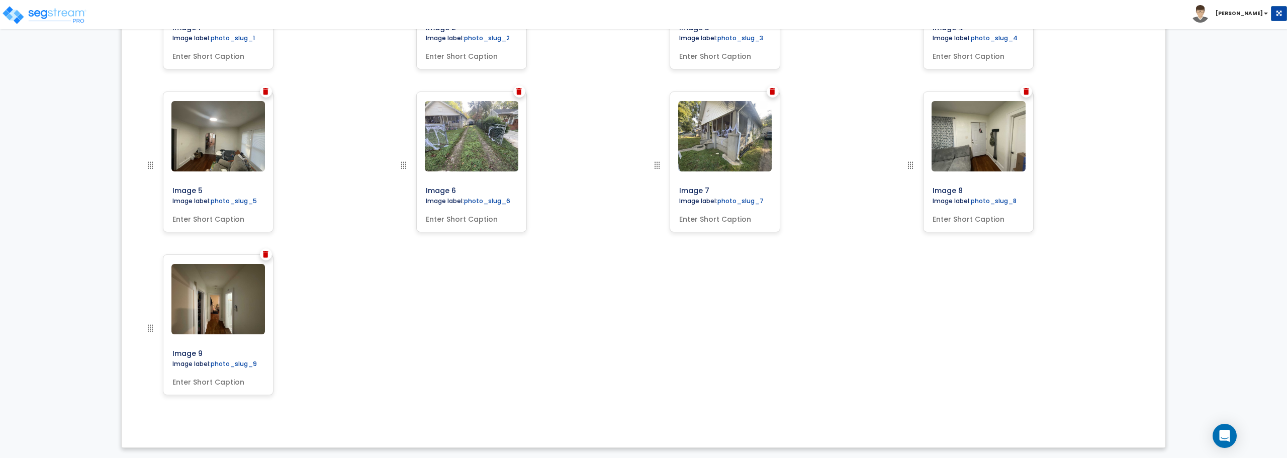
click at [263, 255] on img at bounding box center [266, 254] width 6 height 7
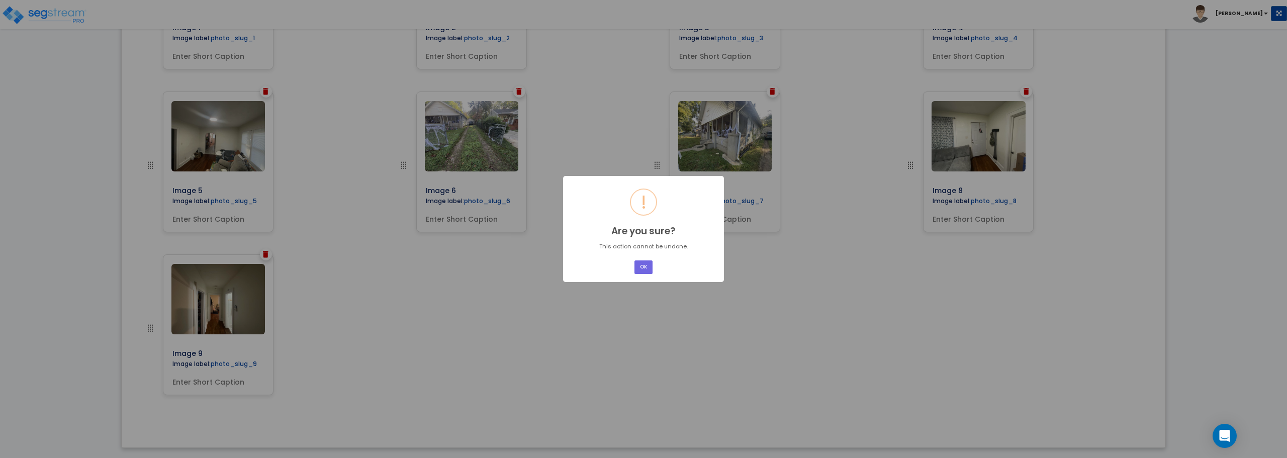
click at [634, 260] on button "OK" at bounding box center [643, 267] width 18 height 14
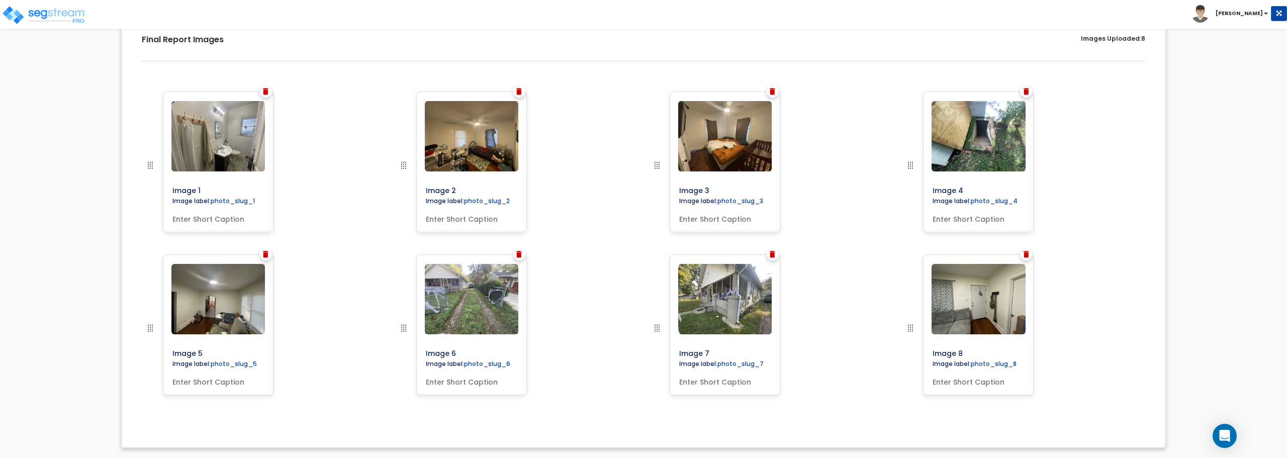
scroll to position [309, 0]
click at [266, 258] on div at bounding box center [266, 254] width 12 height 12
drag, startPoint x: 271, startPoint y: 249, endPoint x: 266, endPoint y: 257, distance: 9.5
click at [271, 250] on div "Image 1 Image label: photo_slug_1" at bounding box center [218, 172] width 111 height 163
click at [266, 257] on img at bounding box center [266, 254] width 6 height 7
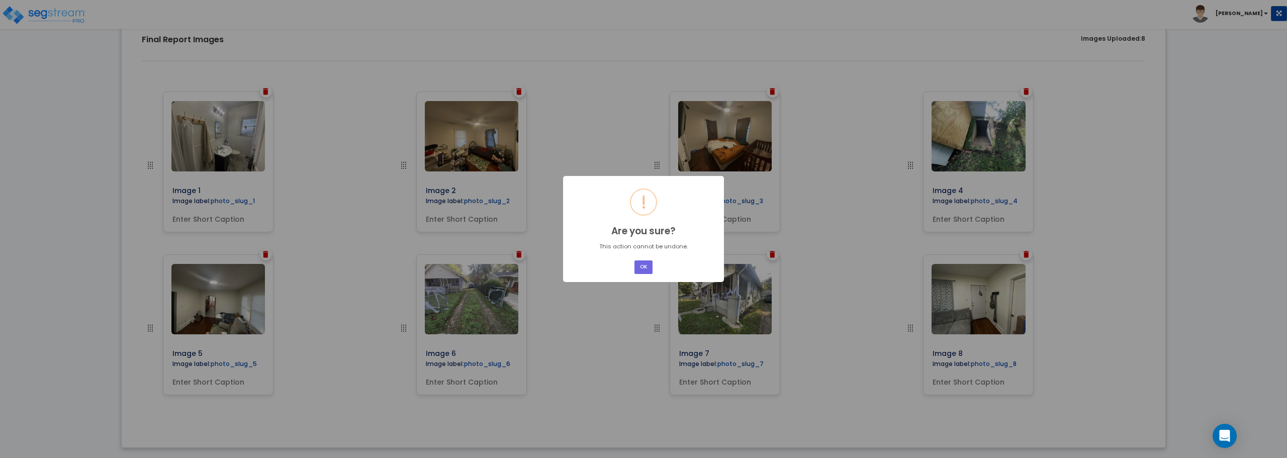
click at [634, 260] on button "OK" at bounding box center [643, 267] width 18 height 14
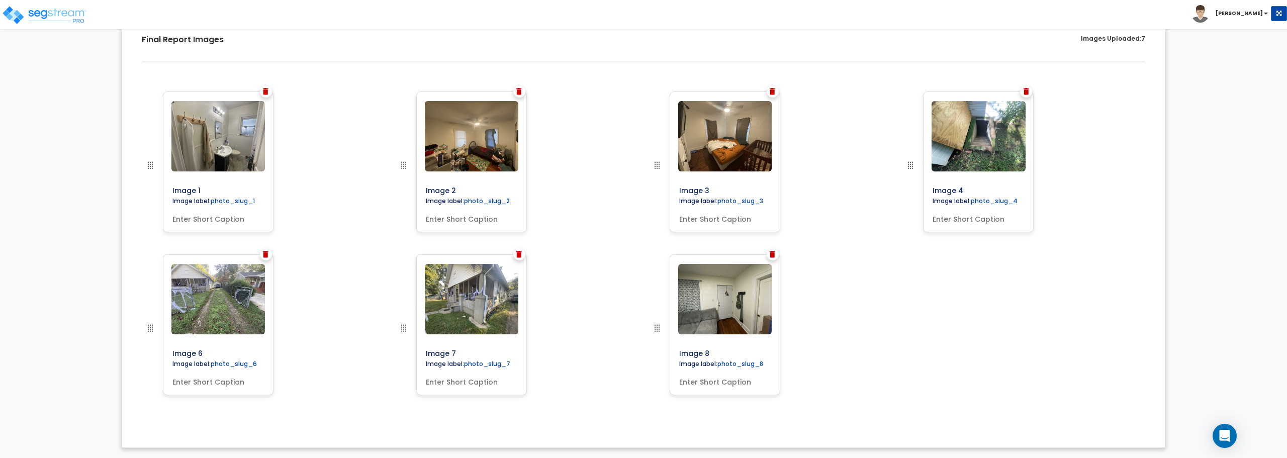
click at [518, 253] on img at bounding box center [519, 254] width 6 height 7
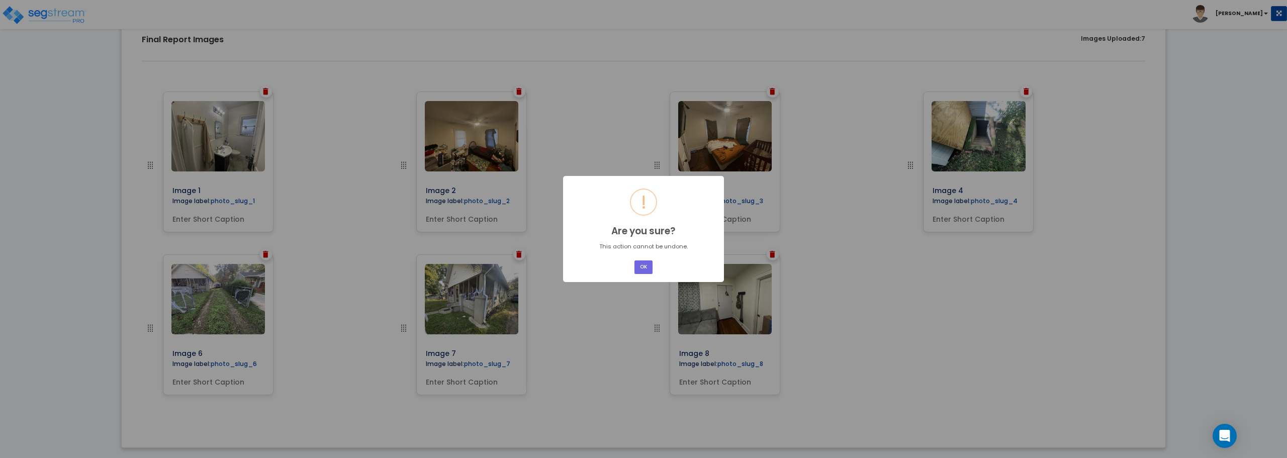
click at [634, 260] on button "OK" at bounding box center [643, 267] width 18 height 14
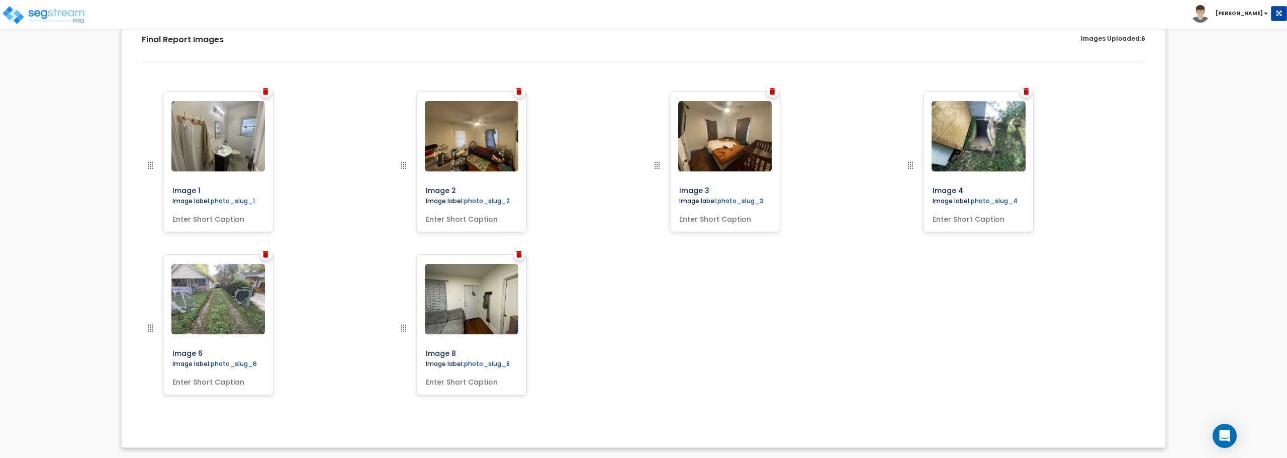
click at [520, 252] on img at bounding box center [519, 254] width 6 height 7
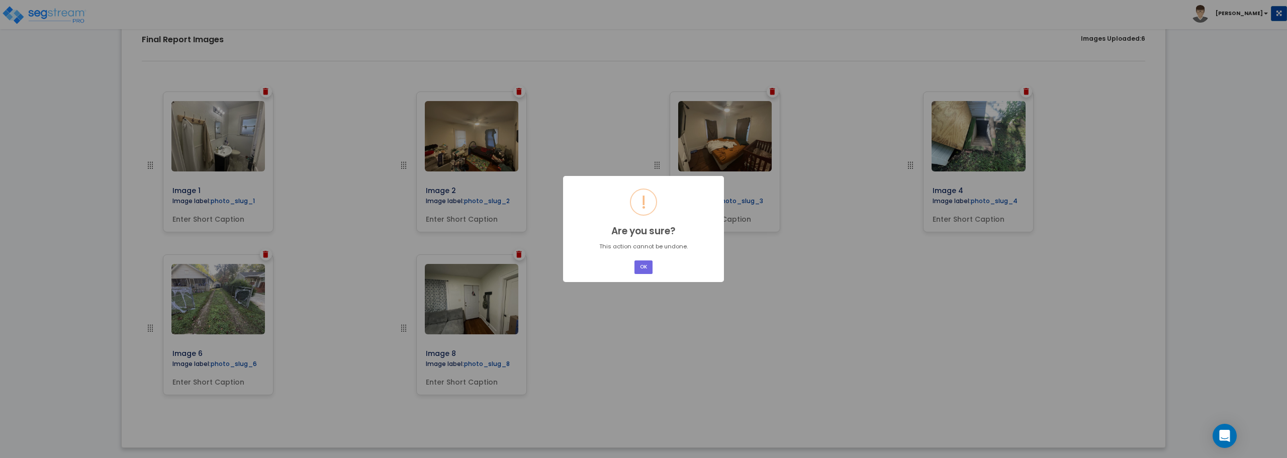
click at [634, 260] on button "OK" at bounding box center [643, 267] width 18 height 14
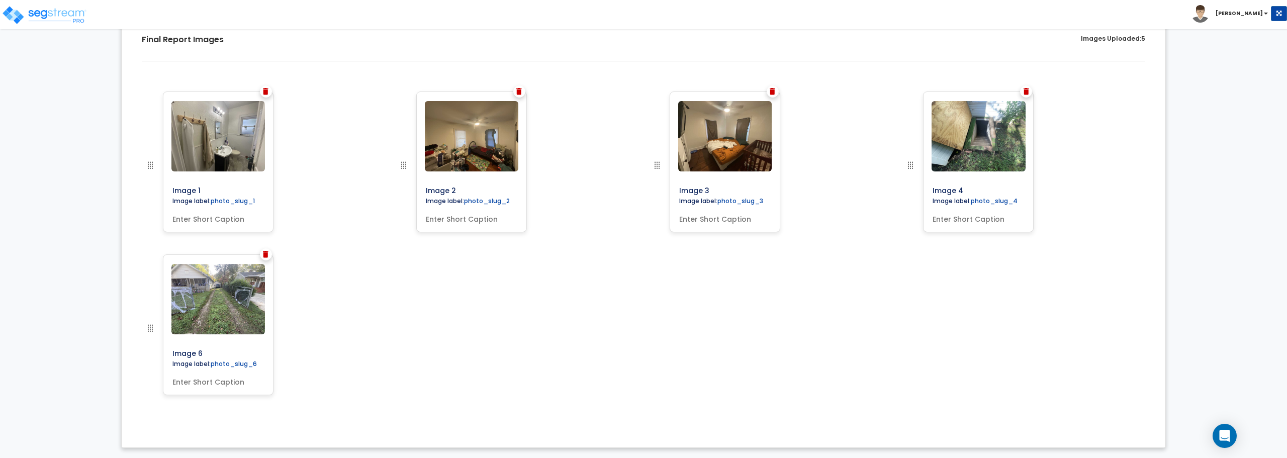
click at [273, 251] on div "Image 1 Image label: photo_slug_1" at bounding box center [218, 172] width 111 height 163
click at [265, 256] on img at bounding box center [266, 254] width 6 height 7
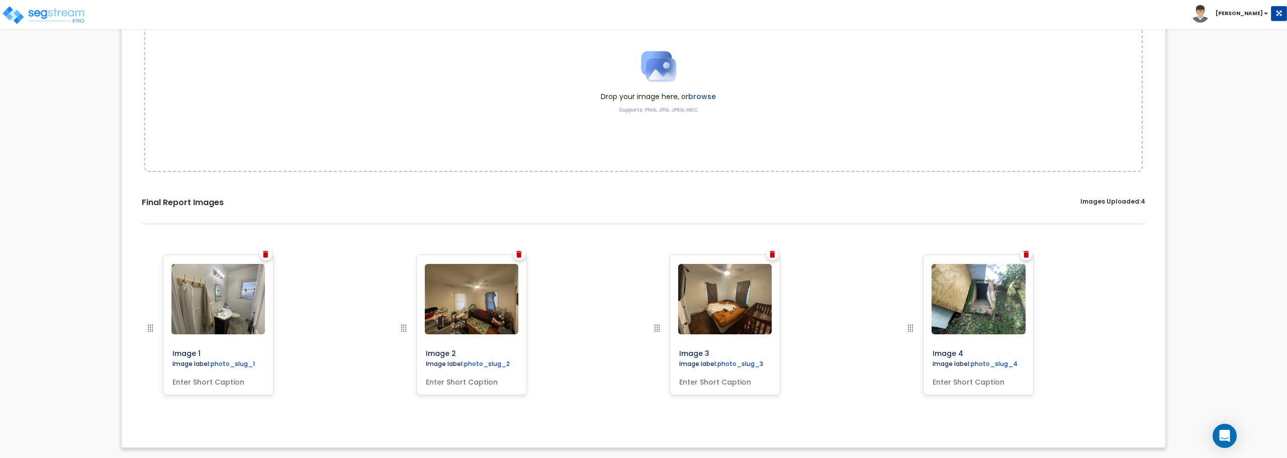
scroll to position [146, 0]
click at [267, 252] on img at bounding box center [266, 254] width 6 height 7
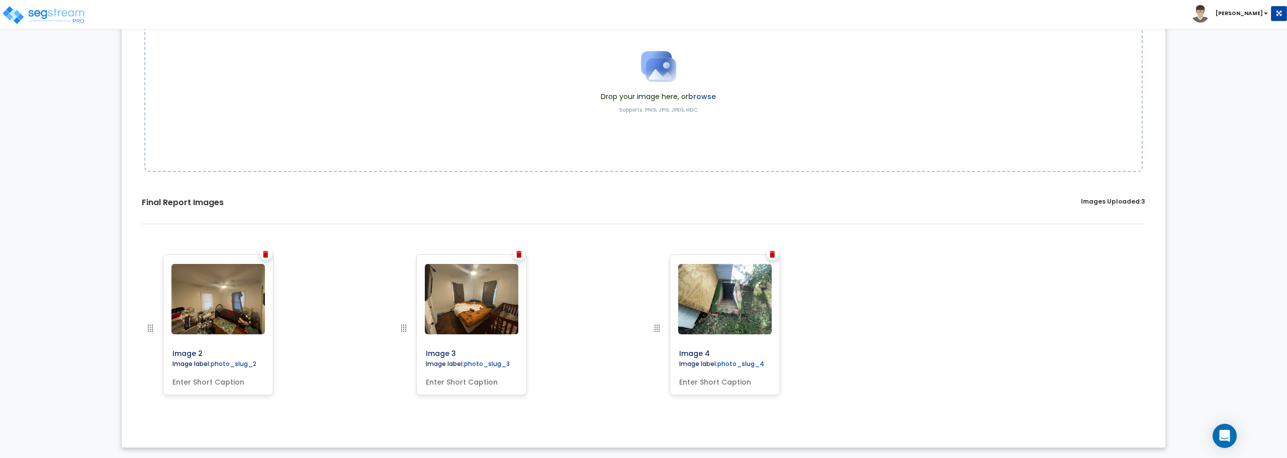
click at [520, 256] on img at bounding box center [519, 254] width 6 height 7
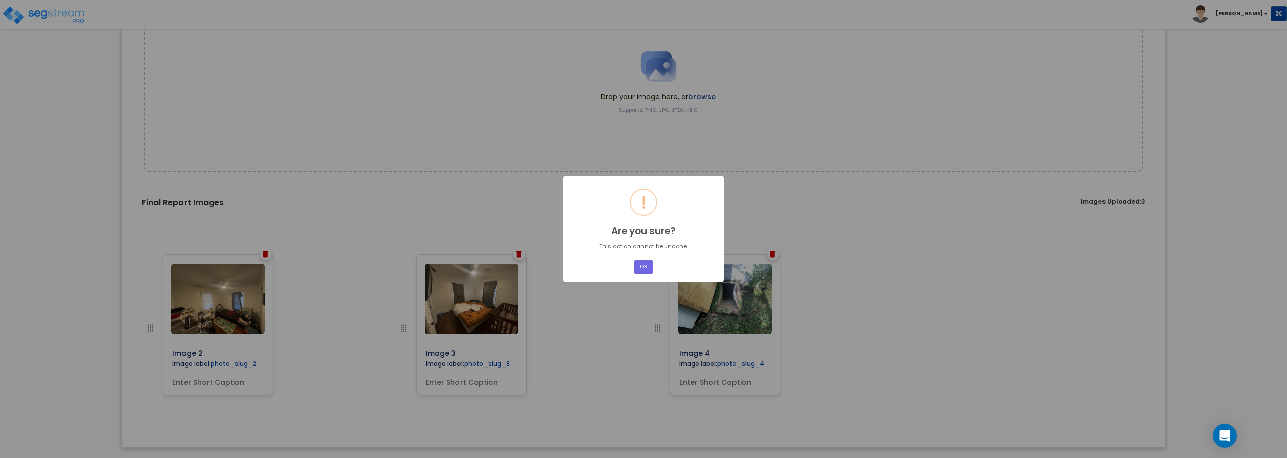
click at [634, 260] on button "OK" at bounding box center [643, 267] width 18 height 14
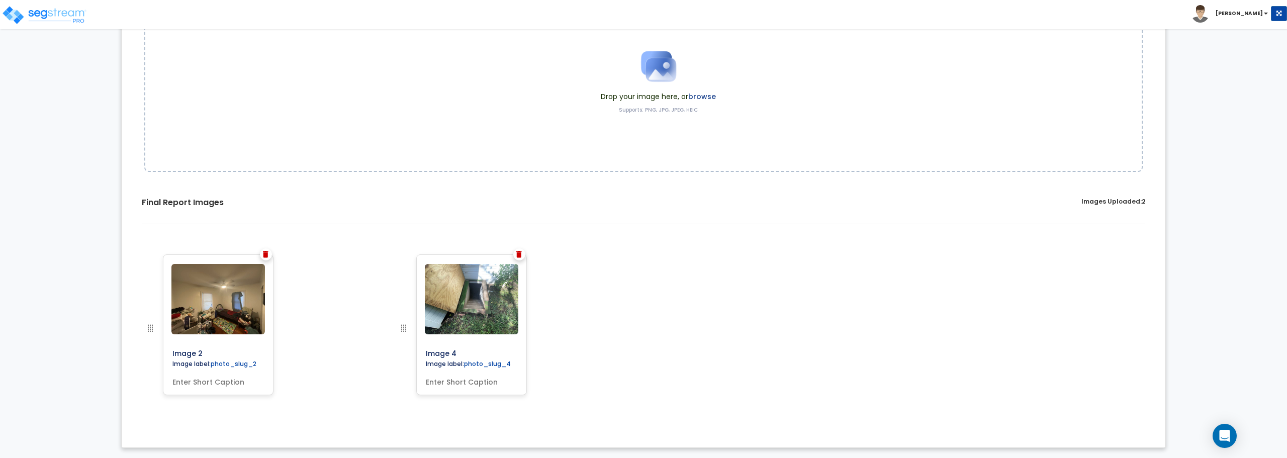
click at [512, 253] on div "Image 2 Image label: photo_slug_2" at bounding box center [643, 336] width 1028 height 178
click at [515, 253] on div at bounding box center [519, 254] width 12 height 12
click at [262, 251] on div at bounding box center [266, 254] width 12 height 12
click at [263, 251] on img at bounding box center [266, 254] width 6 height 7
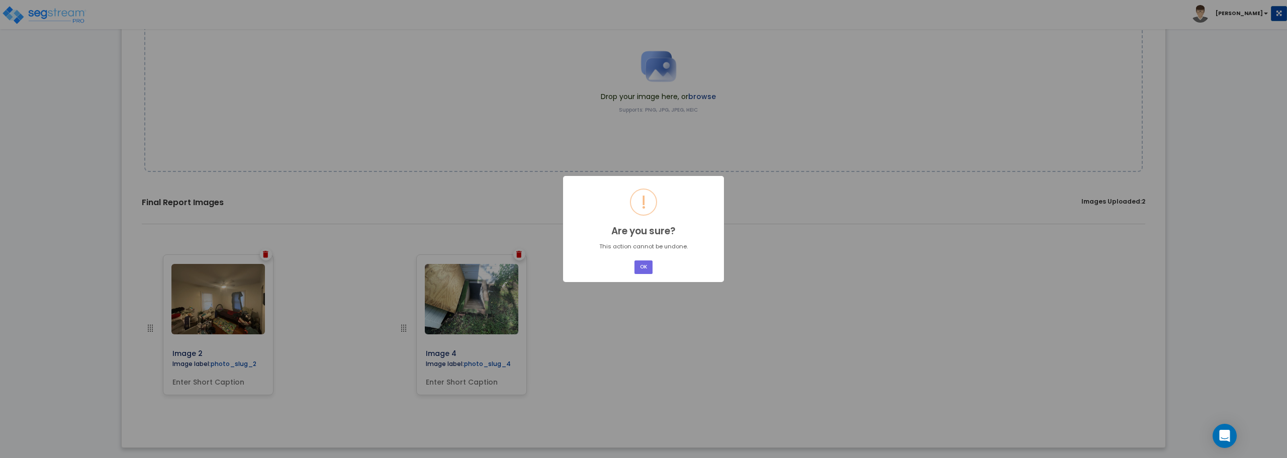
click at [634, 260] on button "OK" at bounding box center [643, 267] width 18 height 14
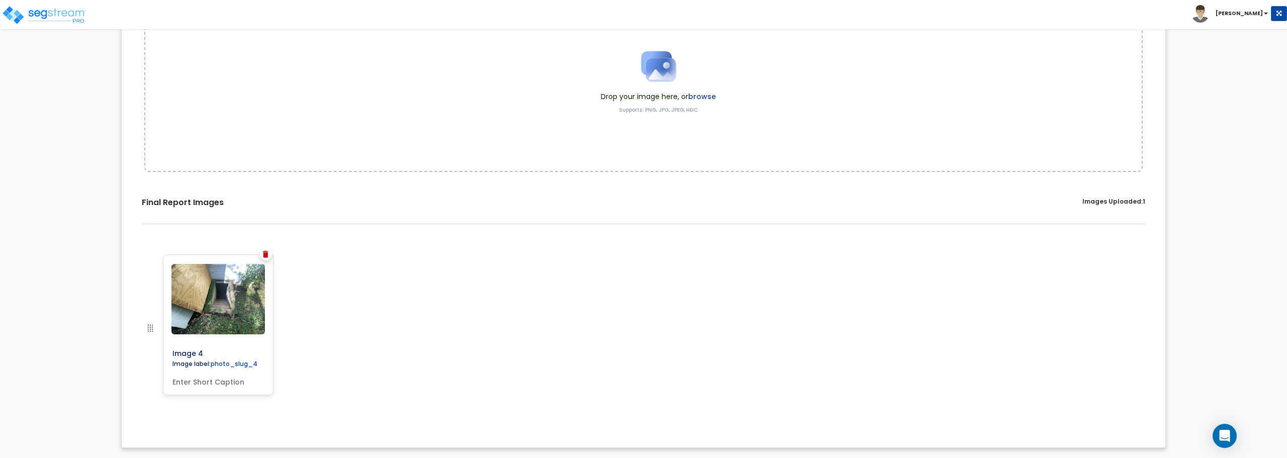
click at [268, 256] on img at bounding box center [266, 254] width 6 height 7
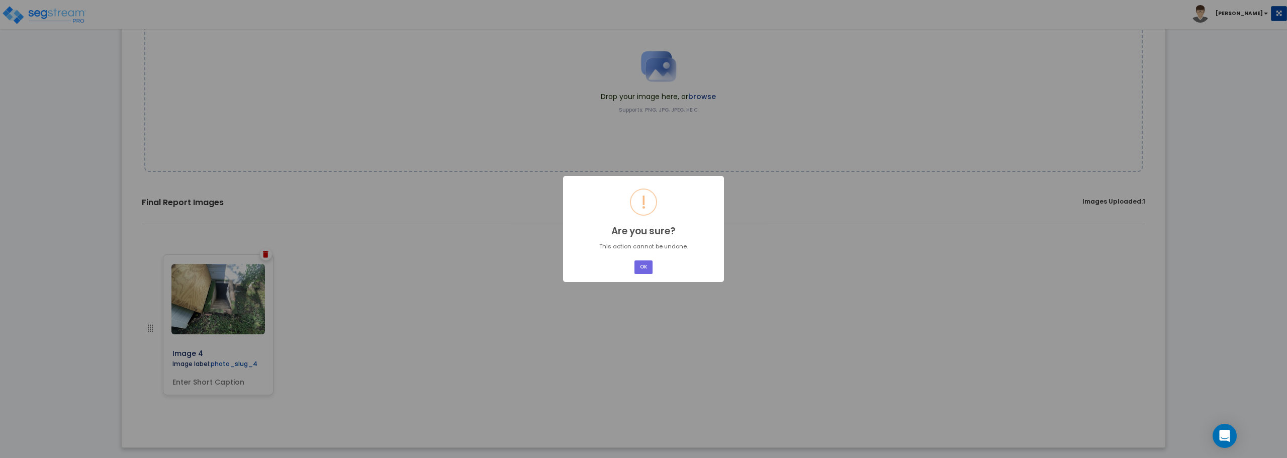
click at [634, 260] on button "OK" at bounding box center [643, 267] width 18 height 14
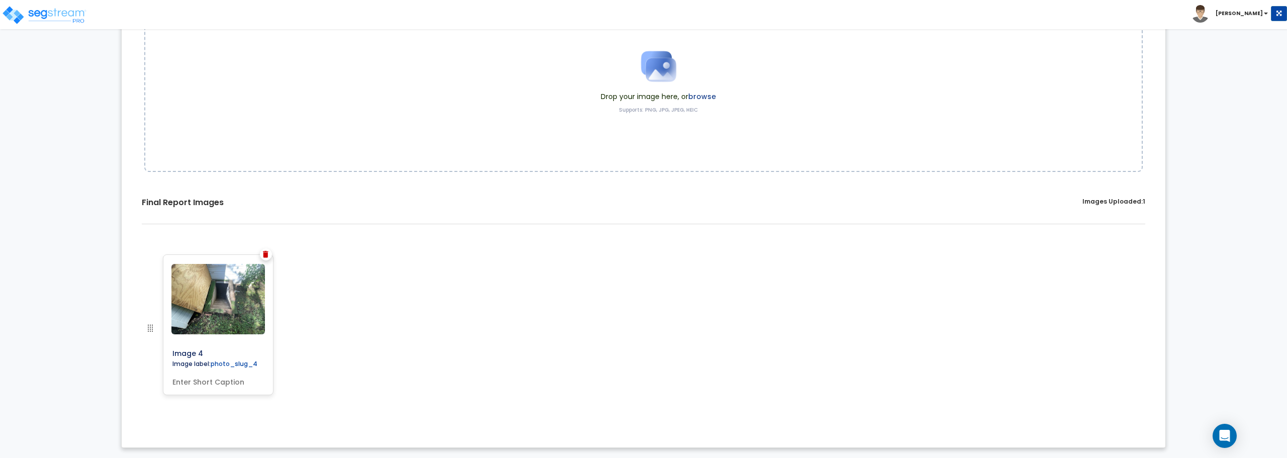
scroll to position [0, 0]
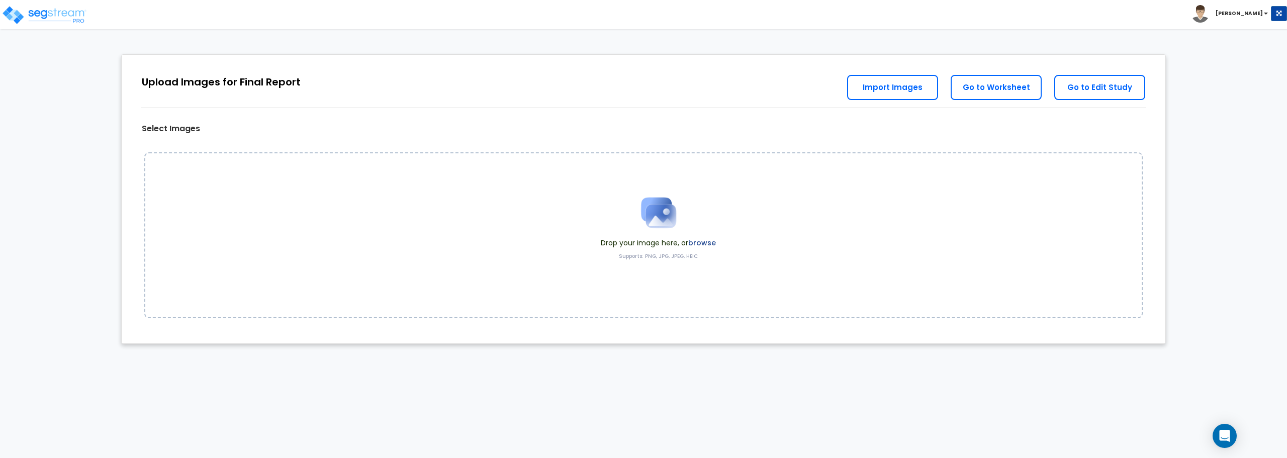
click at [672, 208] on img at bounding box center [658, 212] width 50 height 50
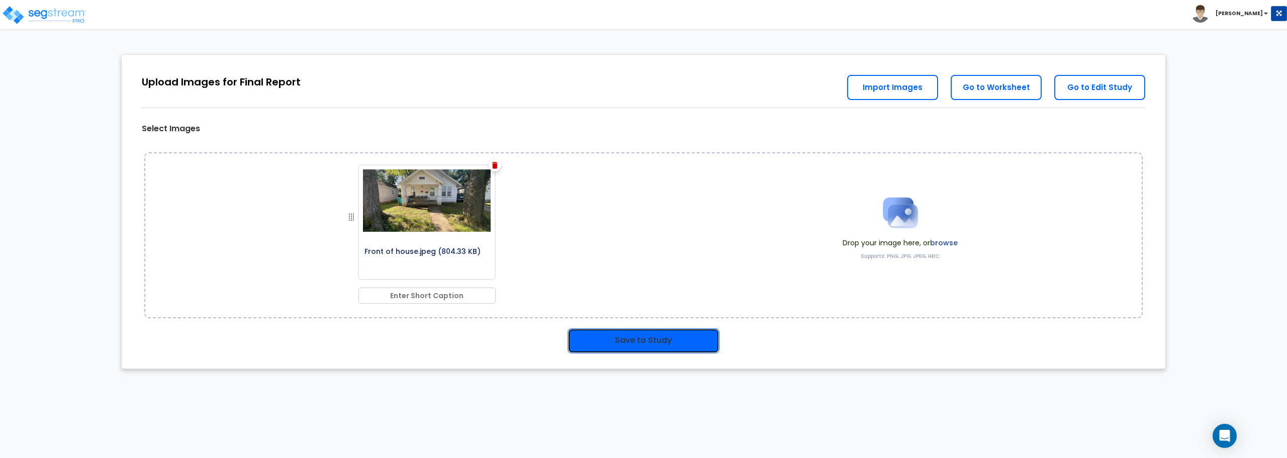
click at [658, 335] on button "Save to Study" at bounding box center [644, 340] width 152 height 25
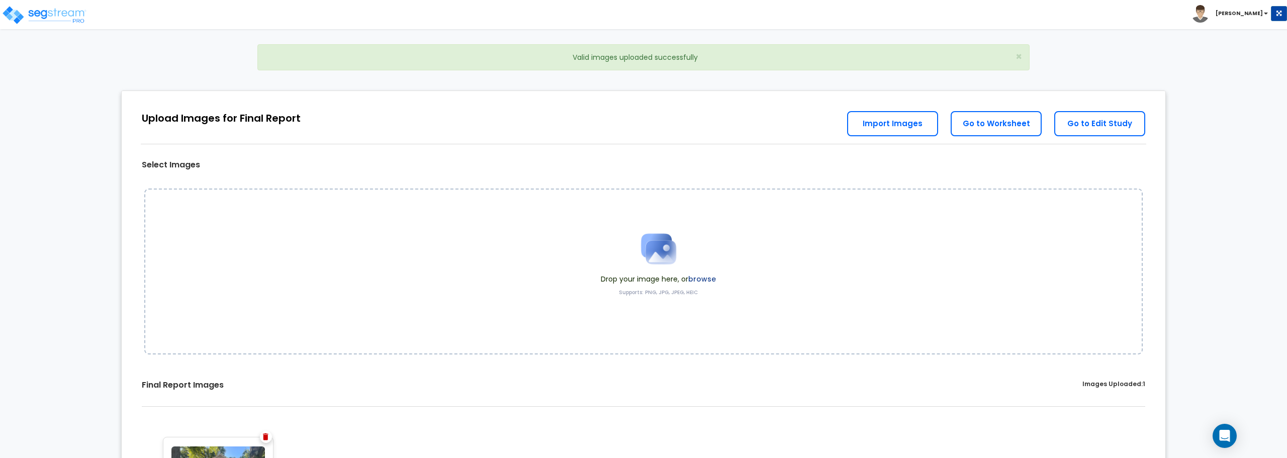
click at [671, 250] on img at bounding box center [658, 249] width 50 height 50
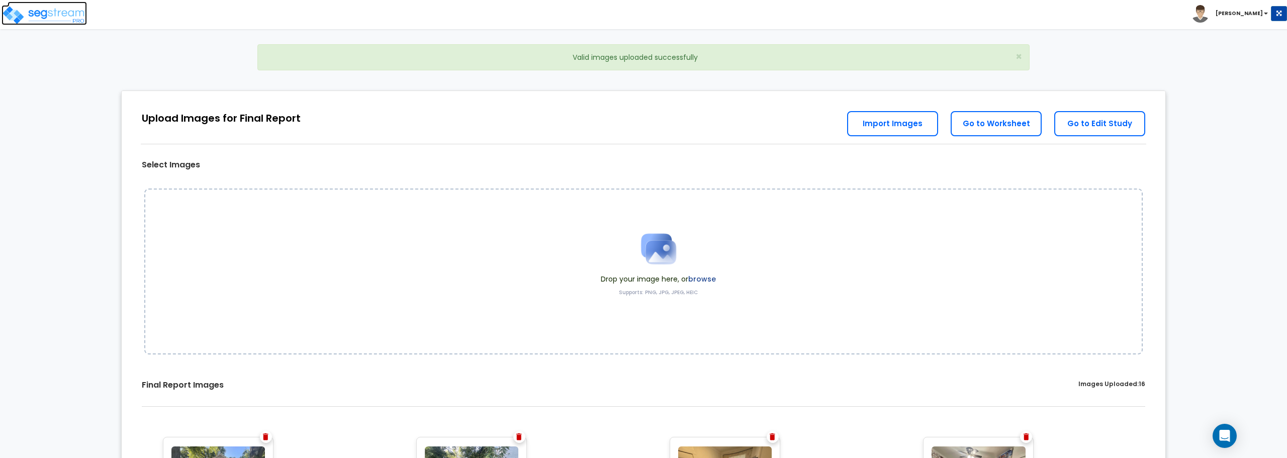
click at [45, 14] on img at bounding box center [44, 15] width 85 height 20
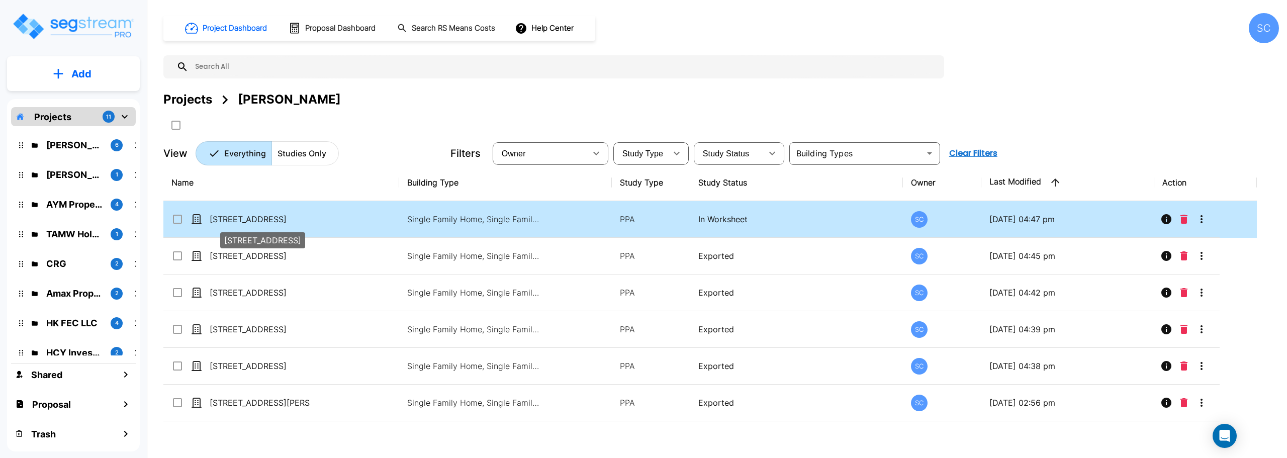
click at [244, 216] on p "1110 W Madison St" at bounding box center [260, 219] width 101 height 12
checkbox input "true"
click at [244, 216] on p "1110 W Madison St" at bounding box center [260, 219] width 101 height 12
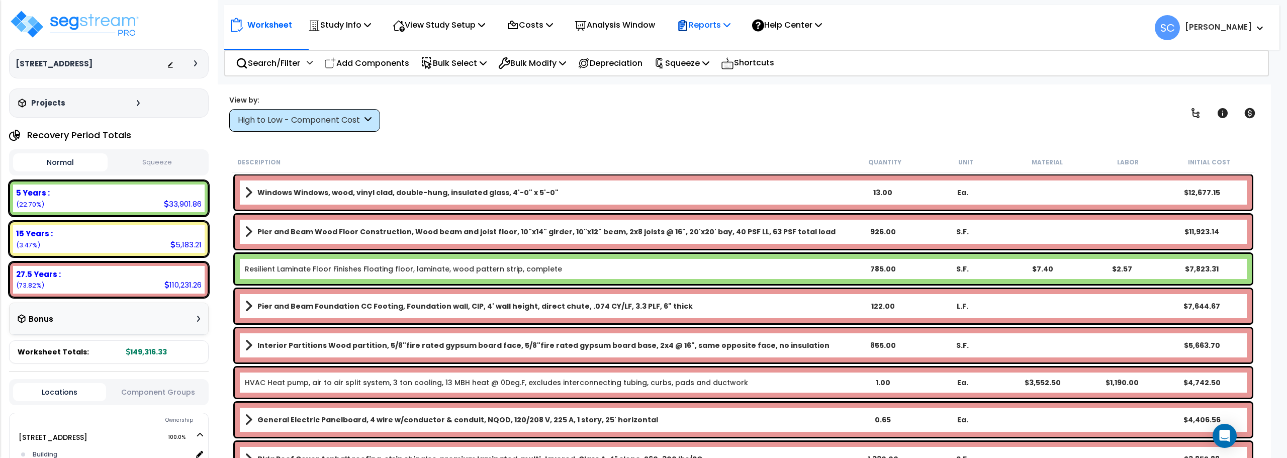
click at [709, 31] on p "Reports" at bounding box center [704, 25] width 54 height 14
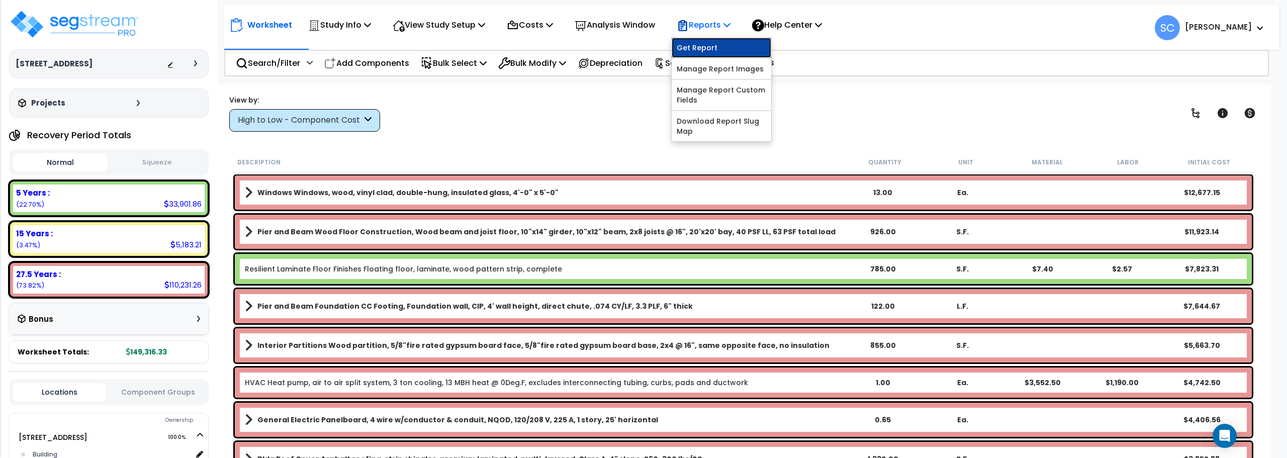
click at [728, 49] on link "Get Report" at bounding box center [722, 48] width 100 height 20
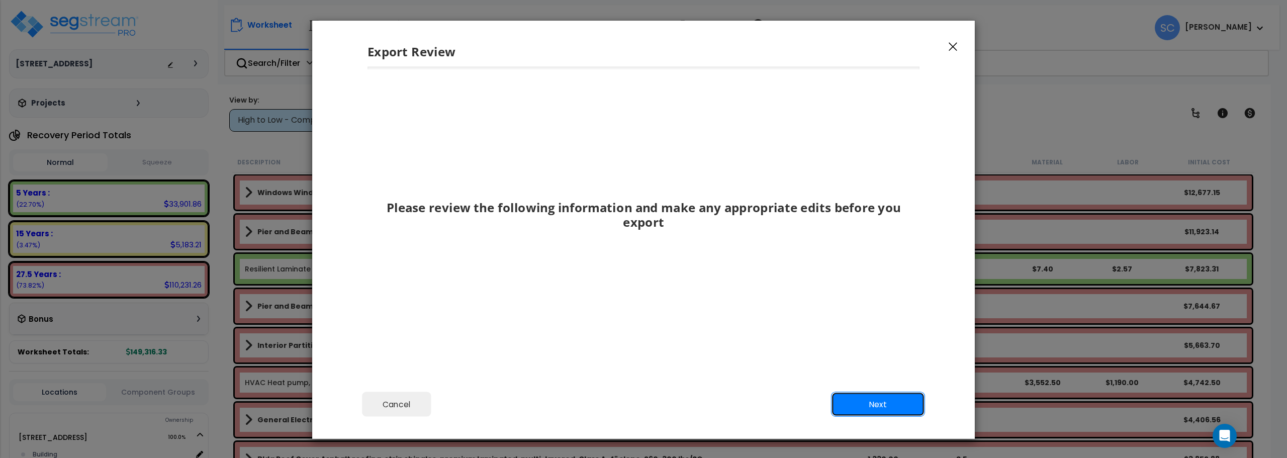
click at [882, 401] on button "Next" at bounding box center [878, 404] width 94 height 25
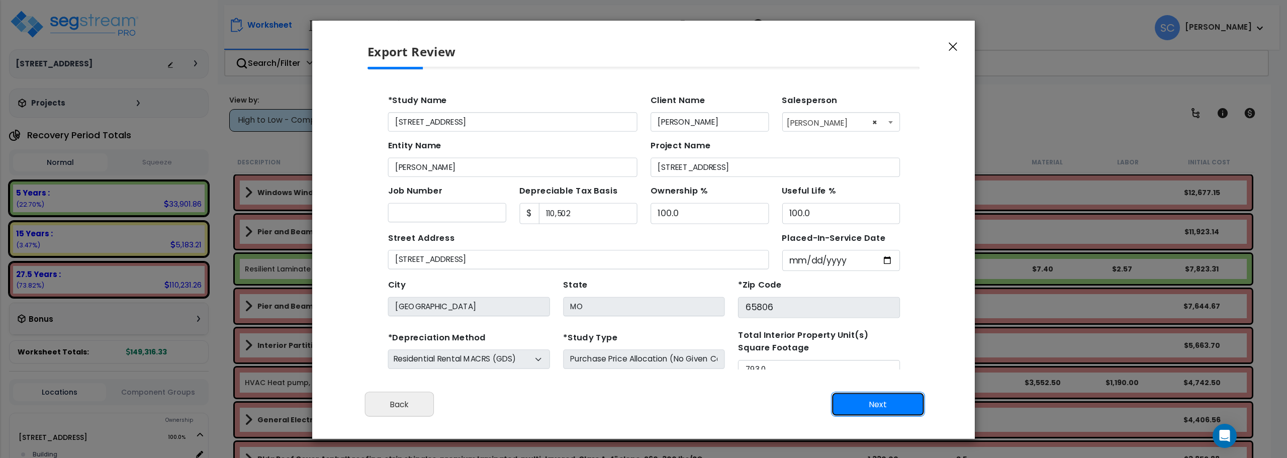
scroll to position [46, 0]
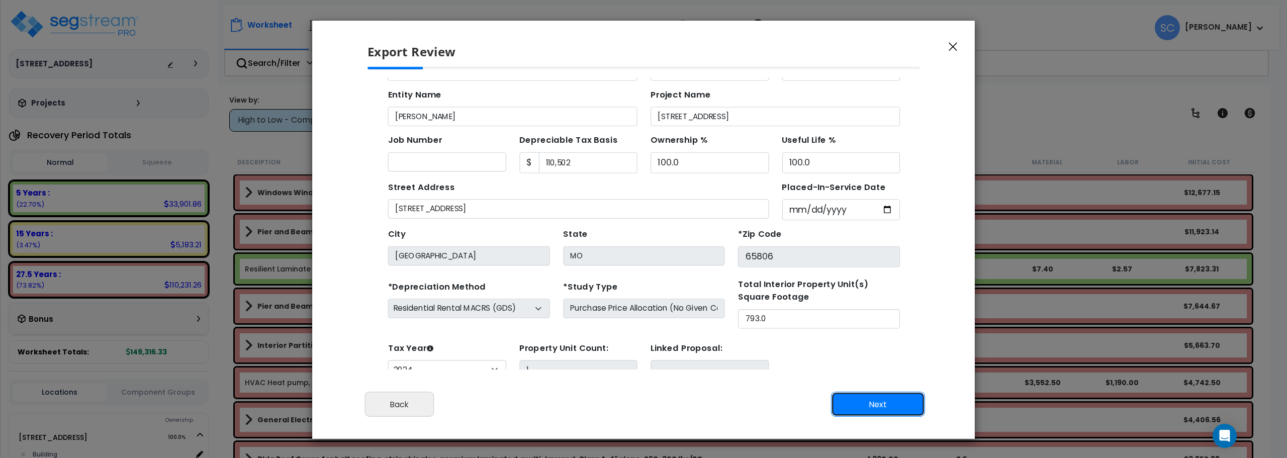
click at [881, 401] on button "Next" at bounding box center [878, 404] width 94 height 25
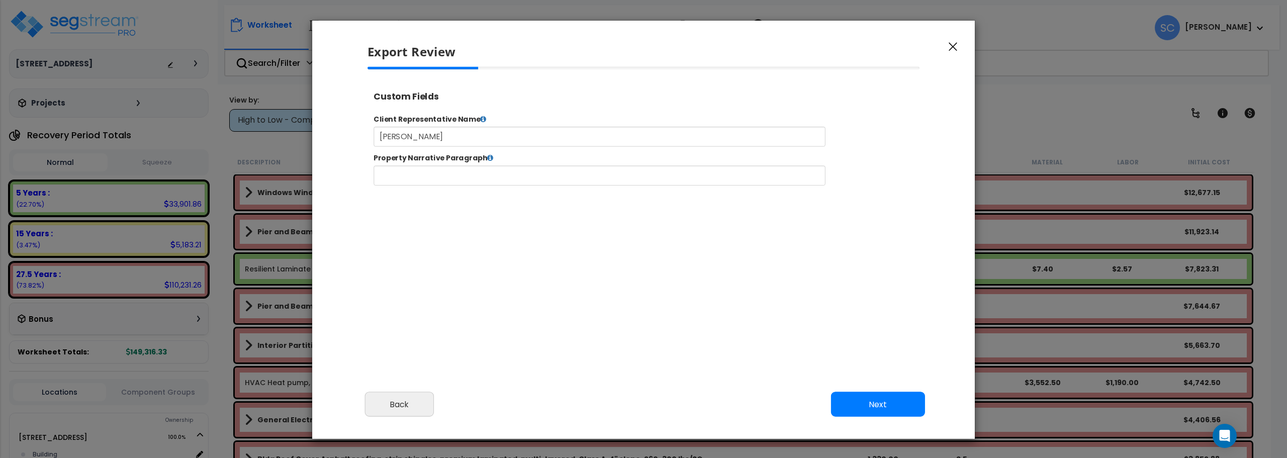
select select "2024"
click at [873, 400] on button "Next" at bounding box center [878, 404] width 94 height 25
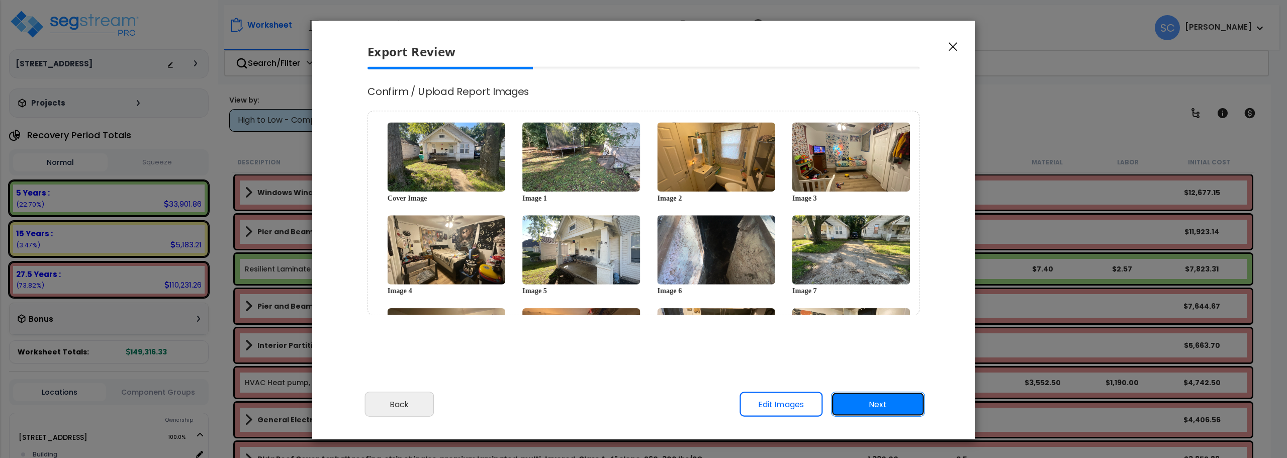
scroll to position [0, 0]
click at [874, 400] on button "Next" at bounding box center [878, 404] width 94 height 25
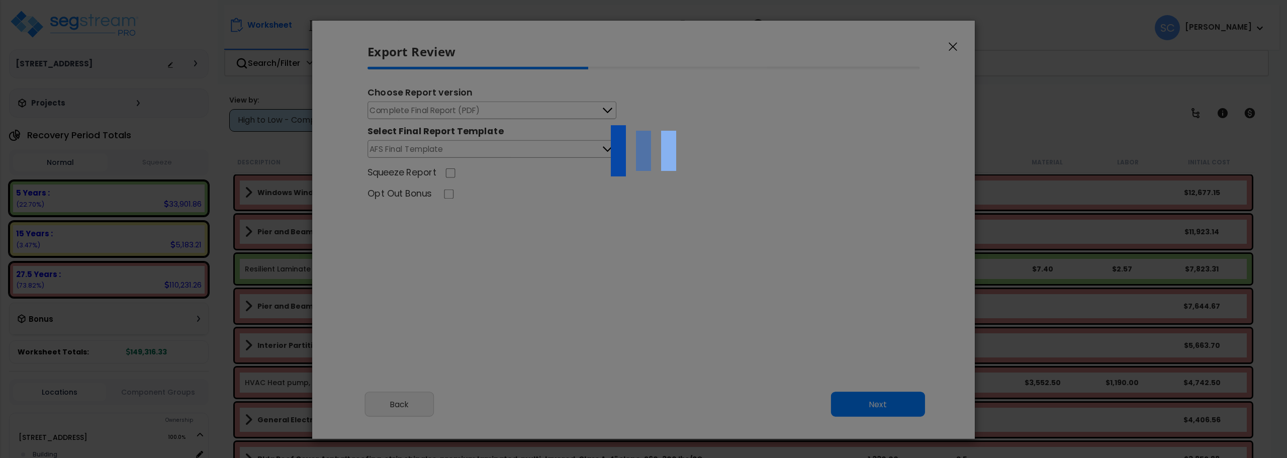
click at [416, 399] on div at bounding box center [643, 229] width 1287 height 458
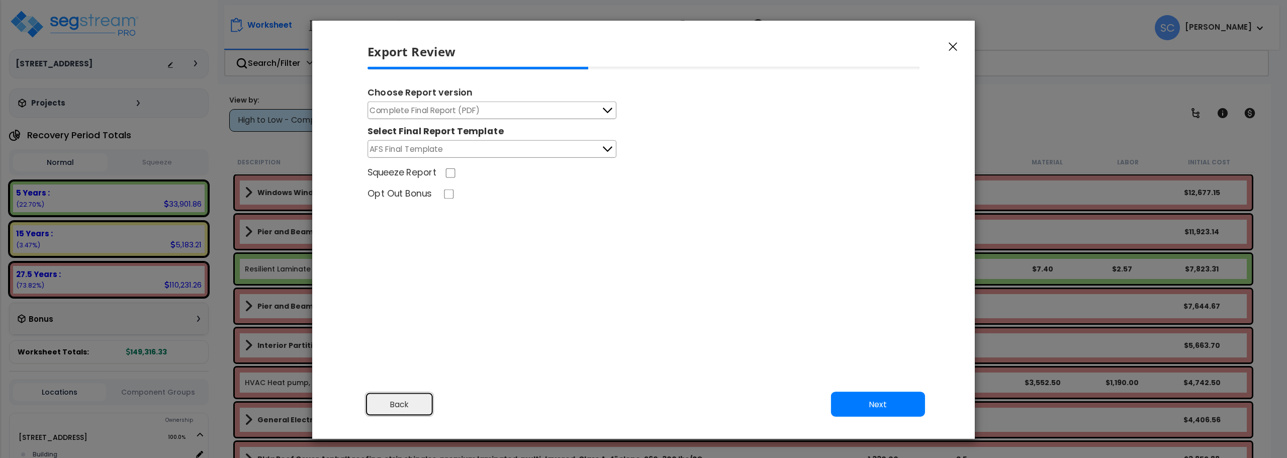
click at [395, 416] on button "Back" at bounding box center [399, 404] width 69 height 25
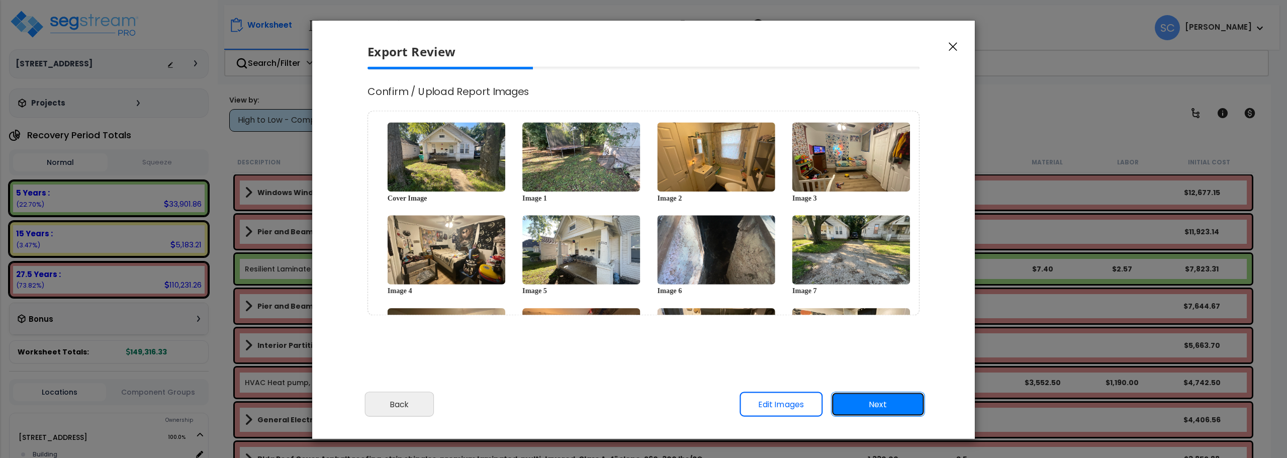
click at [872, 400] on button "Next" at bounding box center [878, 404] width 94 height 25
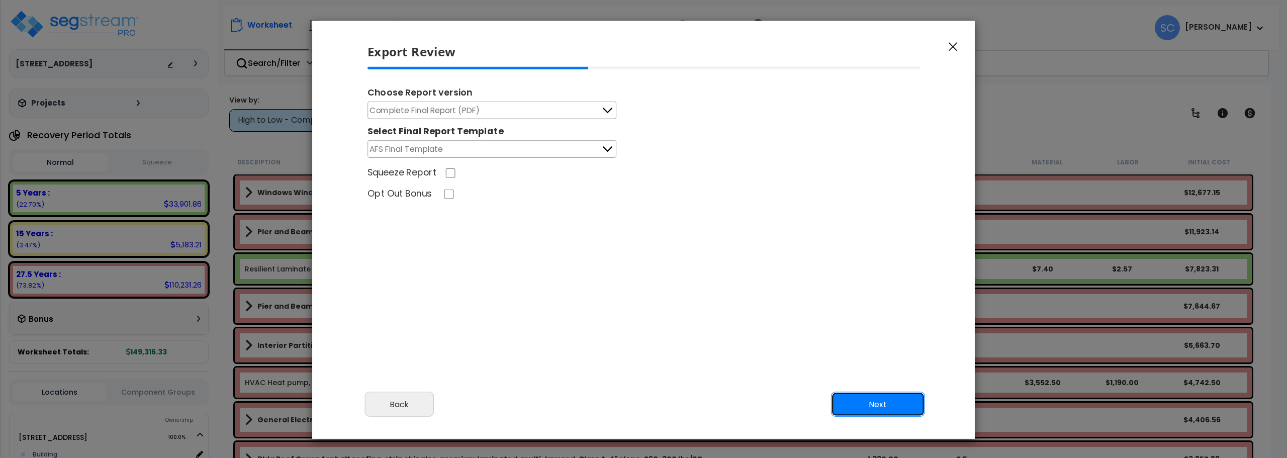
click at [872, 399] on button "Next" at bounding box center [878, 404] width 94 height 25
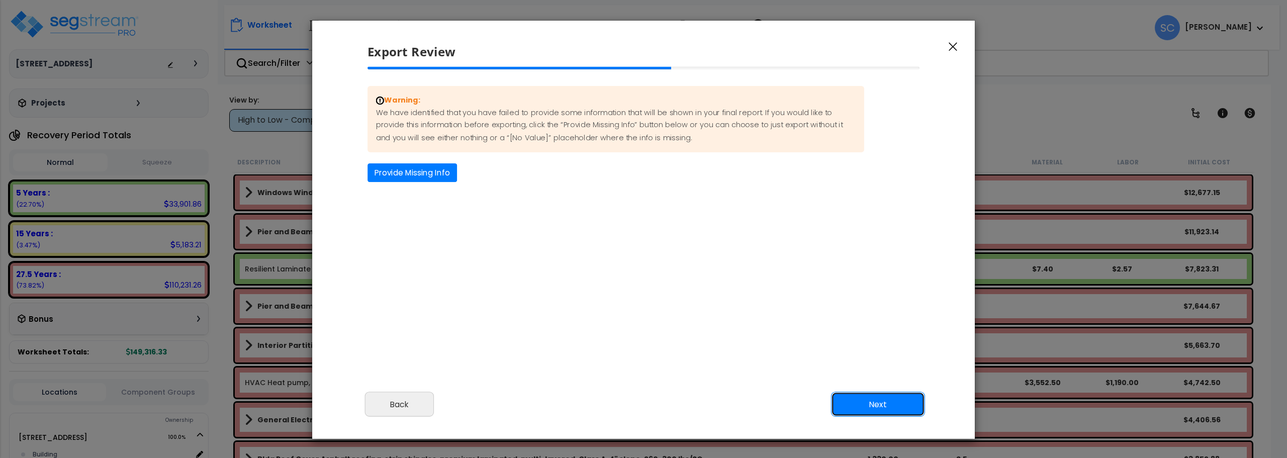
click at [872, 399] on button "Next" at bounding box center [878, 404] width 94 height 25
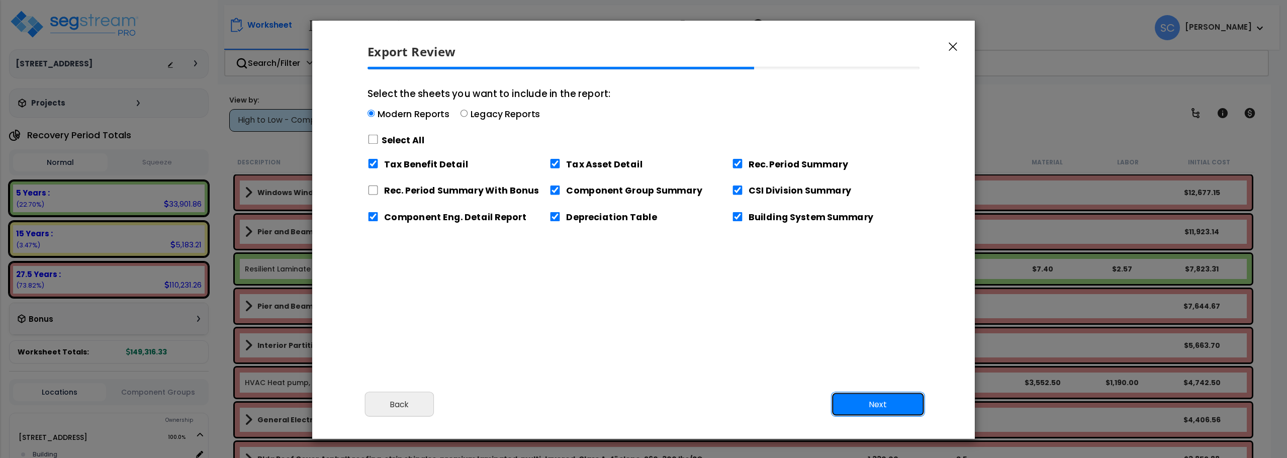
click at [872, 400] on button "Next" at bounding box center [878, 404] width 94 height 25
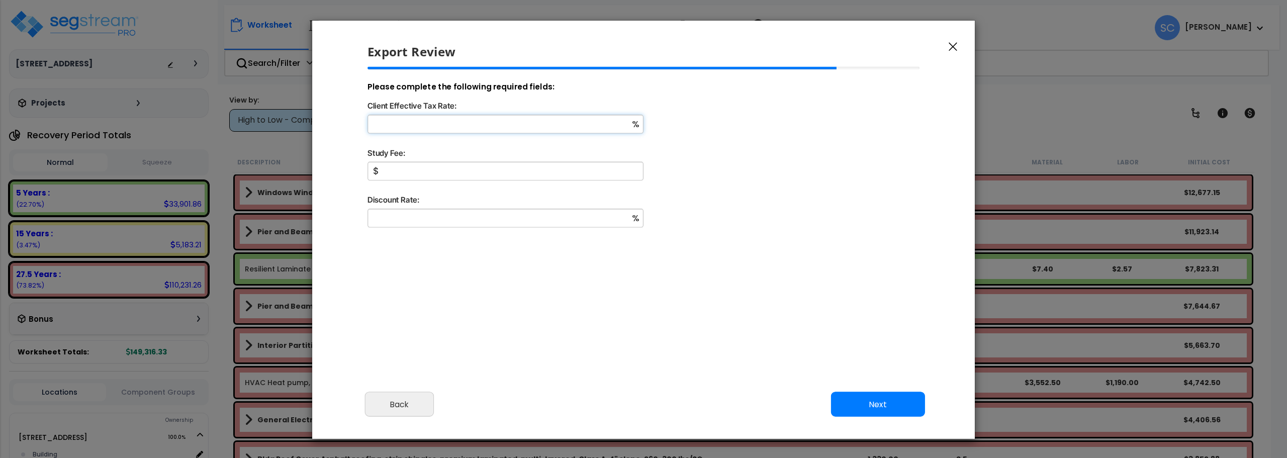
click at [547, 115] on input "Client Effective Tax Rate:" at bounding box center [505, 124] width 276 height 19
type input "11"
click at [470, 172] on input "Study Fee:" at bounding box center [505, 171] width 276 height 19
type input "2,000"
click at [465, 212] on input "Discount Rate:" at bounding box center [505, 218] width 276 height 19
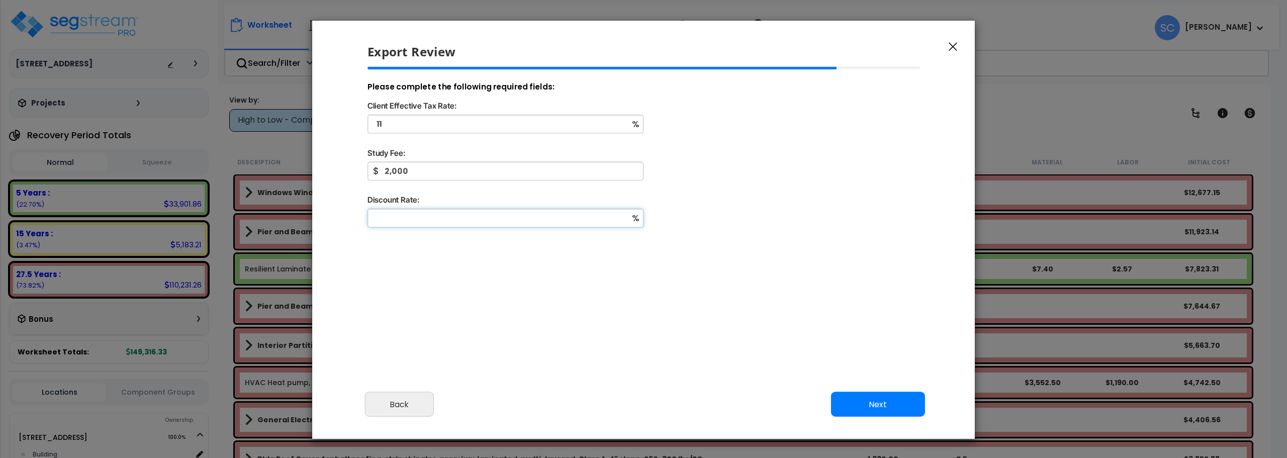
type input "0"
click at [890, 414] on button "Next" at bounding box center [878, 404] width 94 height 25
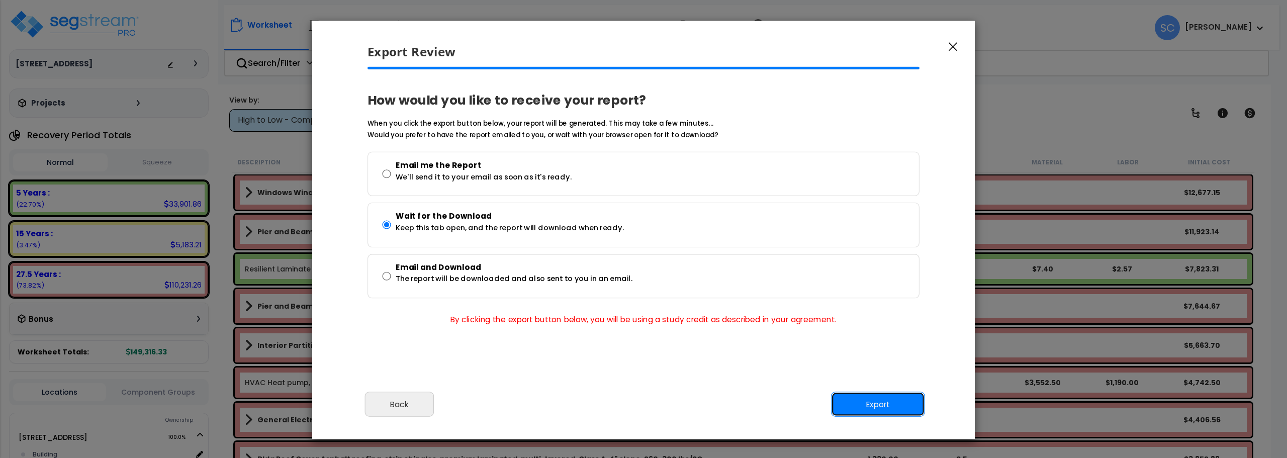
click at [887, 403] on button "Export" at bounding box center [878, 404] width 94 height 25
